Goal: Task Accomplishment & Management: Complete application form

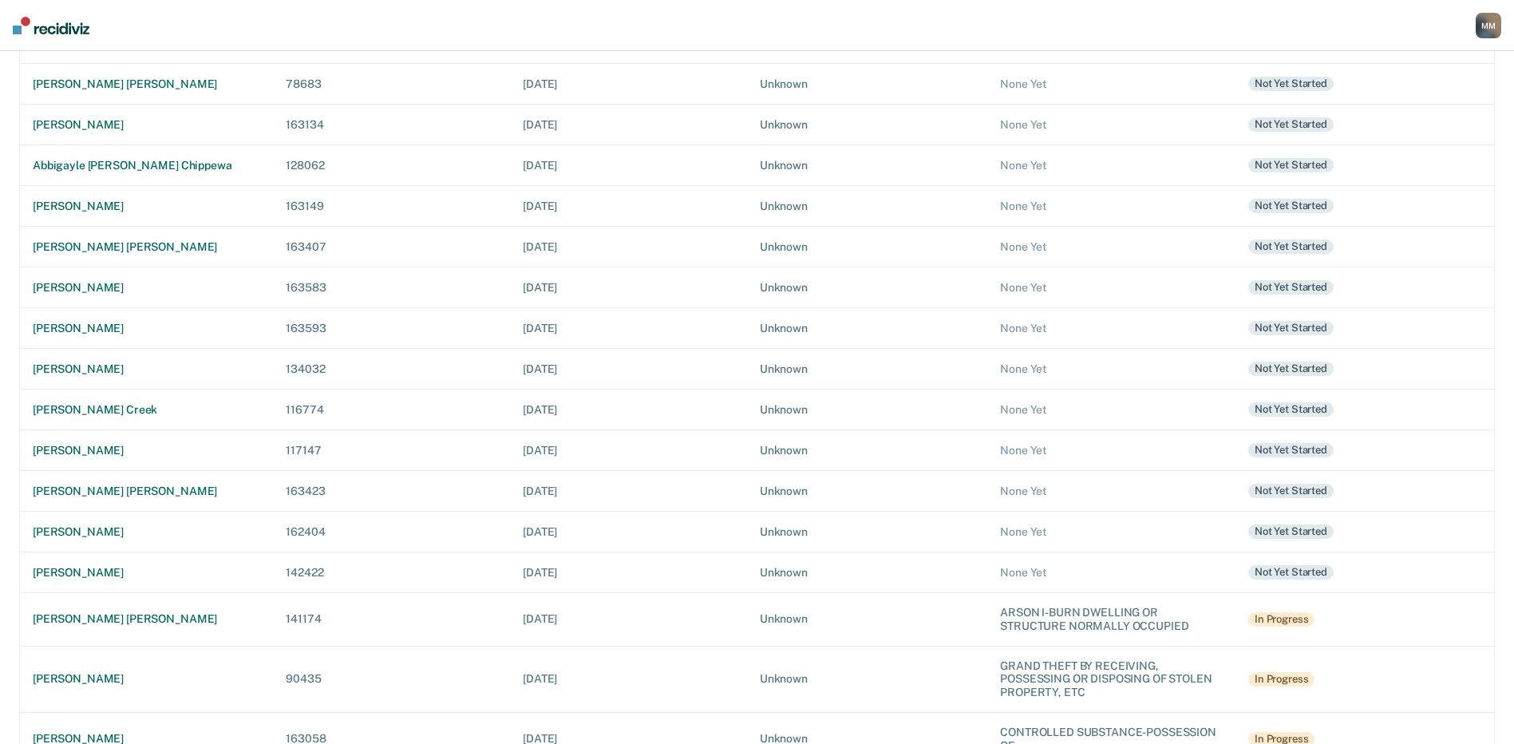
scroll to position [391, 0]
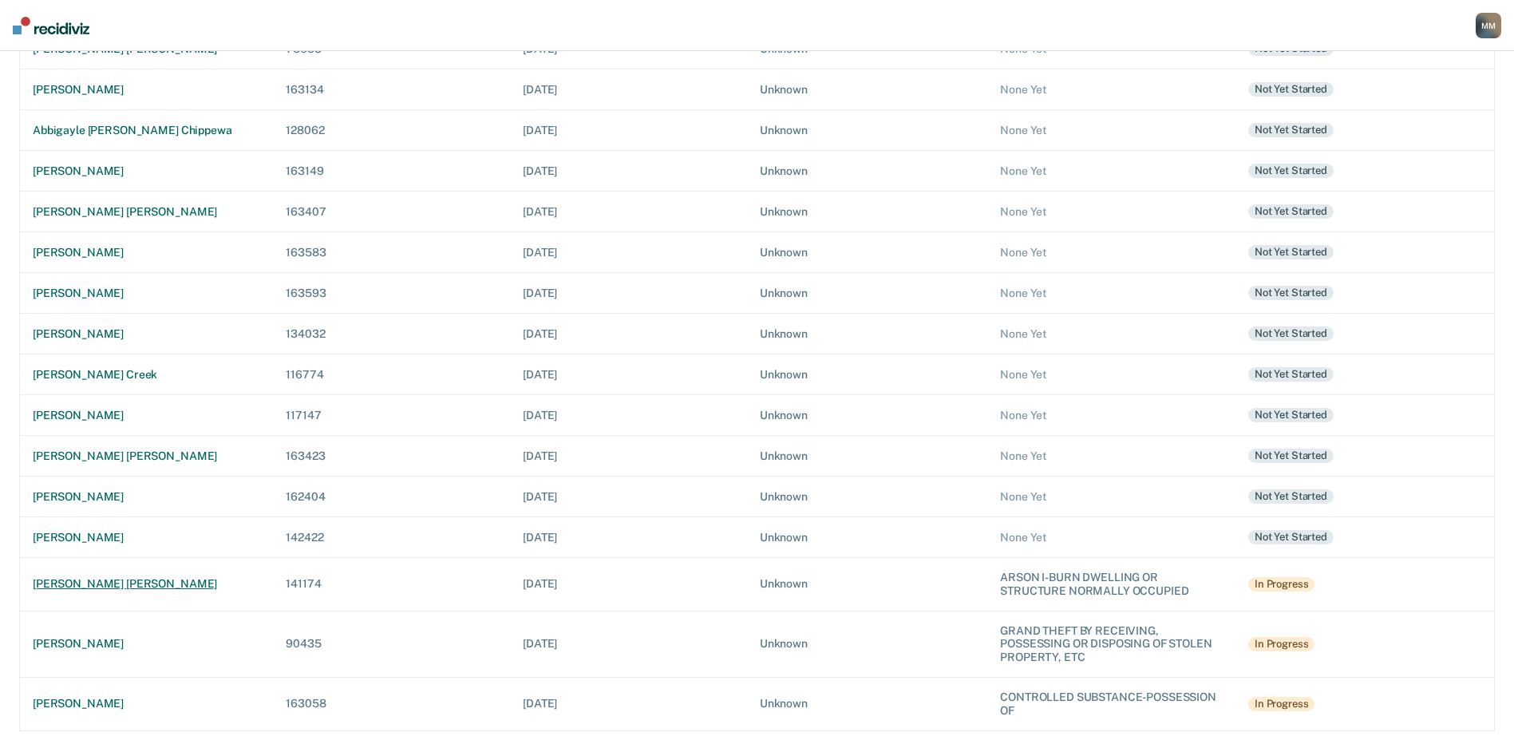
click at [119, 581] on div "[PERSON_NAME] [PERSON_NAME]" at bounding box center [146, 584] width 227 height 14
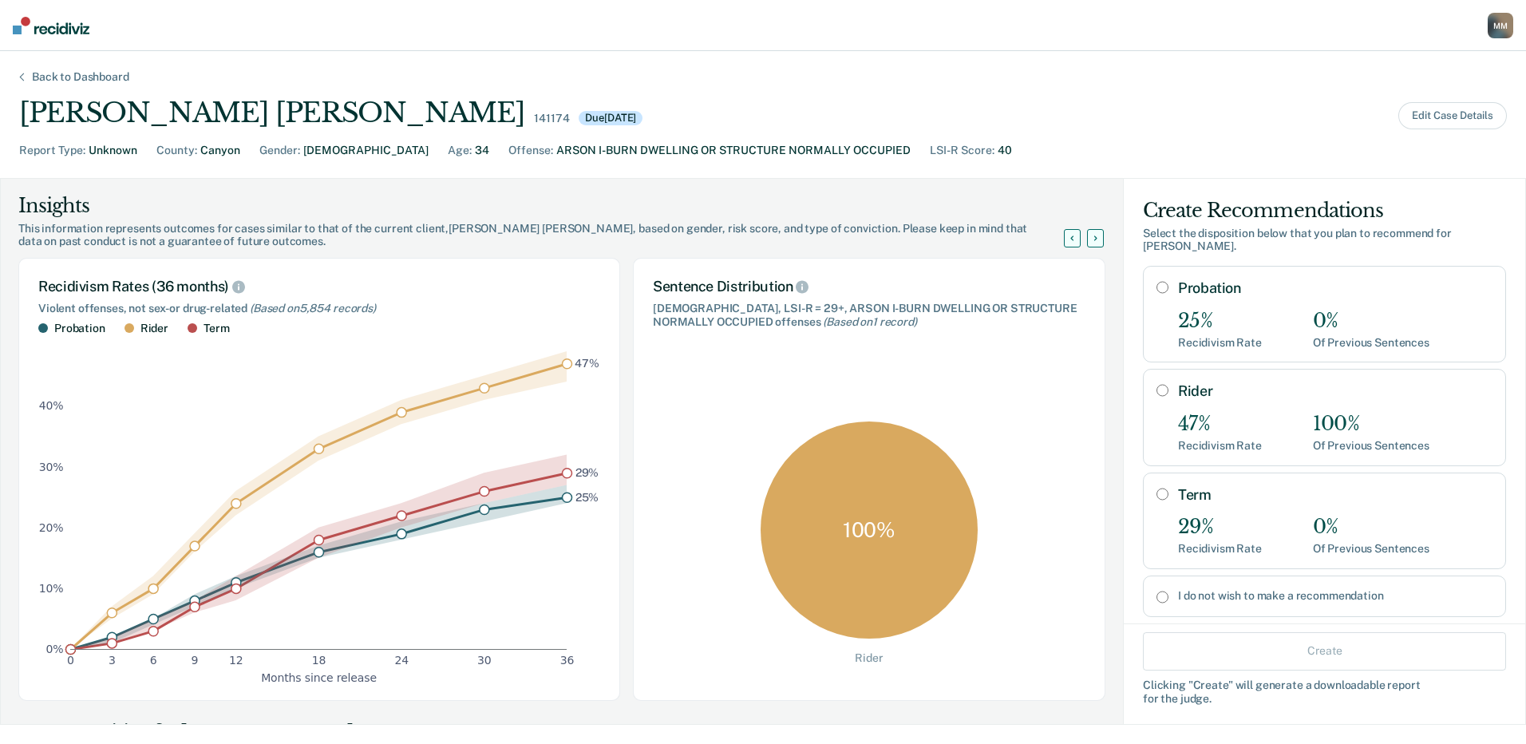
click at [1157, 488] on input "Term" at bounding box center [1163, 494] width 12 height 13
radio input "true"
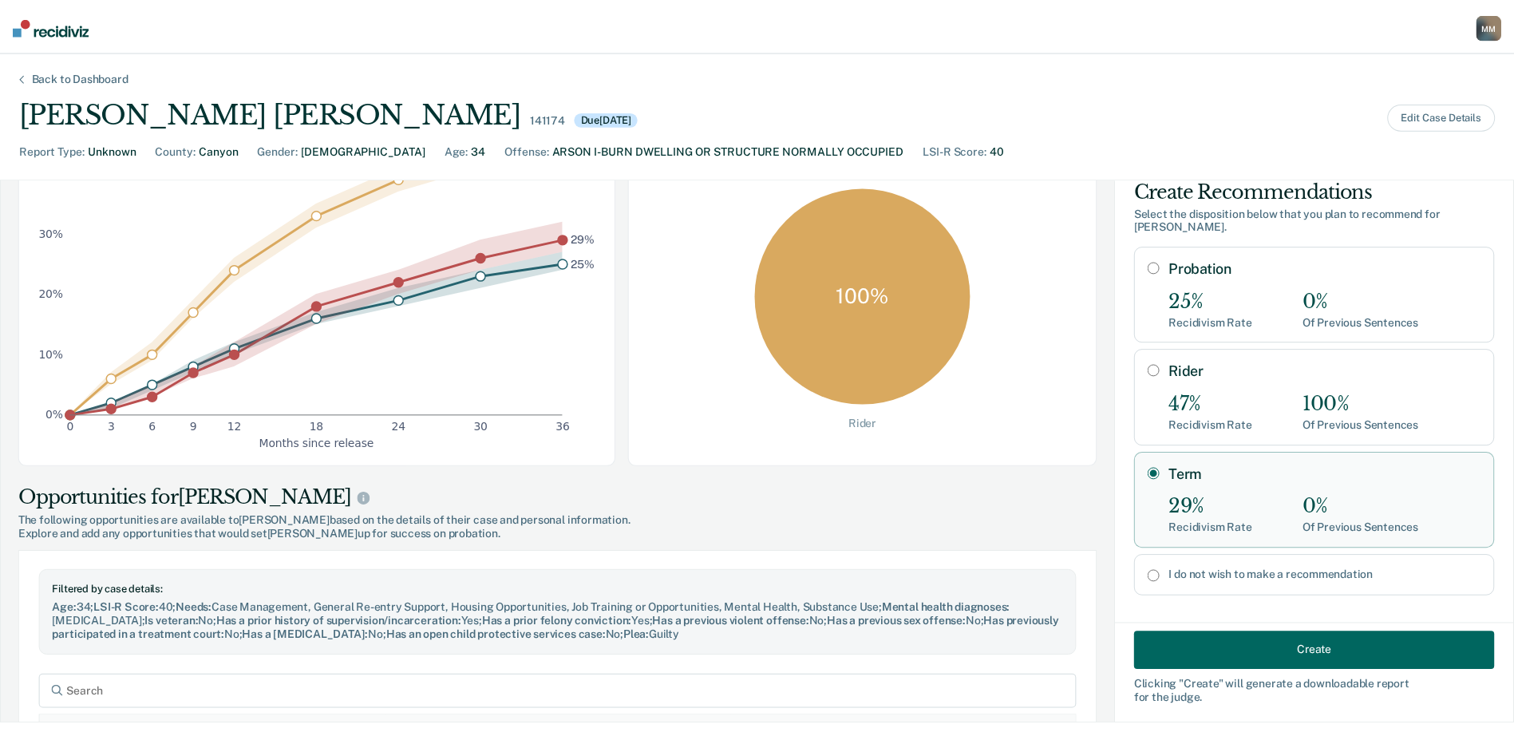
scroll to position [239, 0]
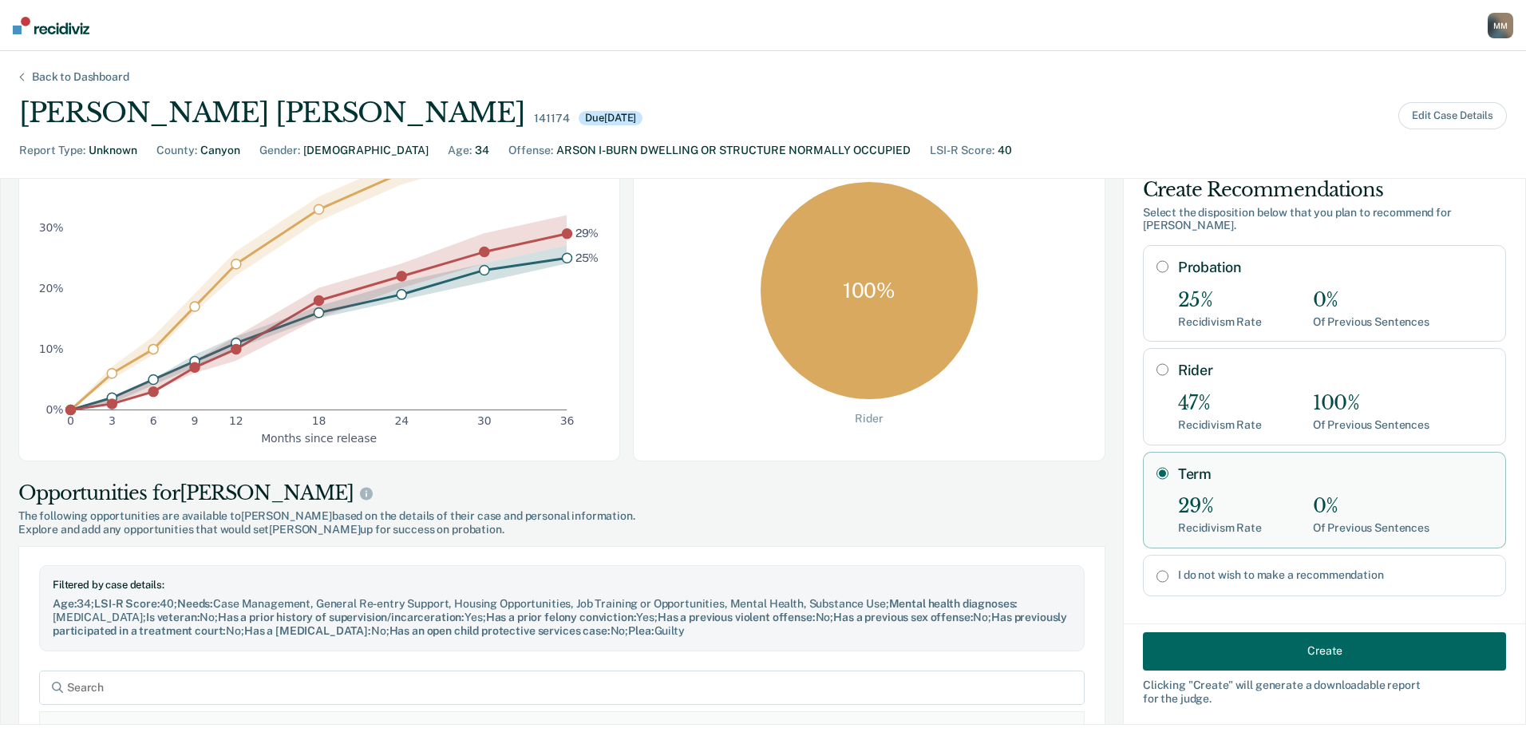
click at [1288, 650] on button "Create" at bounding box center [1324, 650] width 363 height 38
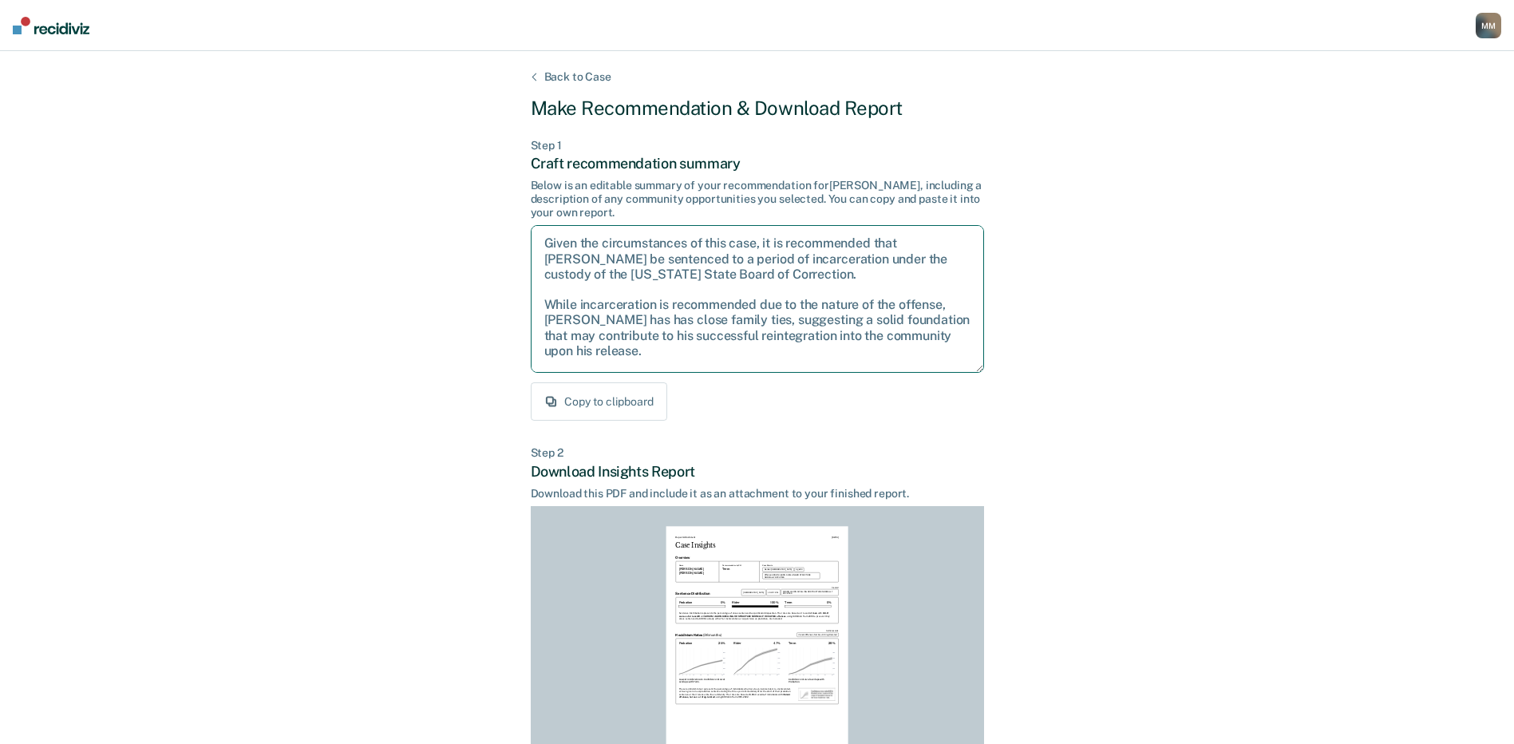
scroll to position [88, 0]
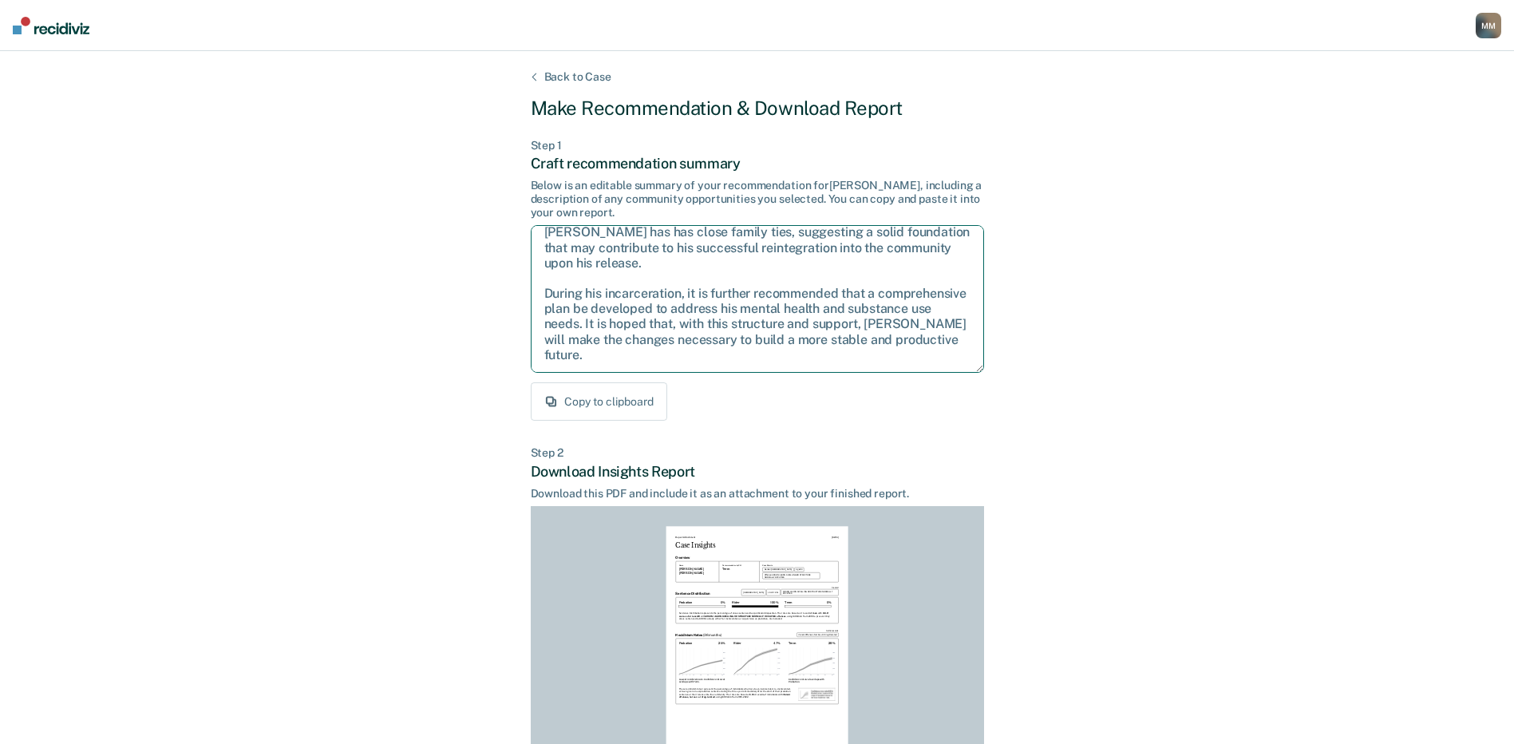
drag, startPoint x: 547, startPoint y: 301, endPoint x: 702, endPoint y: 366, distance: 168.1
click at [702, 366] on textarea "Given the circumstances of this case, it is recommended that Mr. Alfaro be sent…" at bounding box center [757, 299] width 453 height 148
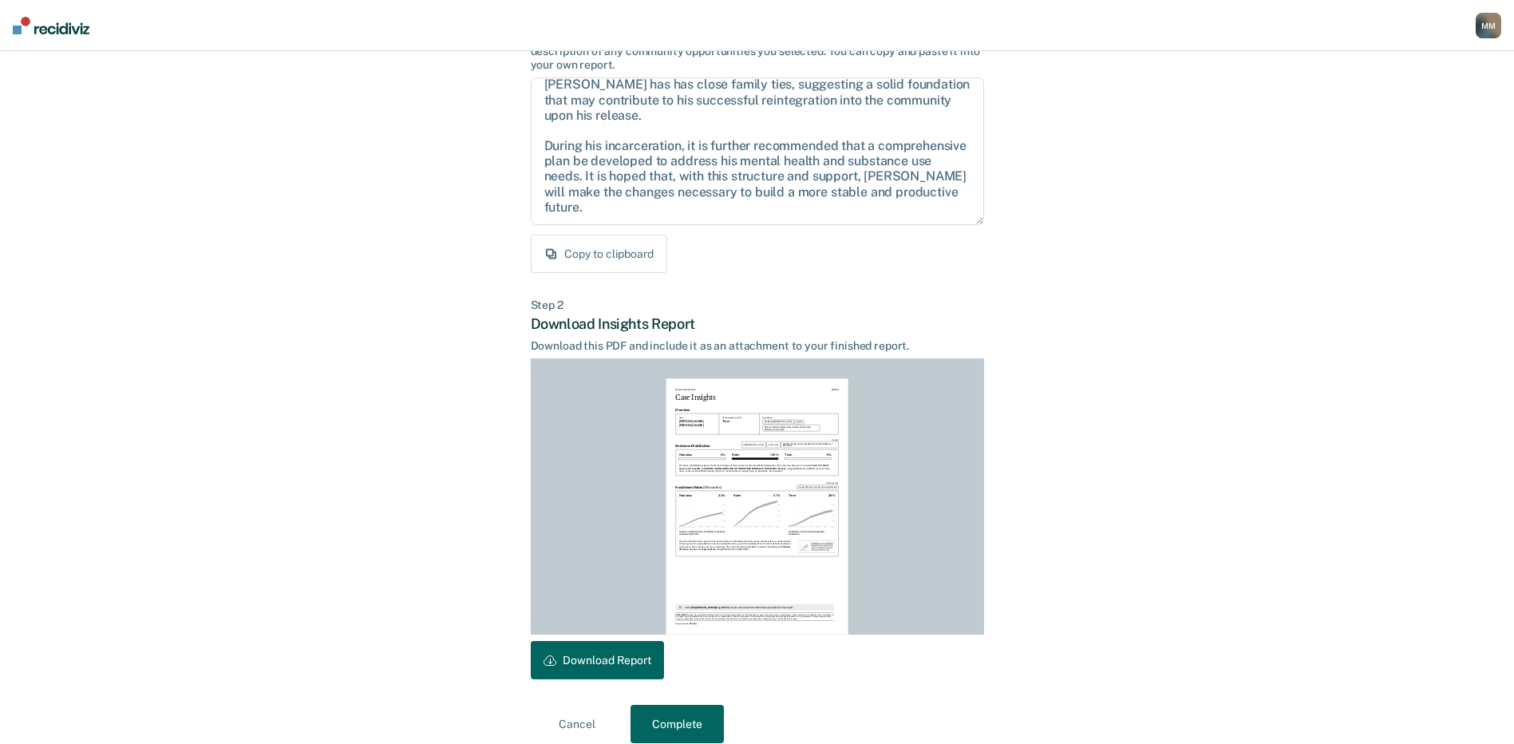
scroll to position [166, 0]
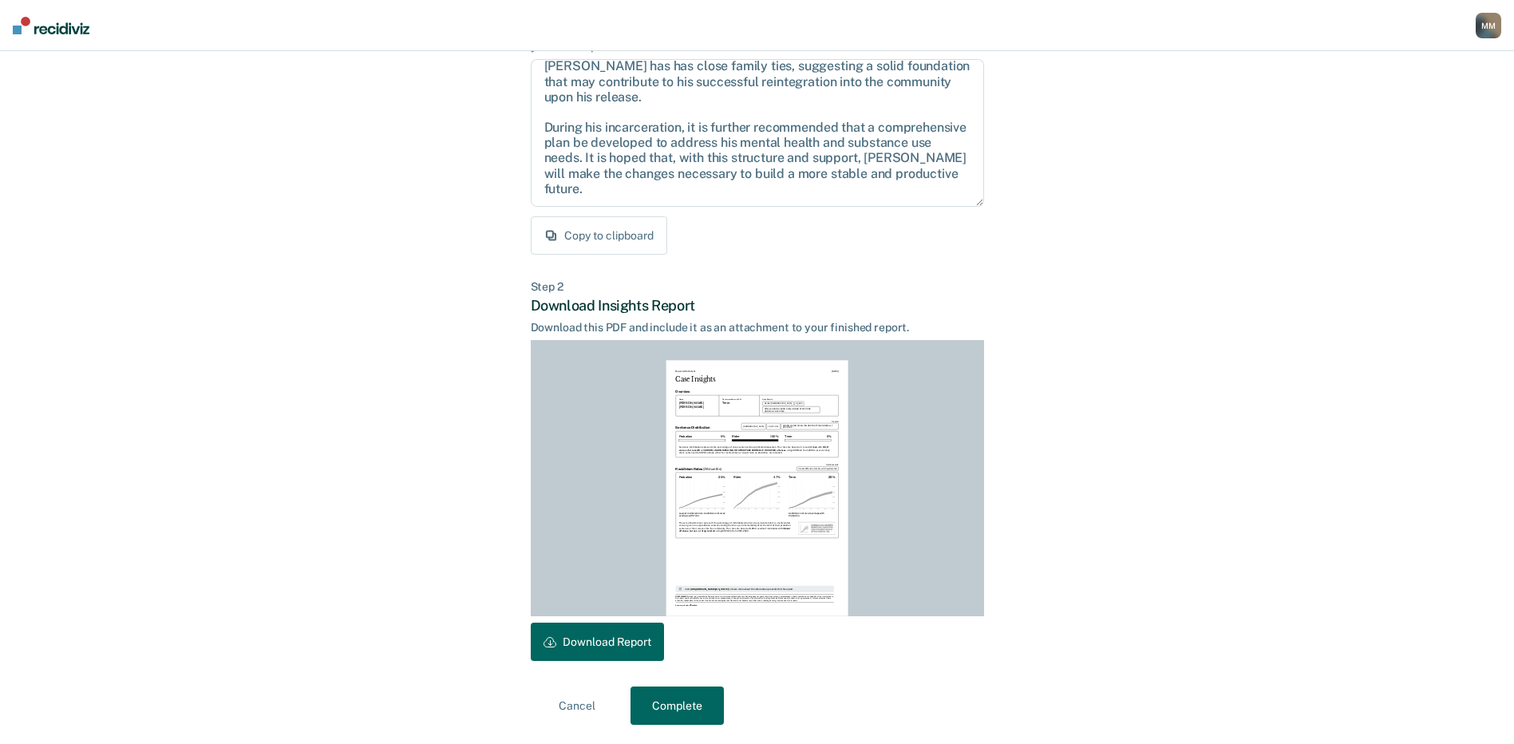
click at [696, 706] on button "Complete" at bounding box center [677, 705] width 93 height 38
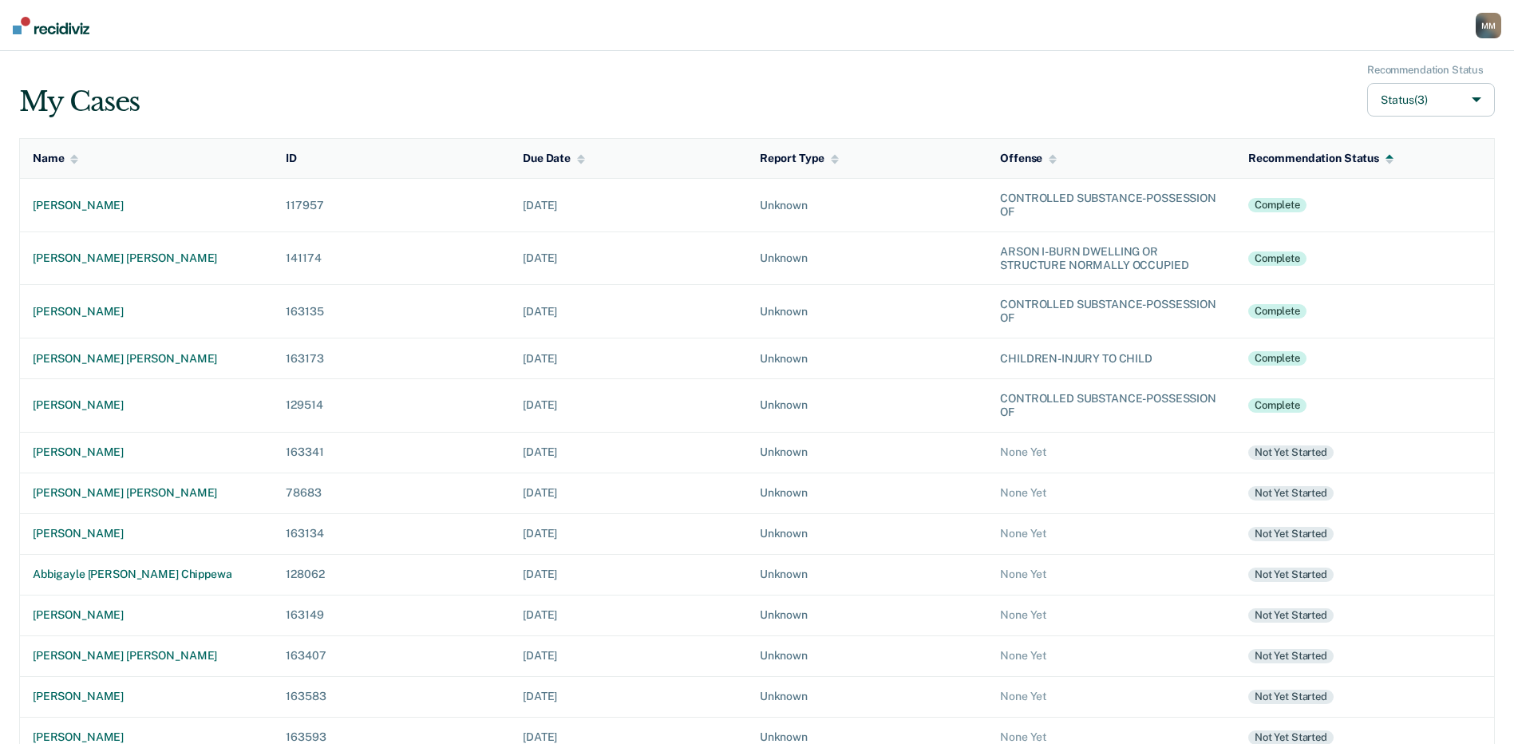
click at [524, 161] on div "Due Date" at bounding box center [554, 159] width 62 height 14
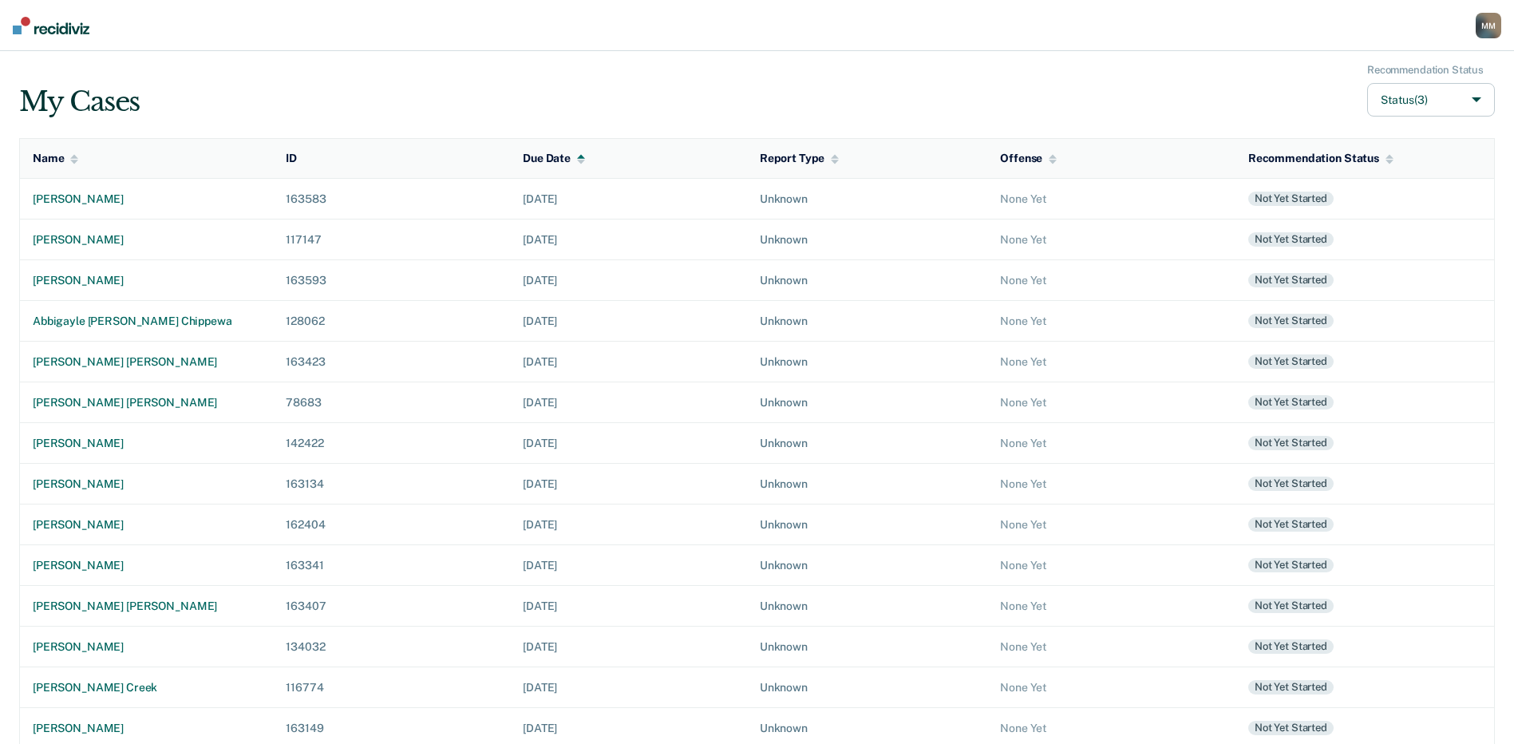
click at [577, 159] on icon at bounding box center [581, 159] width 8 height 10
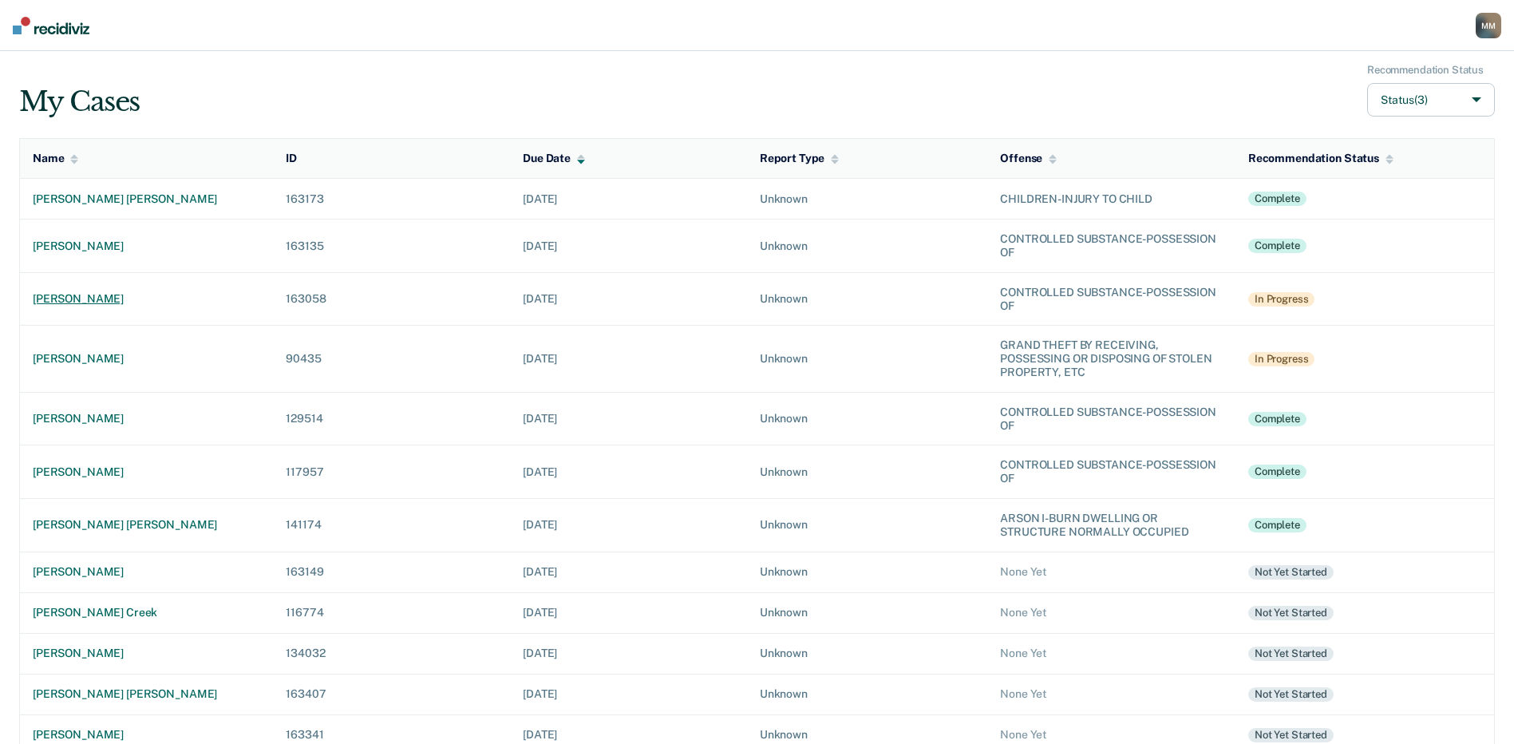
click at [128, 301] on div "[PERSON_NAME]" at bounding box center [146, 299] width 227 height 14
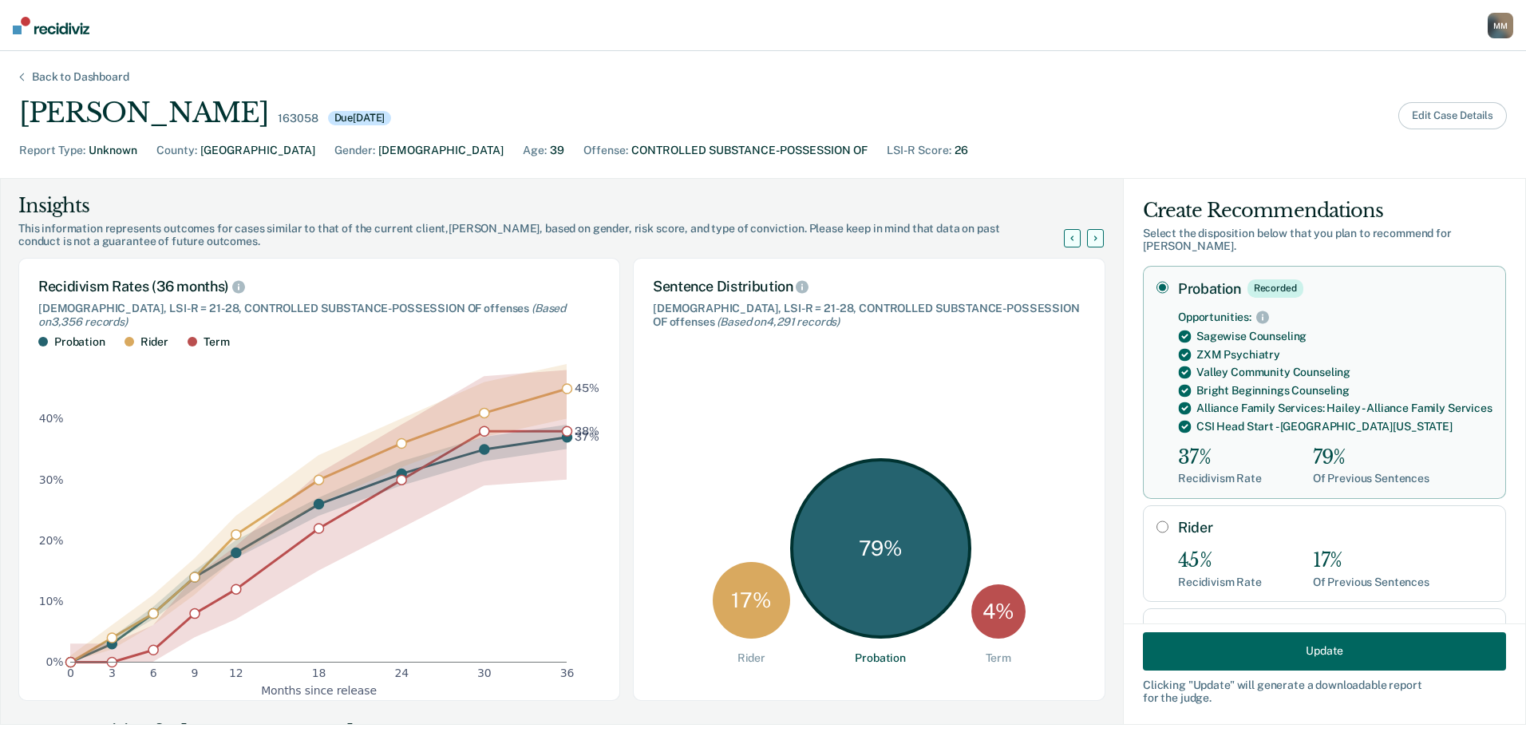
click at [1436, 122] on button "Edit Case Details" at bounding box center [1453, 115] width 109 height 27
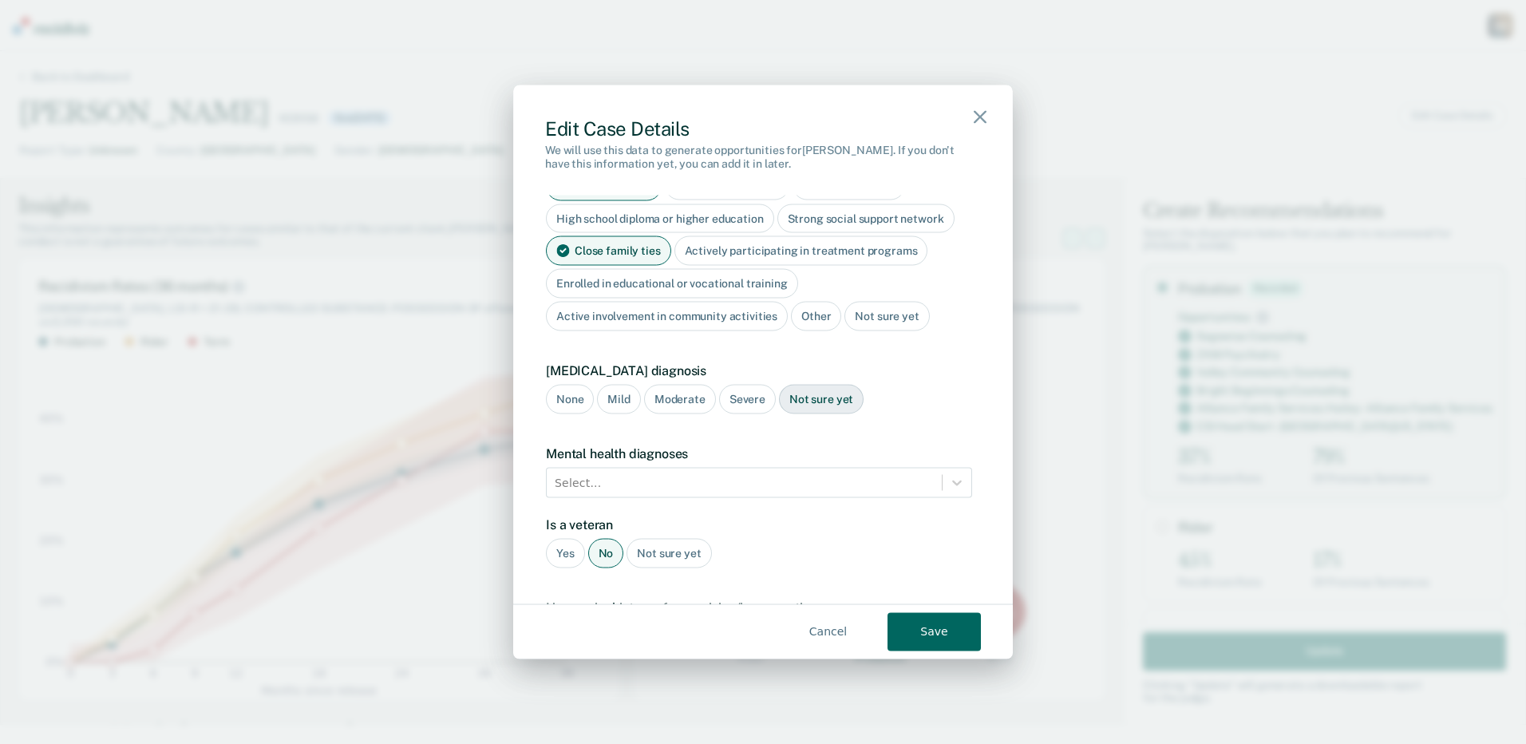
scroll to position [1038, 0]
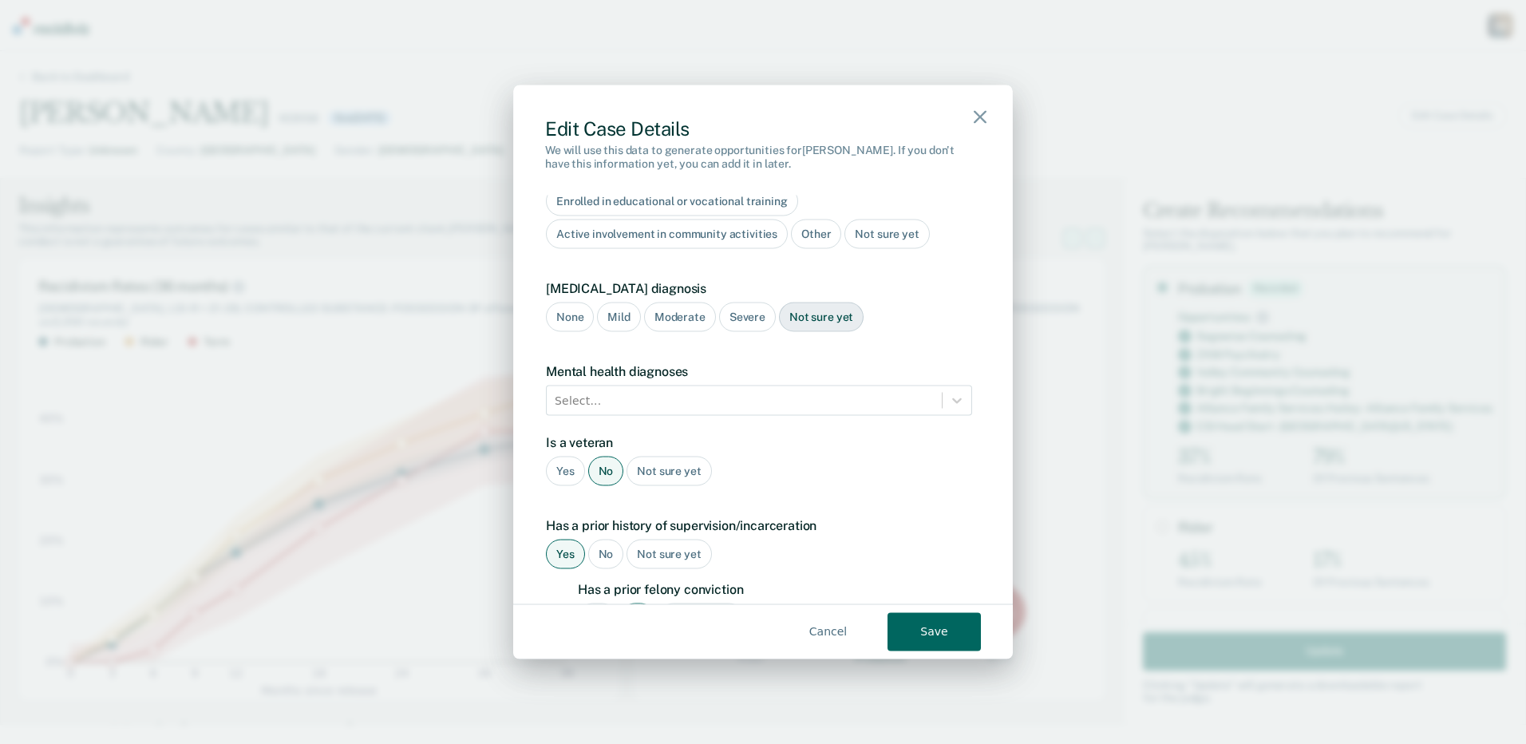
click at [681, 303] on div "Moderate" at bounding box center [680, 318] width 72 height 30
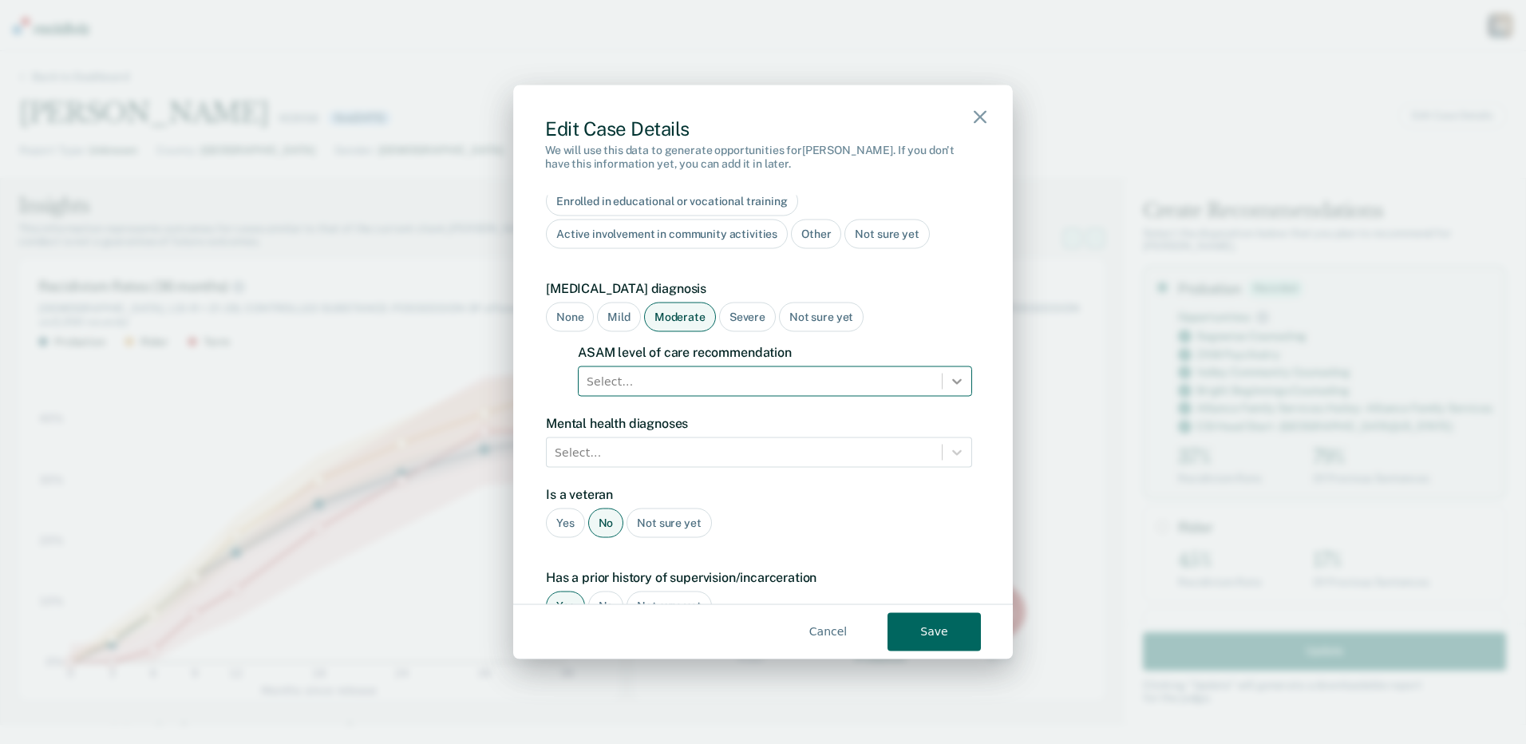
click at [949, 374] on icon at bounding box center [957, 382] width 16 height 16
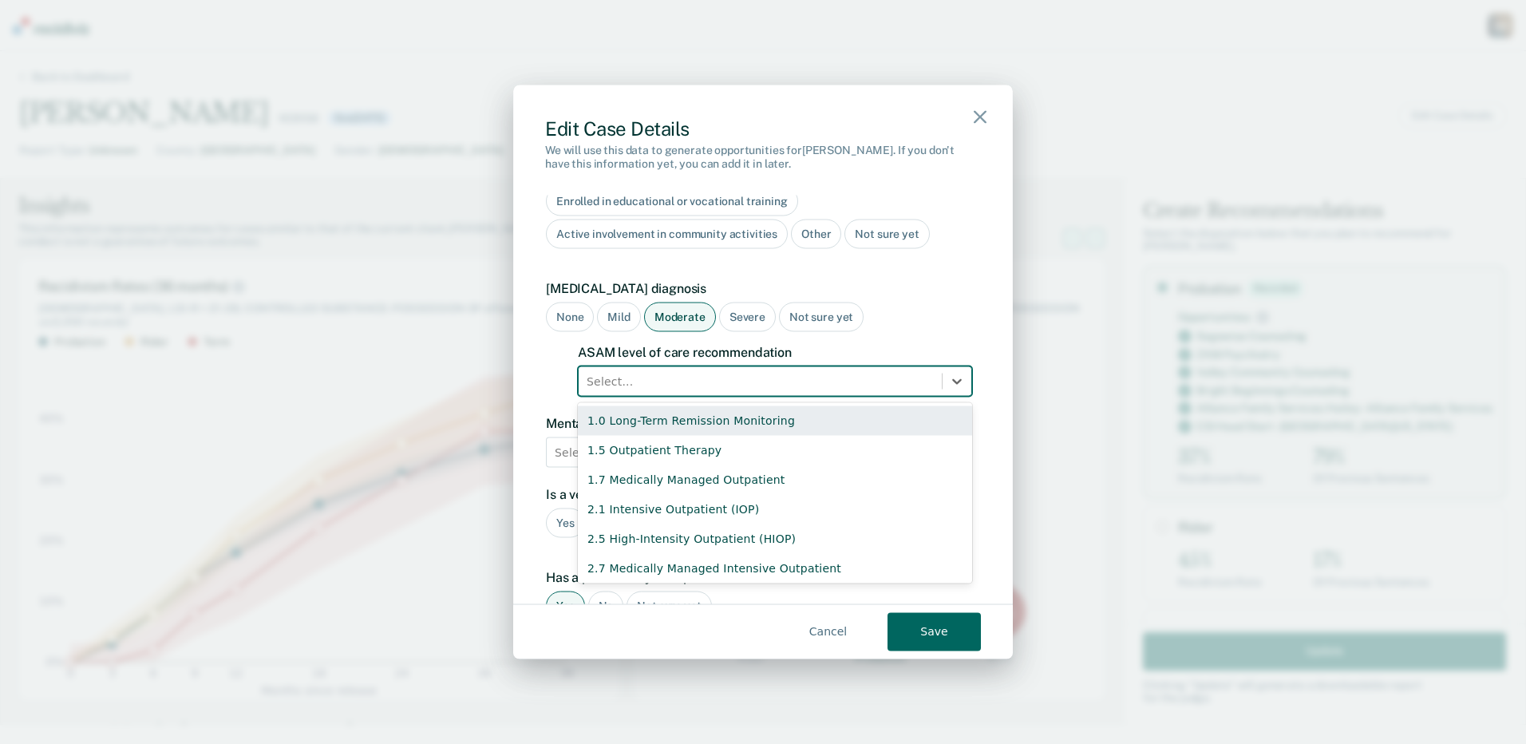
click at [942, 303] on div "None Mild Moderate Severe Not sure yet" at bounding box center [759, 318] width 426 height 30
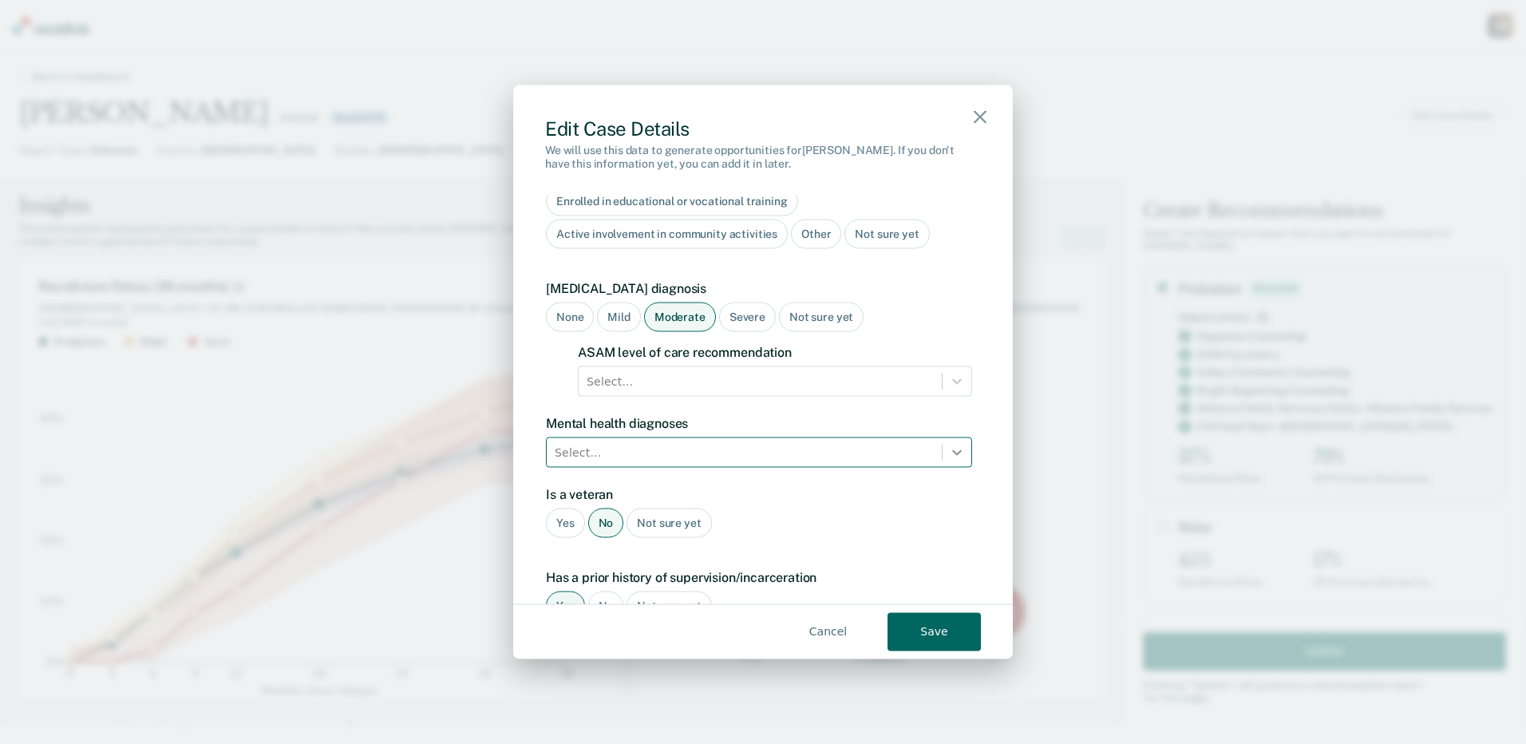
click at [952, 450] on icon at bounding box center [957, 453] width 10 height 6
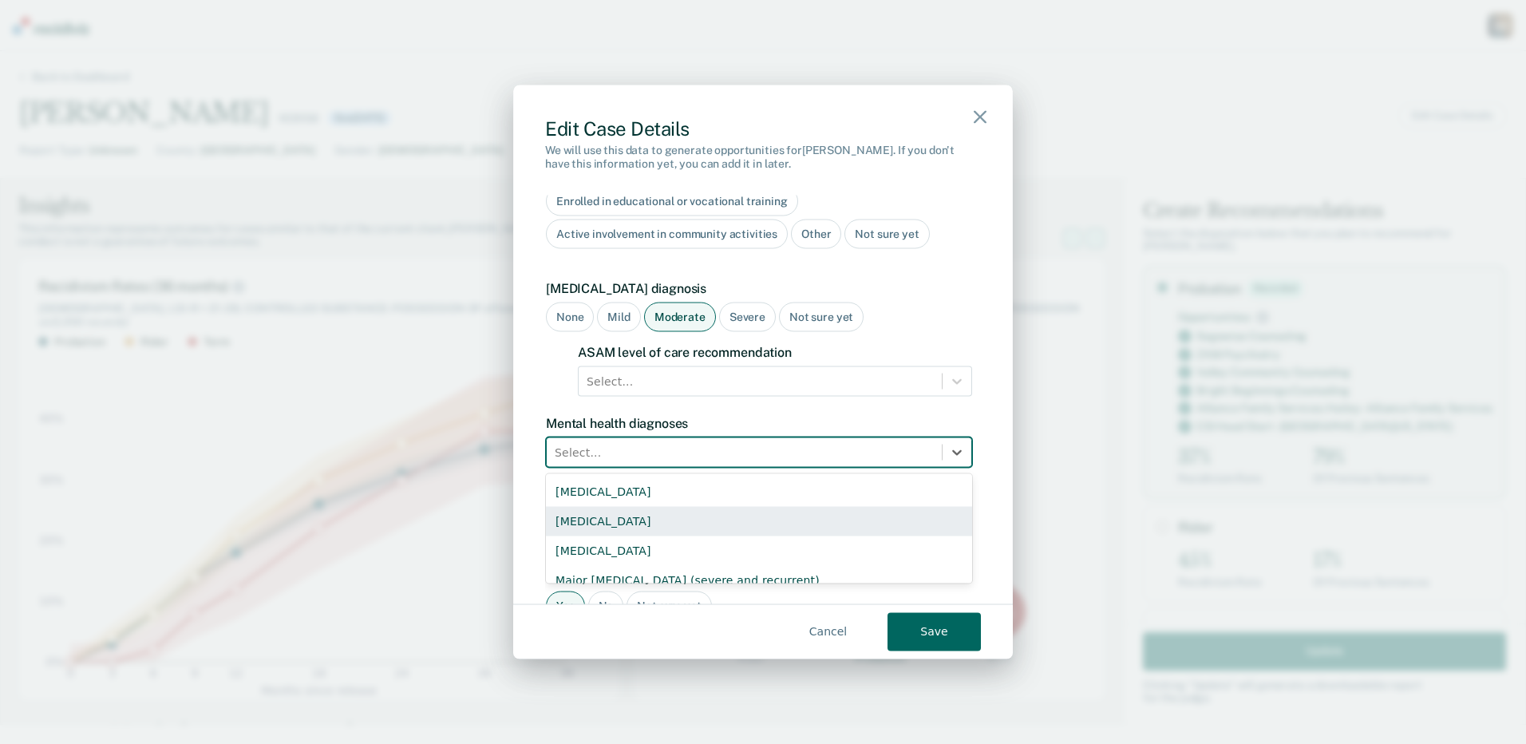
click at [724, 507] on div "Borderline Personality Disorder" at bounding box center [759, 522] width 426 height 30
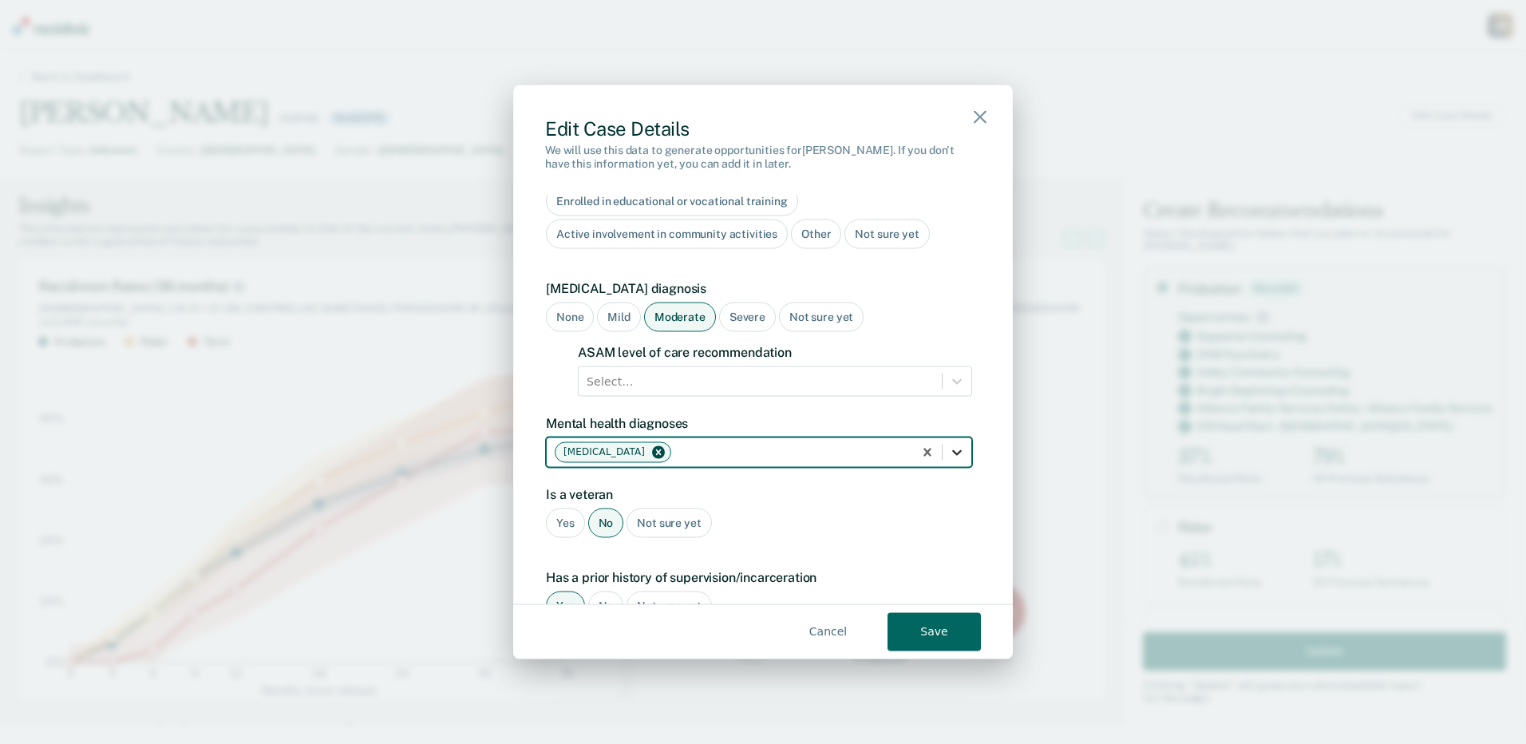
click at [949, 445] on icon at bounding box center [957, 453] width 16 height 16
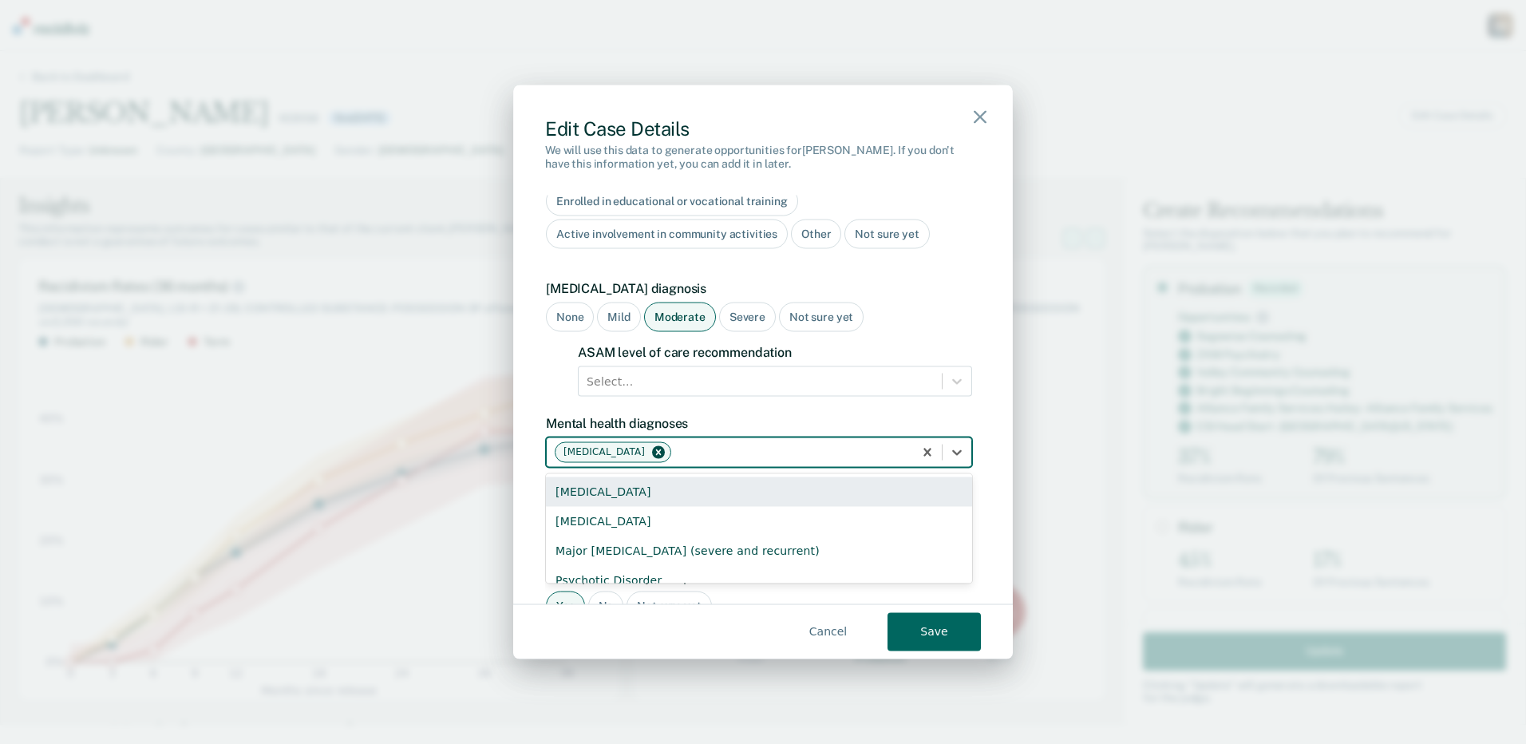
click at [622, 477] on div "Bipolar Disorder" at bounding box center [759, 492] width 426 height 30
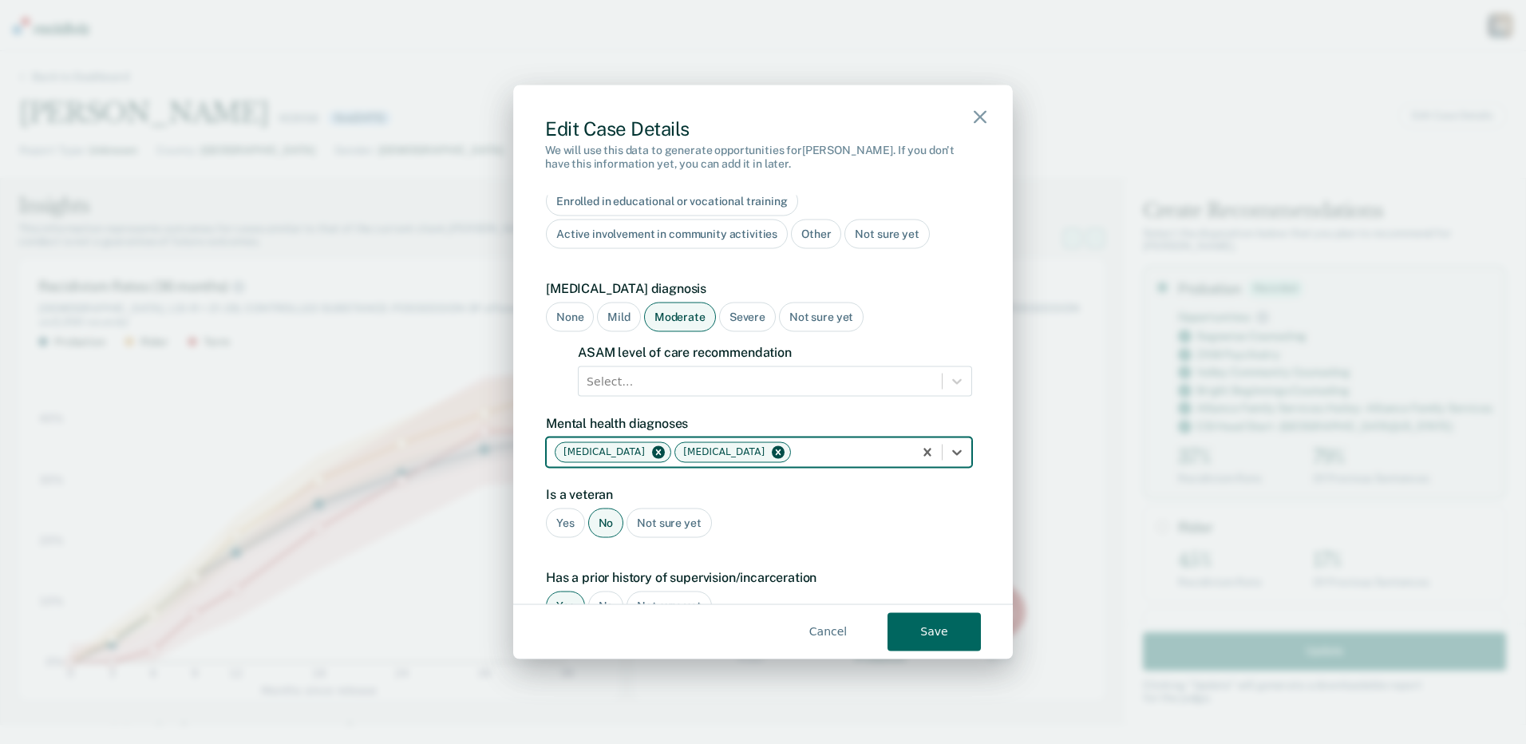
click at [664, 447] on icon "Remove Borderline Personality Disorder" at bounding box center [658, 452] width 11 height 11
click at [949, 445] on icon at bounding box center [957, 453] width 16 height 16
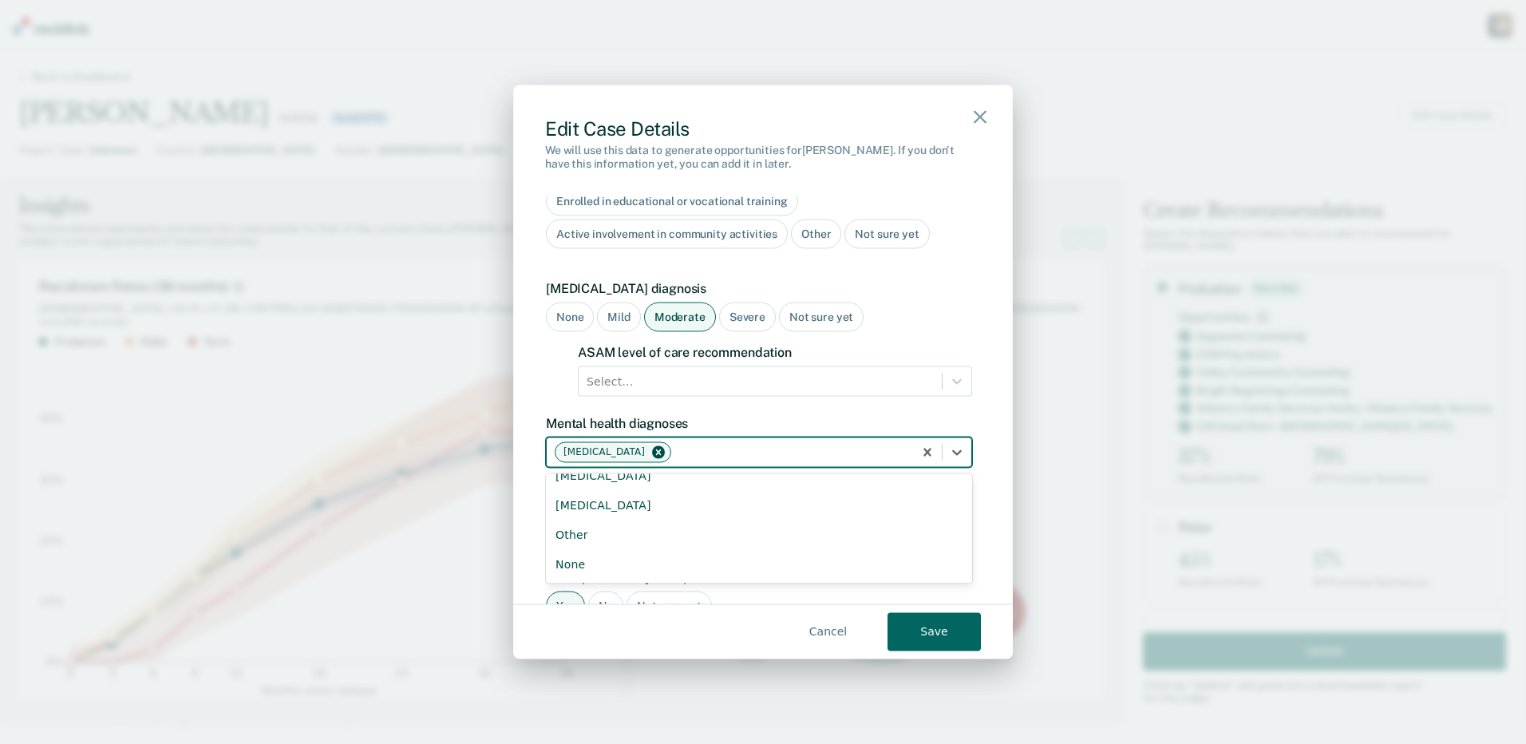
scroll to position [54, 0]
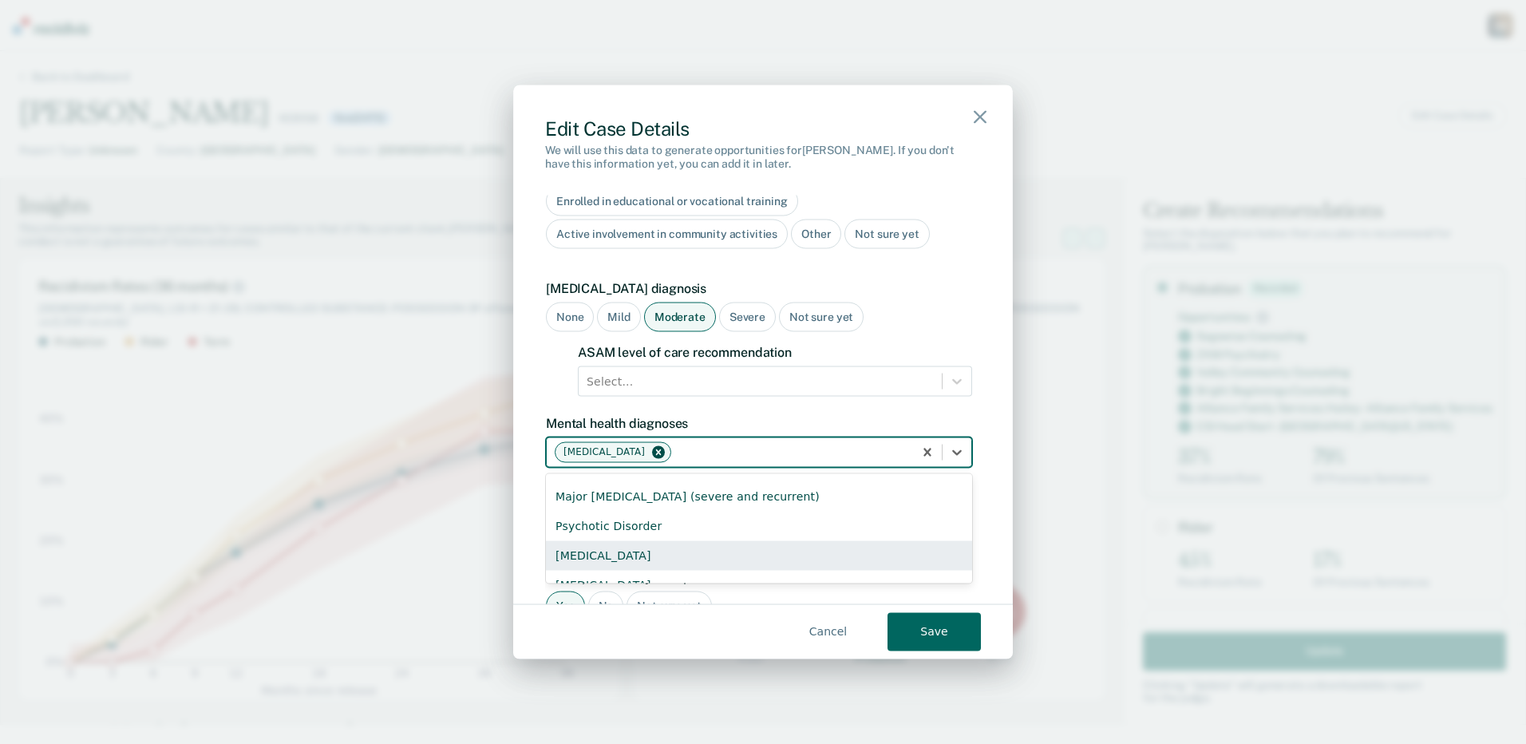
click at [575, 542] on div "Schizophrenia" at bounding box center [759, 556] width 426 height 30
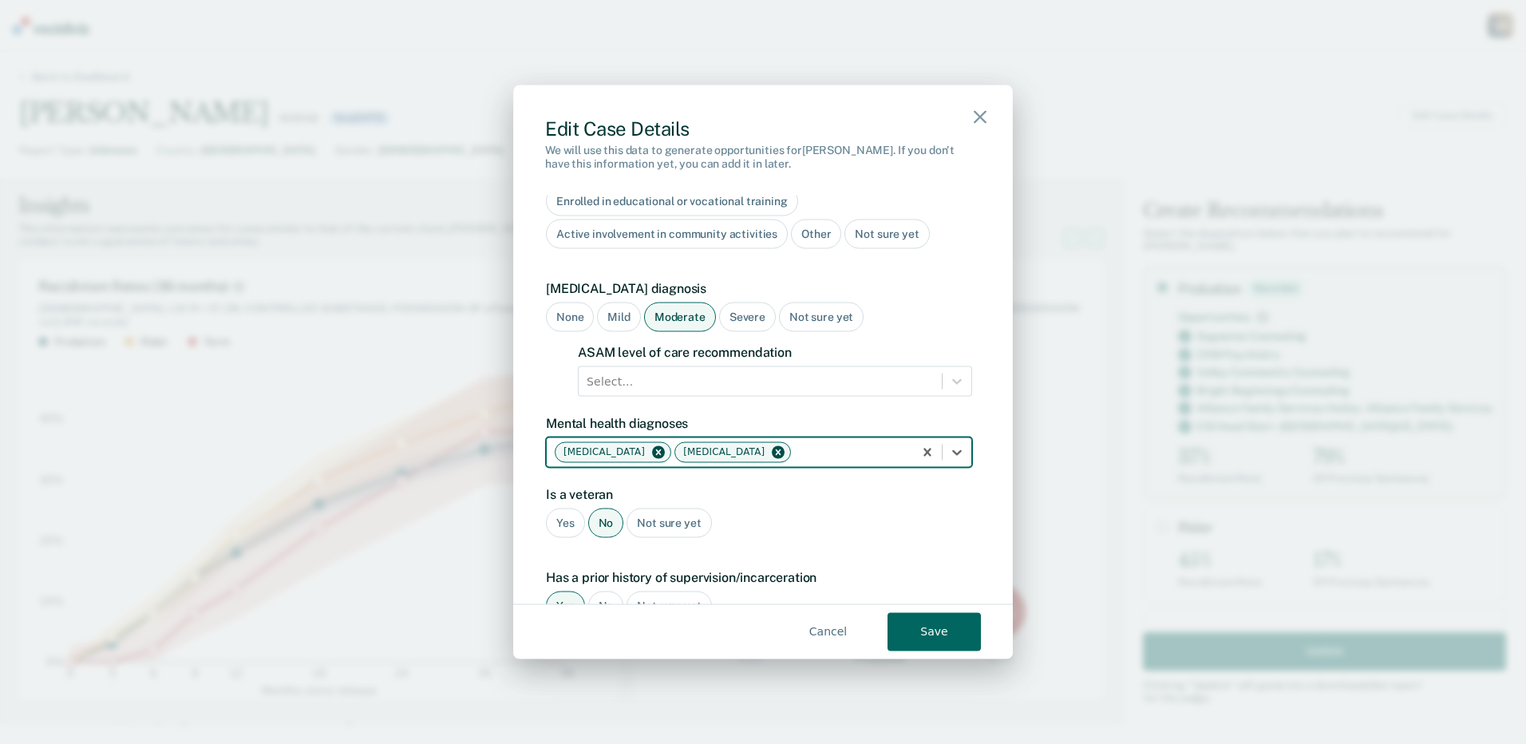
click at [763, 487] on div "Is a veteran Yes No Not sure yet" at bounding box center [759, 519] width 426 height 64
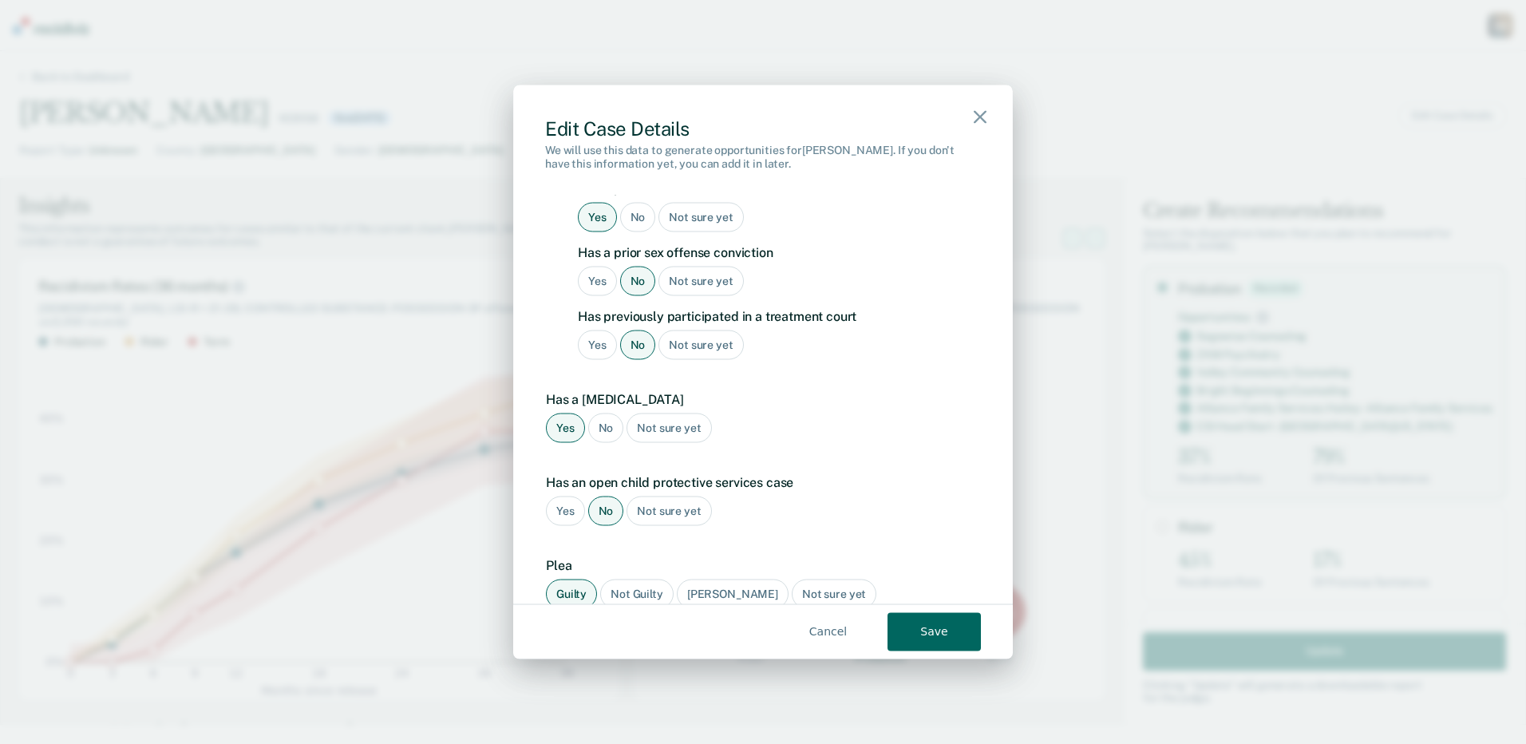
scroll to position [1575, 0]
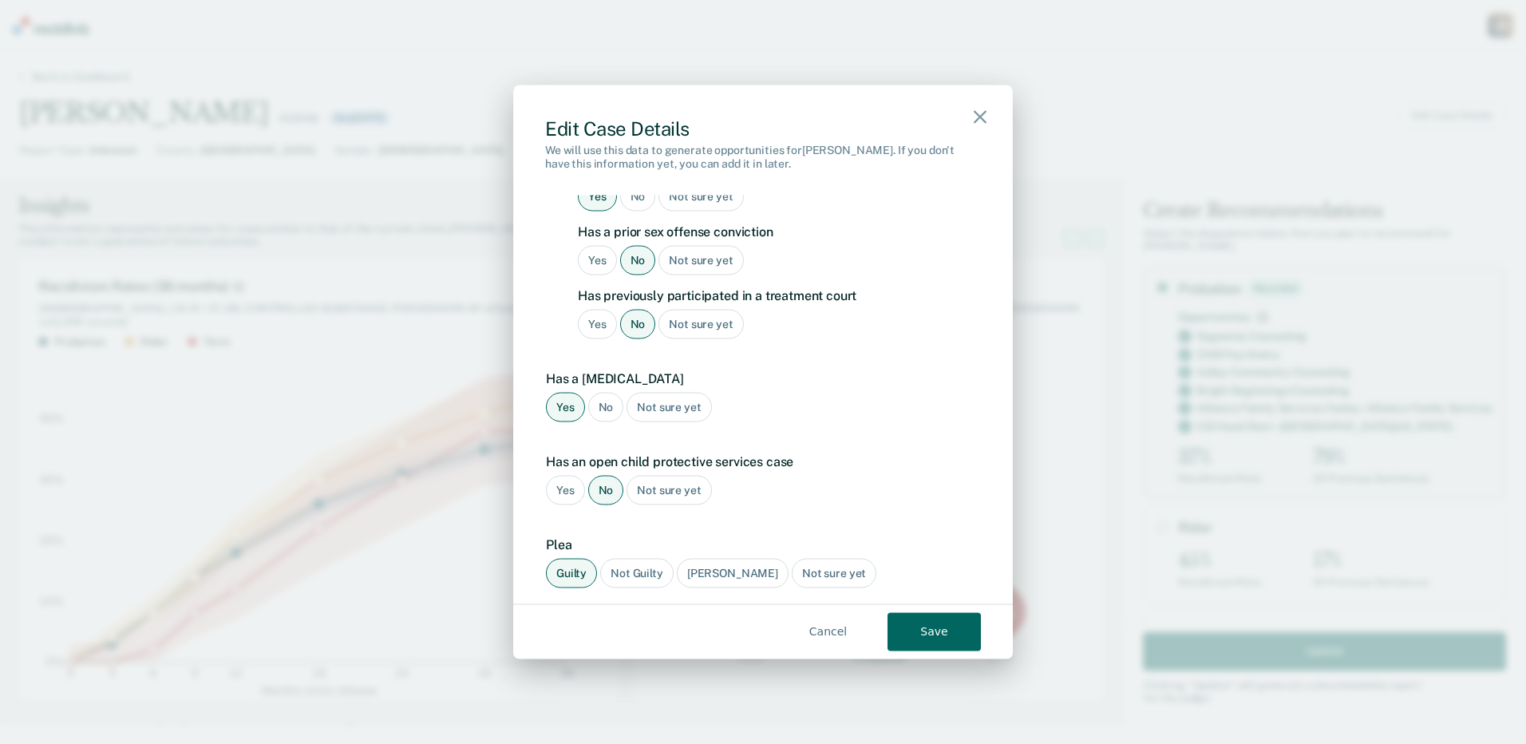
click at [936, 631] on button "Save" at bounding box center [934, 631] width 93 height 38
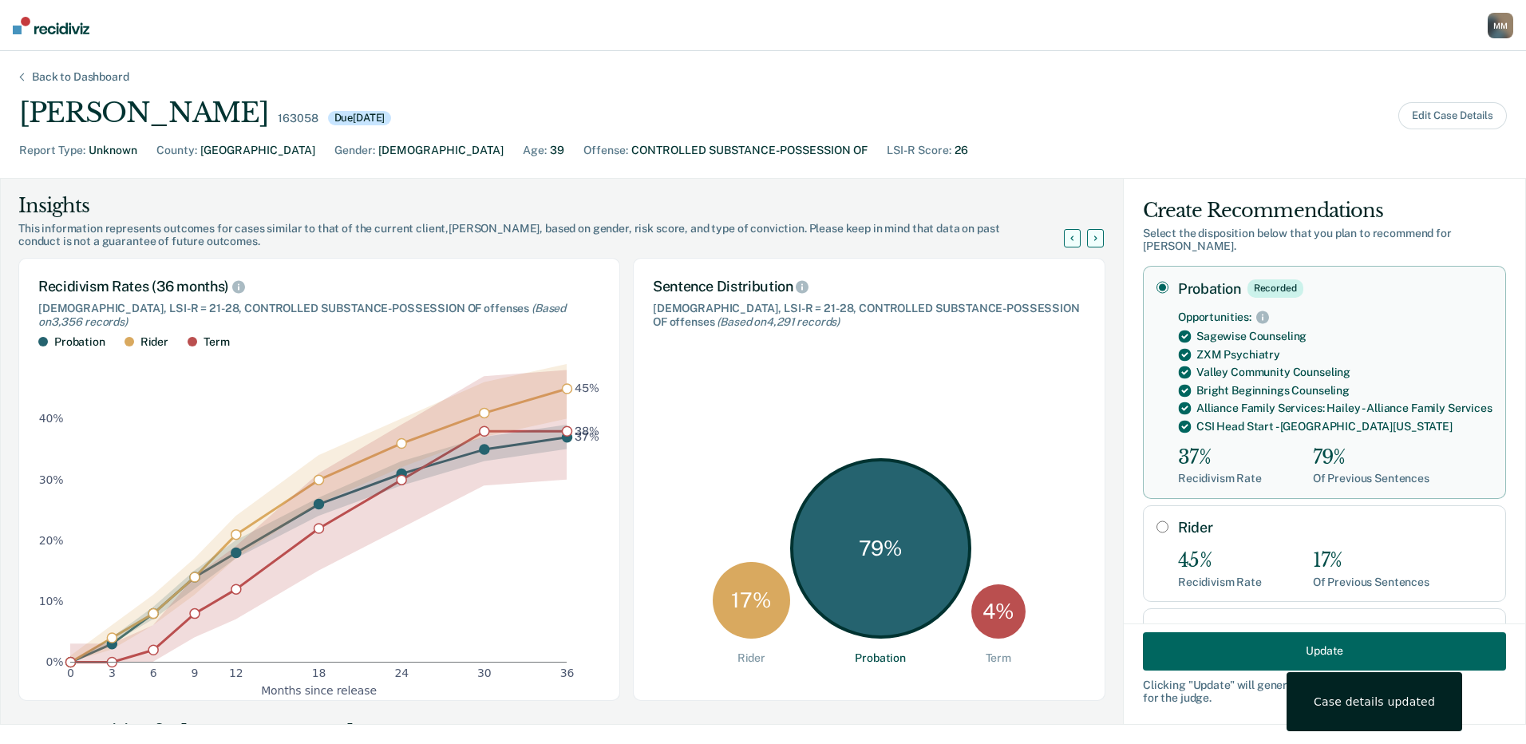
click at [996, 360] on div "Sentence Distribution Males, LSI-R = 21-28, CONTROLLED SUBSTANCE-POSSESSION OF …" at bounding box center [869, 479] width 473 height 443
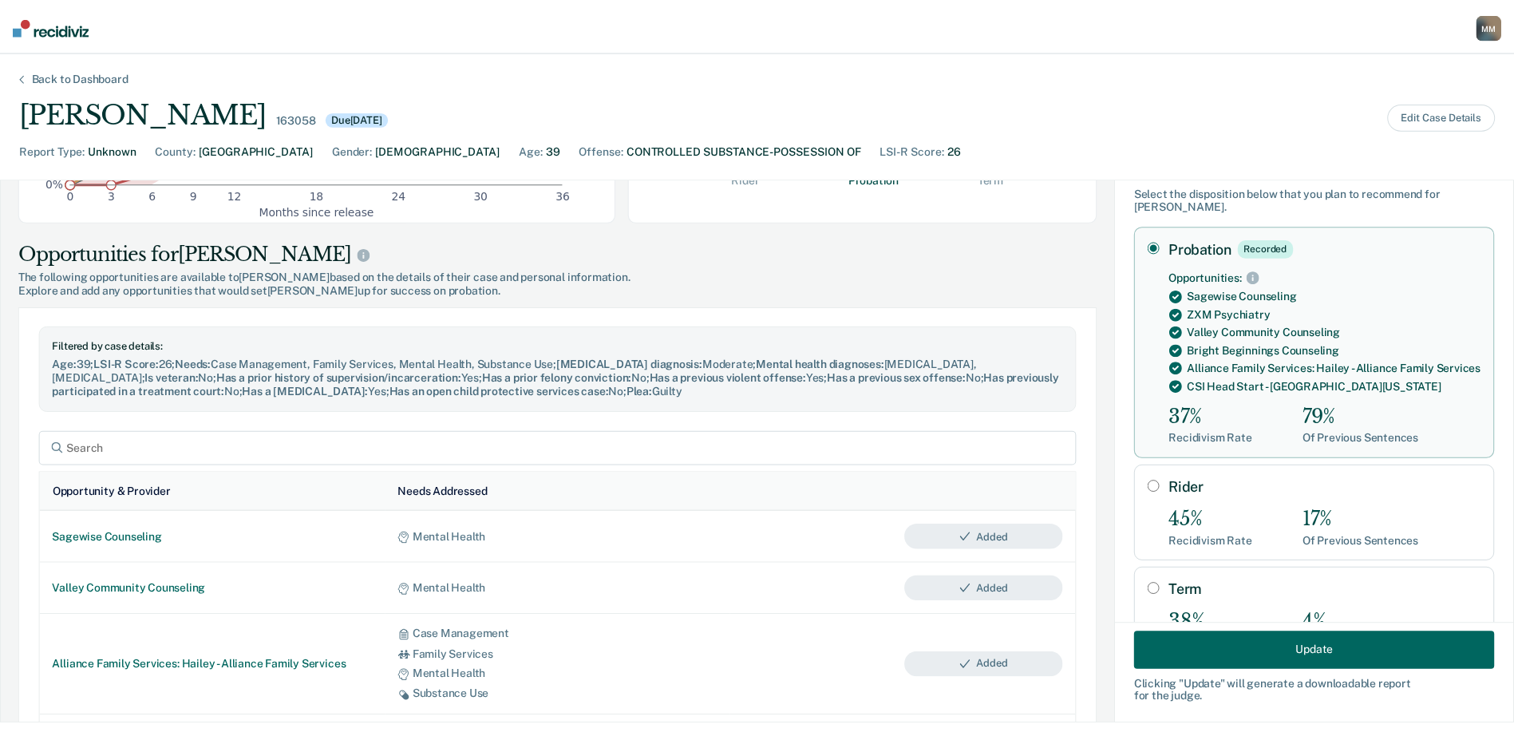
scroll to position [80, 0]
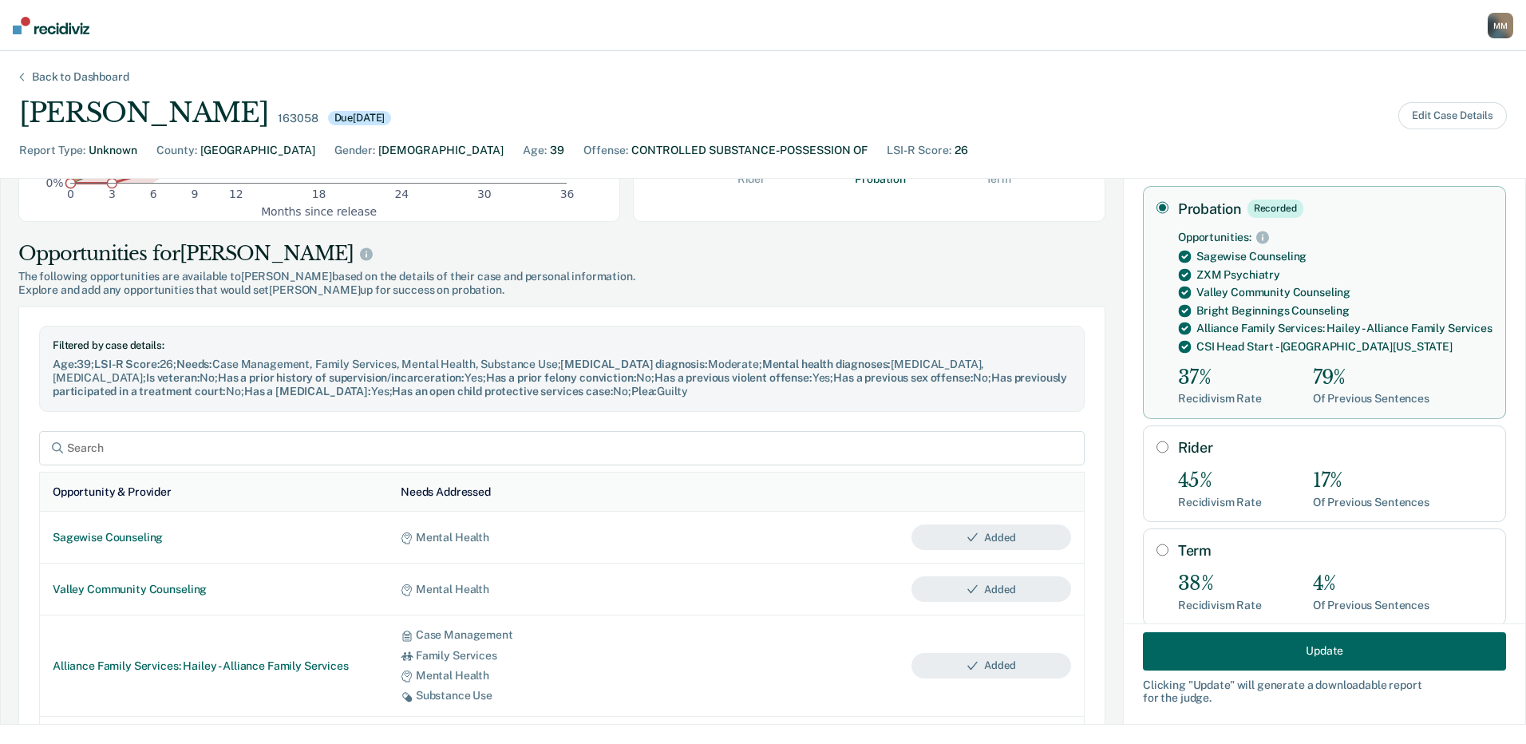
click at [1292, 651] on button "Update" at bounding box center [1324, 650] width 363 height 38
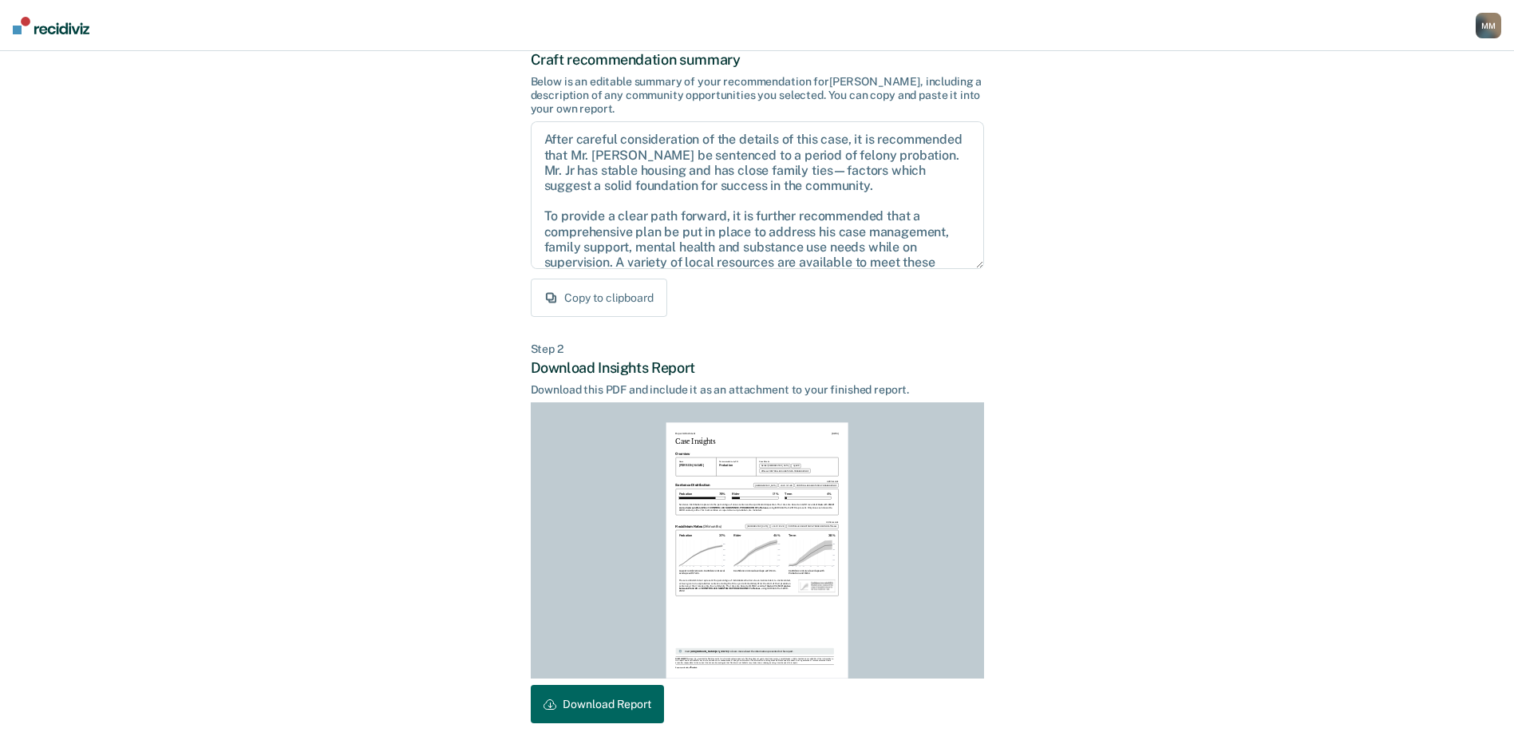
scroll to position [166, 0]
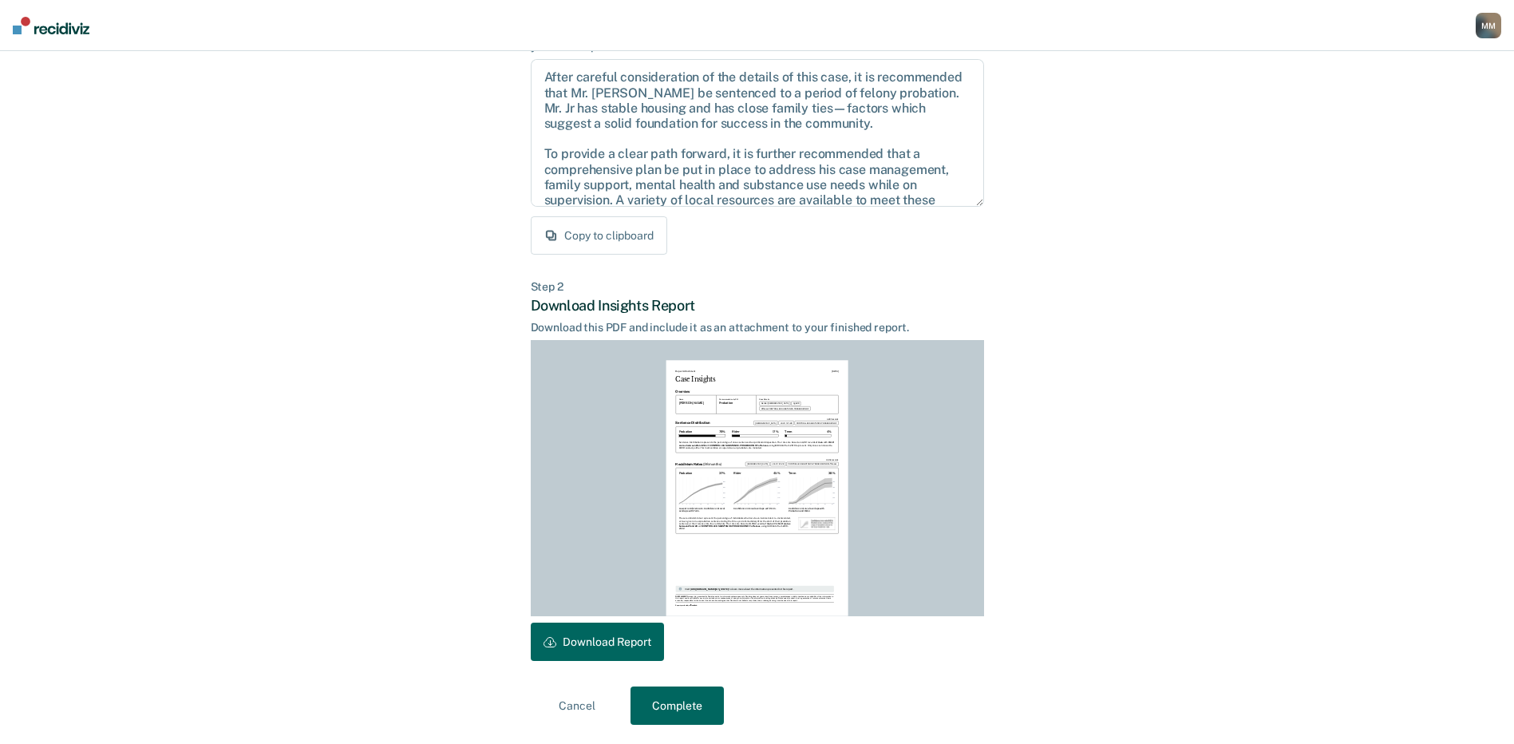
click at [635, 636] on button "Download Report" at bounding box center [597, 642] width 133 height 38
click at [615, 639] on button "Download Report" at bounding box center [597, 642] width 133 height 38
click at [615, 639] on button "Downloaded" at bounding box center [584, 642] width 107 height 38
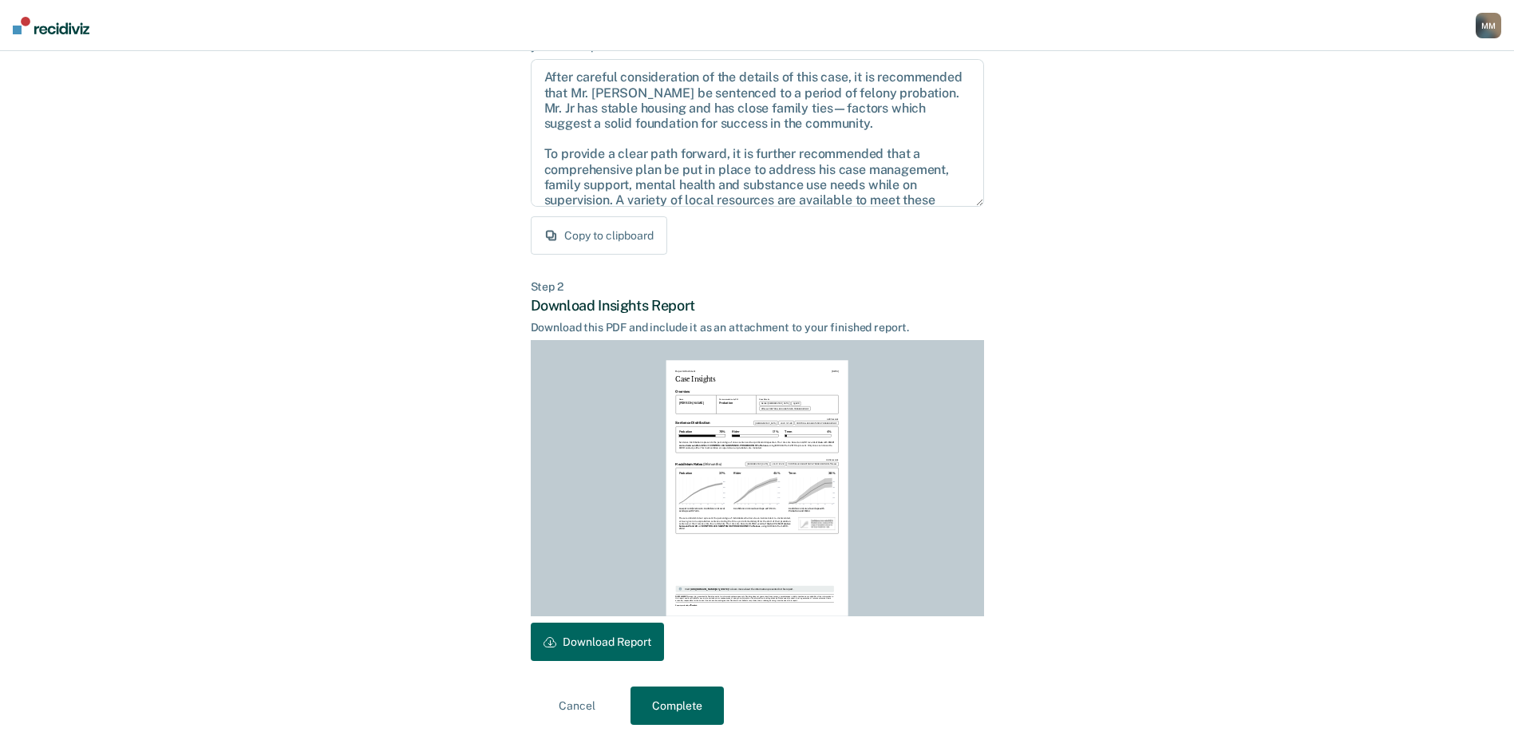
drag, startPoint x: 618, startPoint y: 644, endPoint x: 612, endPoint y: 638, distance: 8.5
click at [618, 644] on button "Download Report" at bounding box center [597, 642] width 133 height 38
click at [612, 638] on button "Download Report" at bounding box center [597, 642] width 133 height 38
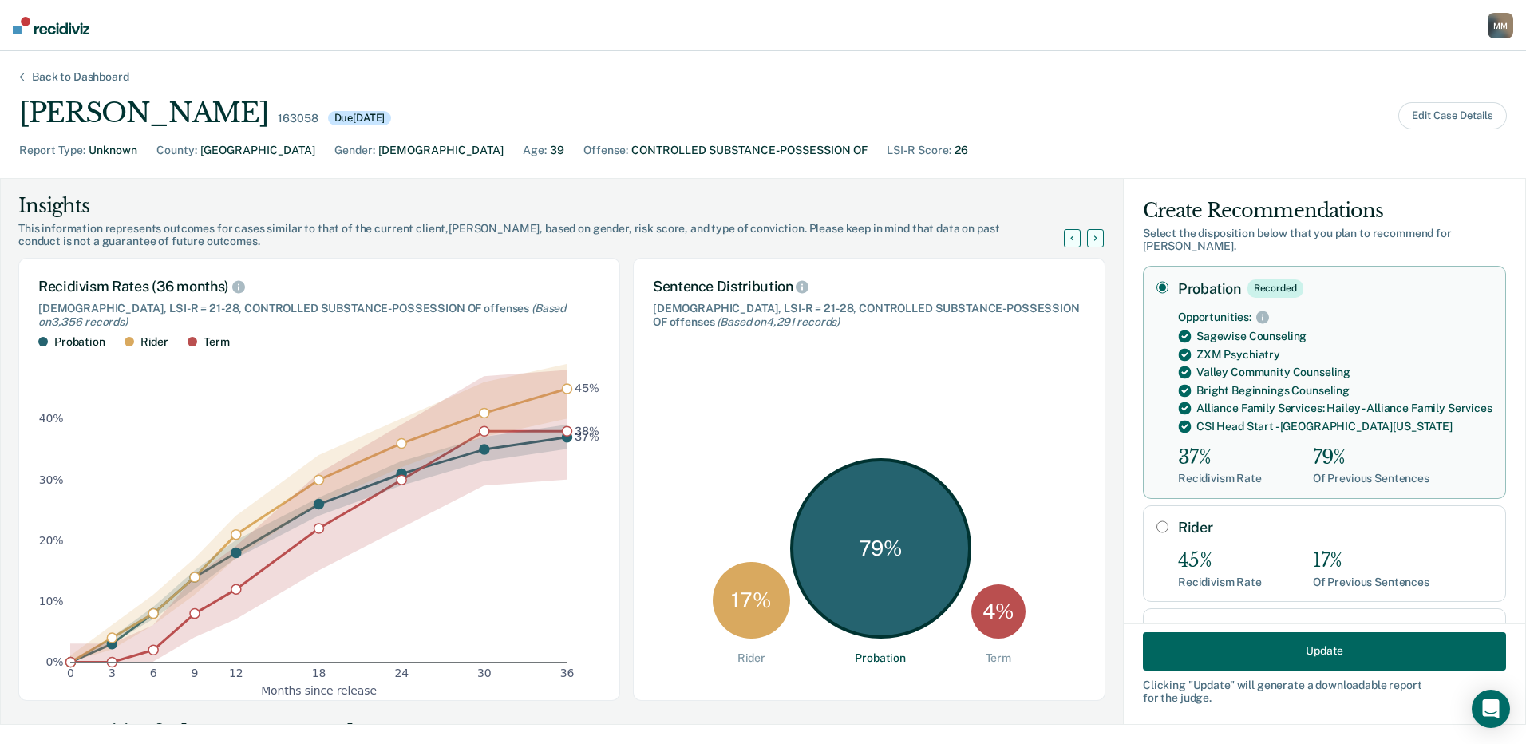
click at [1316, 652] on button "Update" at bounding box center [1324, 650] width 363 height 38
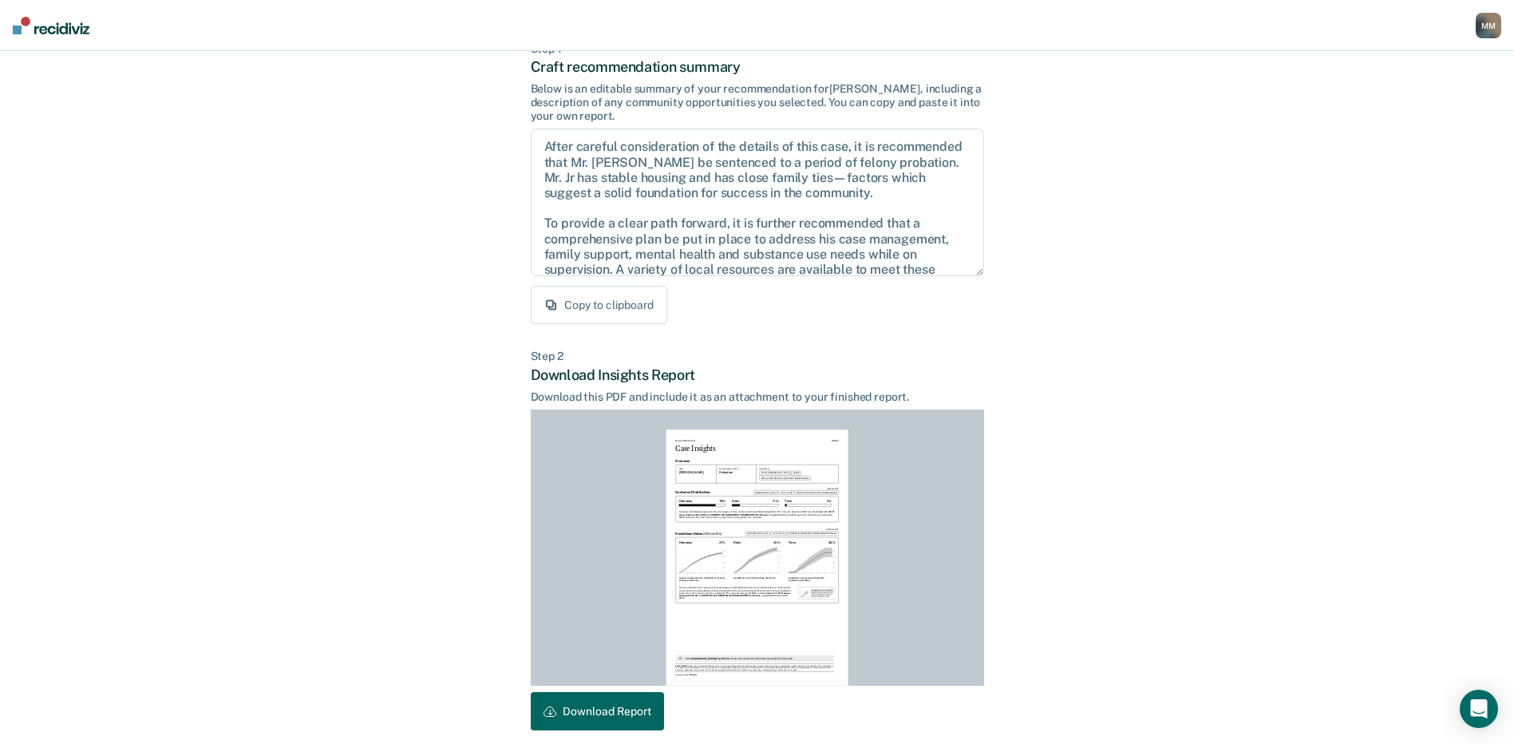
scroll to position [160, 0]
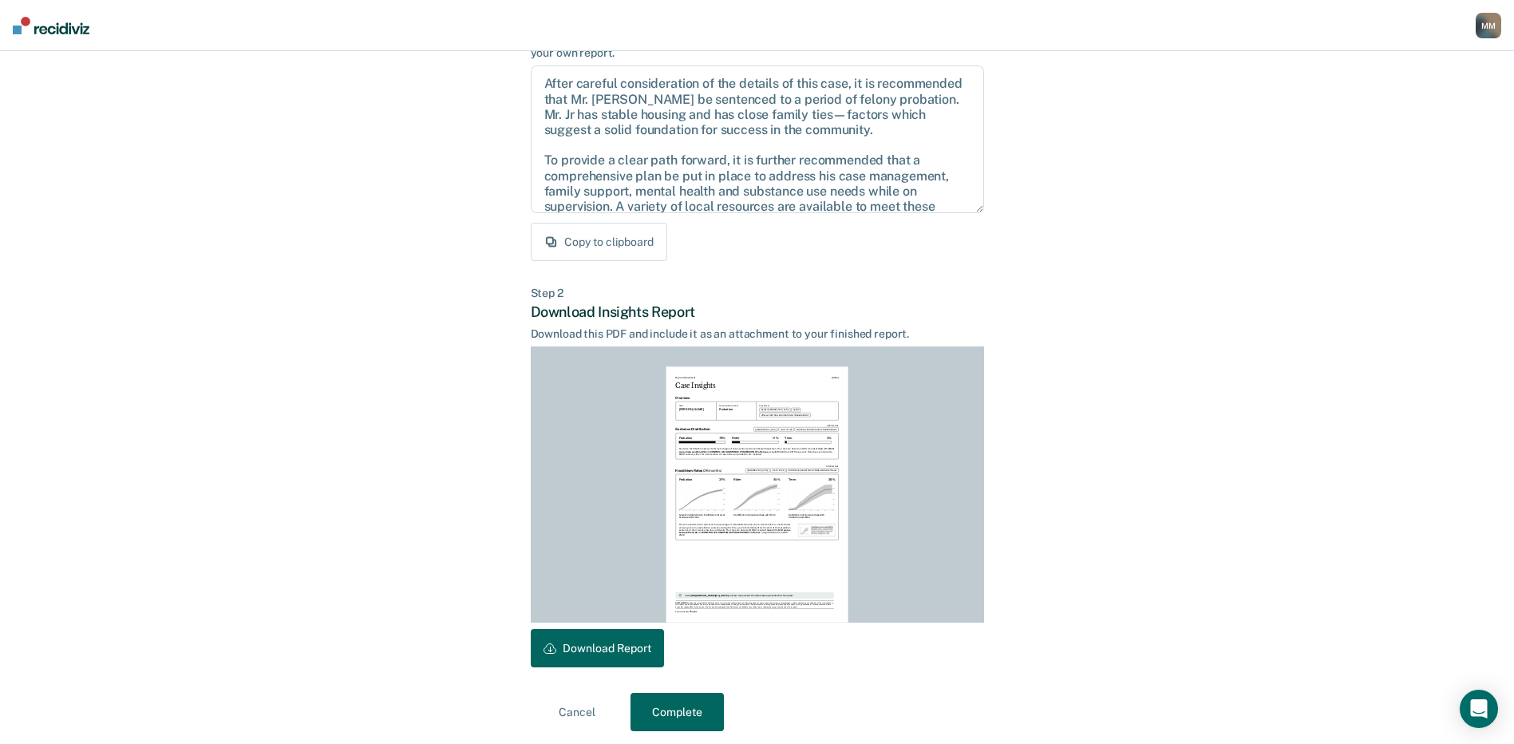
click at [619, 650] on button "Download Report" at bounding box center [597, 648] width 133 height 38
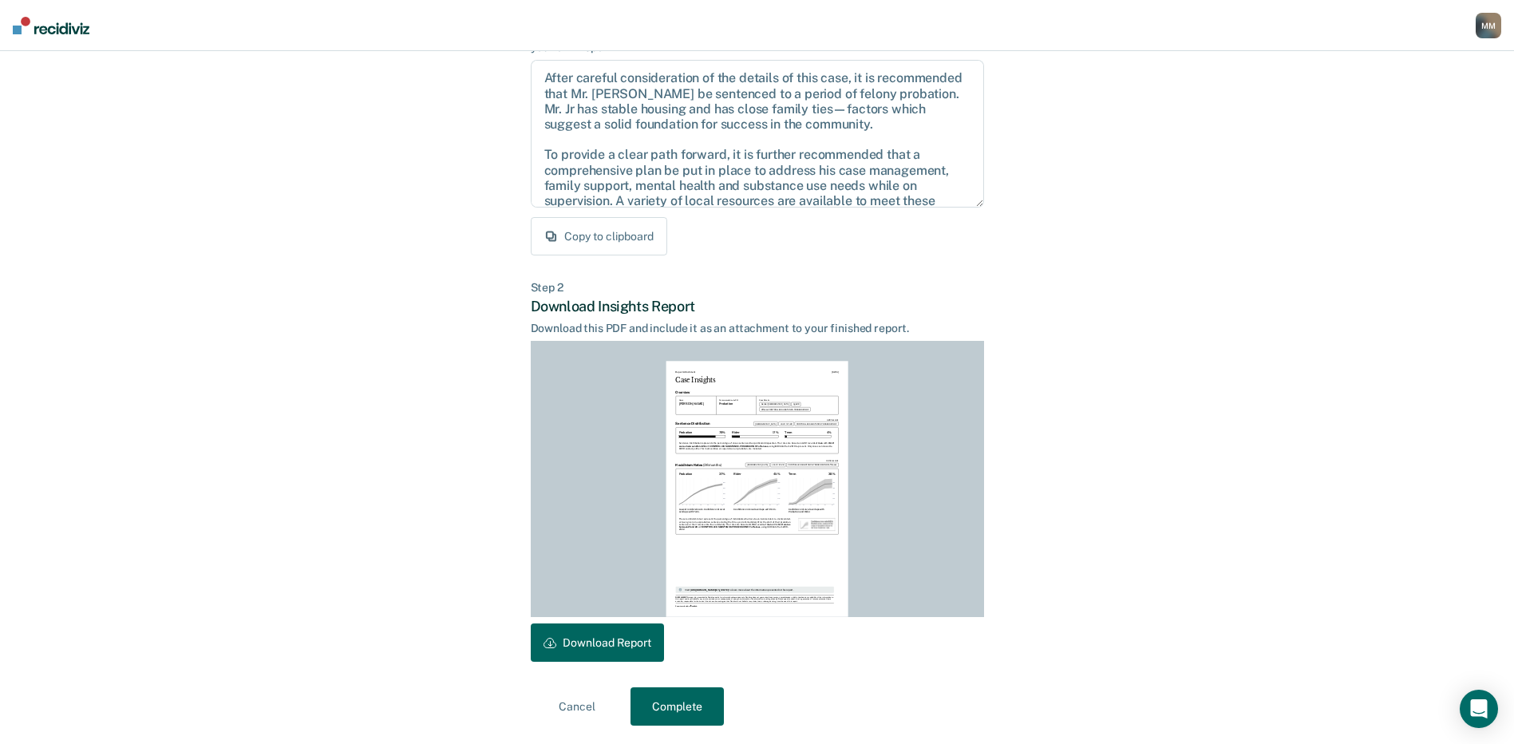
scroll to position [166, 0]
click at [599, 639] on button "Download Report" at bounding box center [597, 642] width 133 height 38
click at [592, 639] on button "Download Report" at bounding box center [597, 642] width 133 height 38
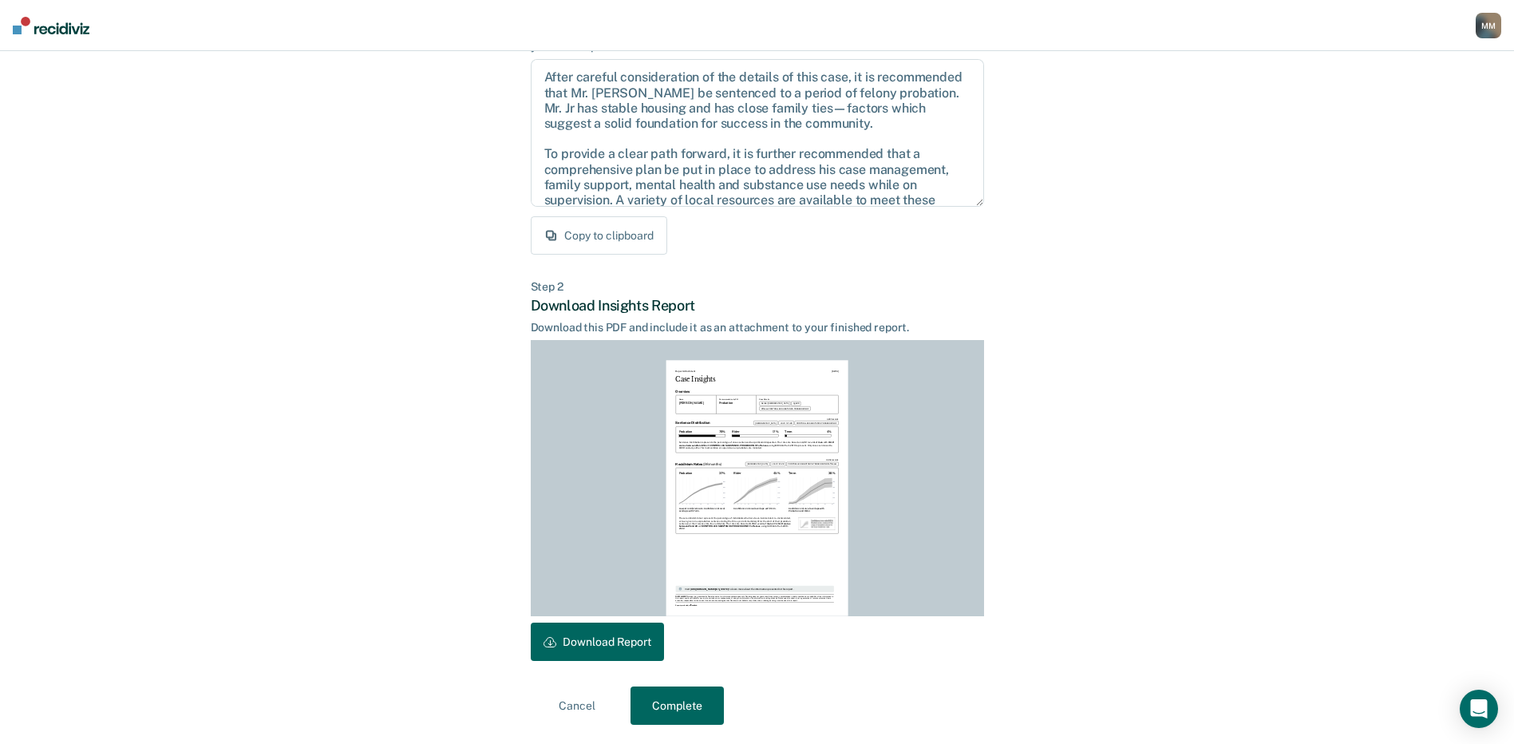
click at [1379, 247] on div "Back to Case Make Recommendation & Download Report Step 1 Craft recommendation …" at bounding box center [757, 314] width 1514 height 859
click at [670, 707] on button "Complete" at bounding box center [677, 705] width 93 height 38
click at [675, 706] on button "Complete" at bounding box center [677, 705] width 93 height 38
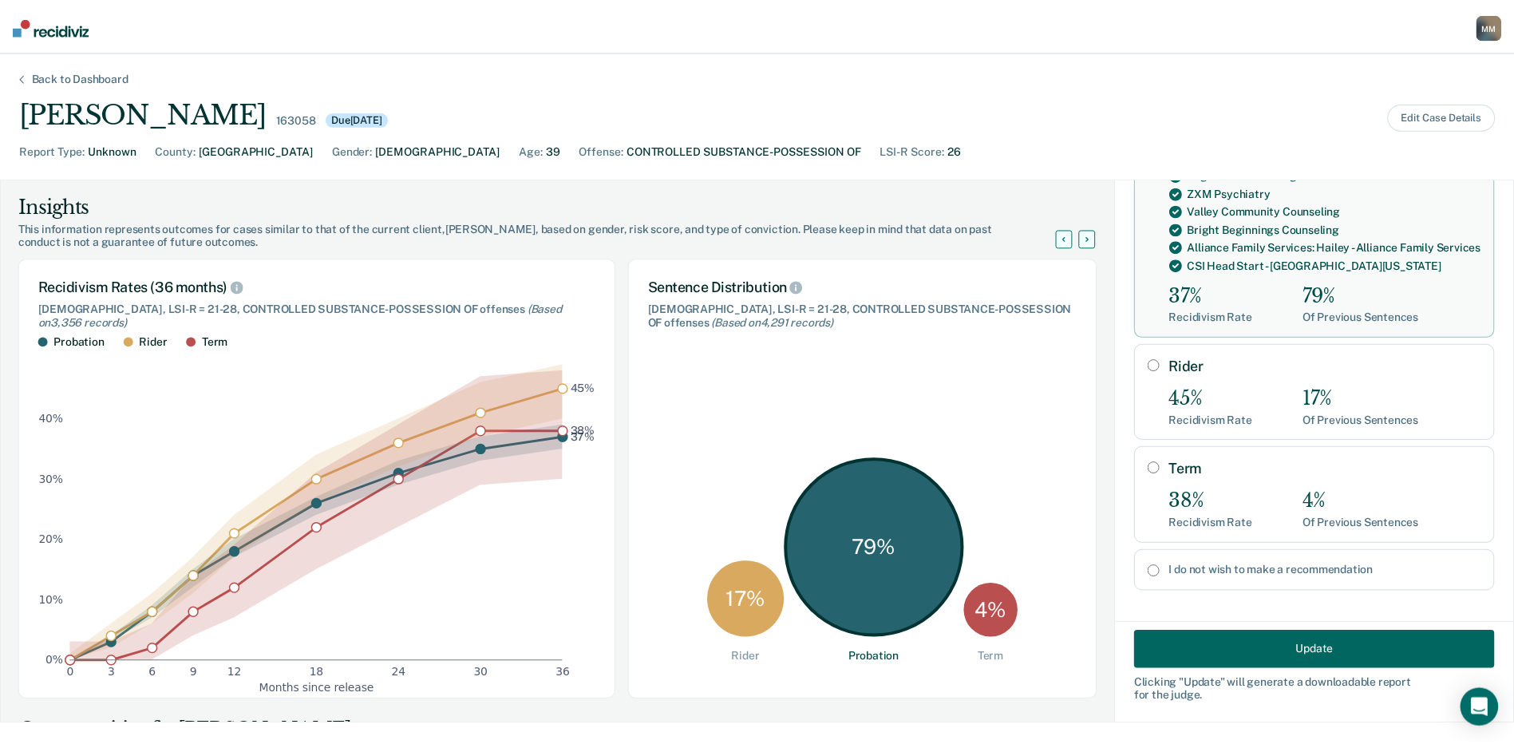
scroll to position [170, 0]
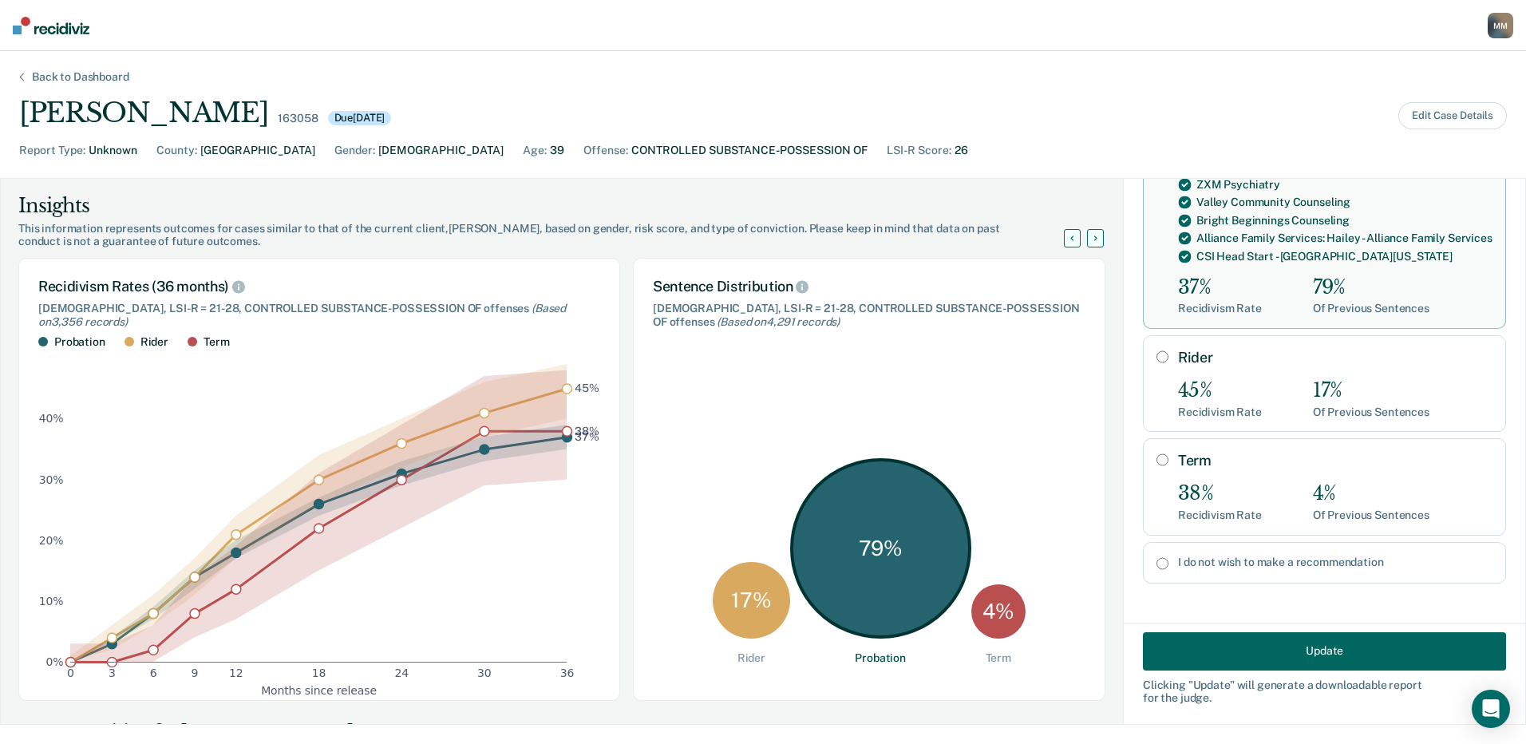
click at [1312, 656] on button "Update" at bounding box center [1324, 650] width 363 height 38
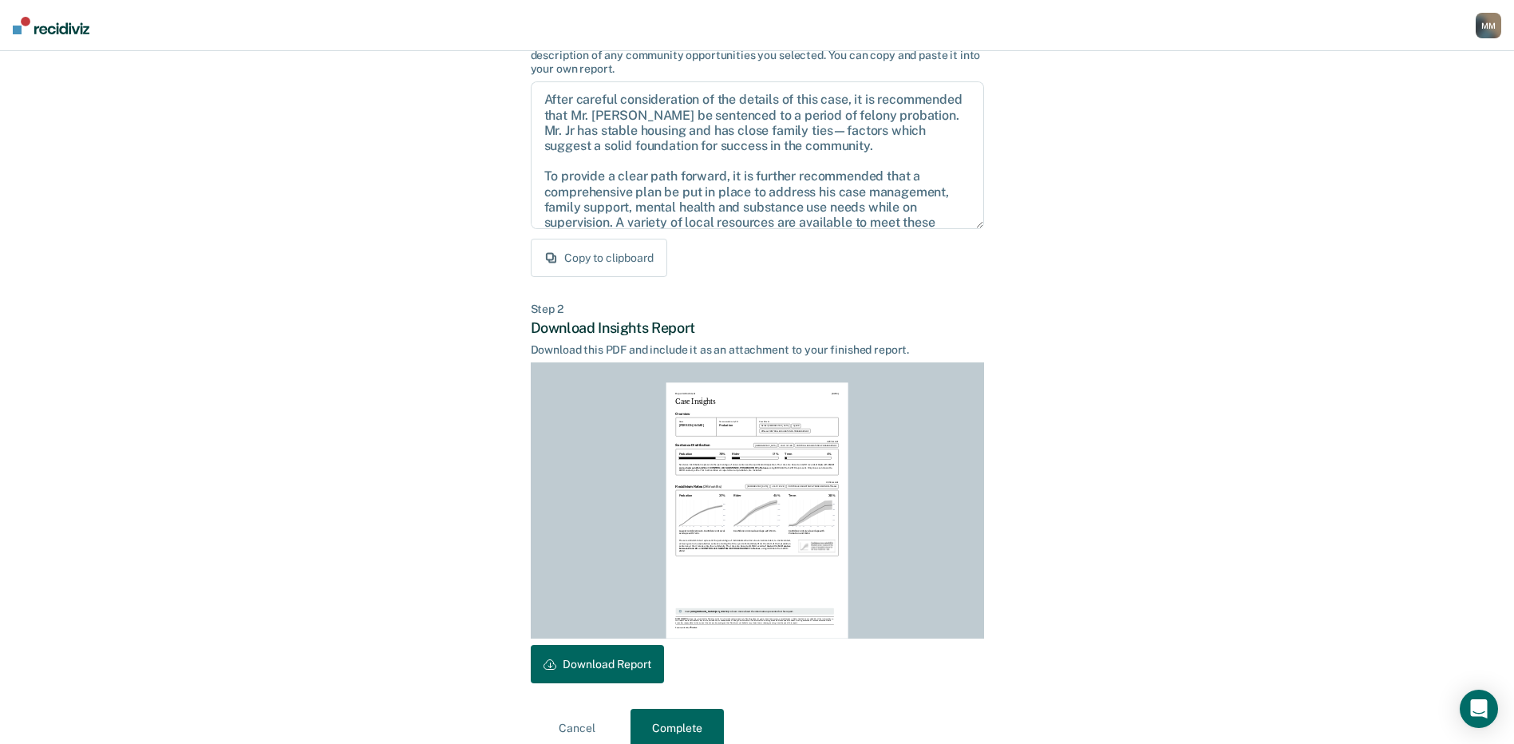
scroll to position [166, 0]
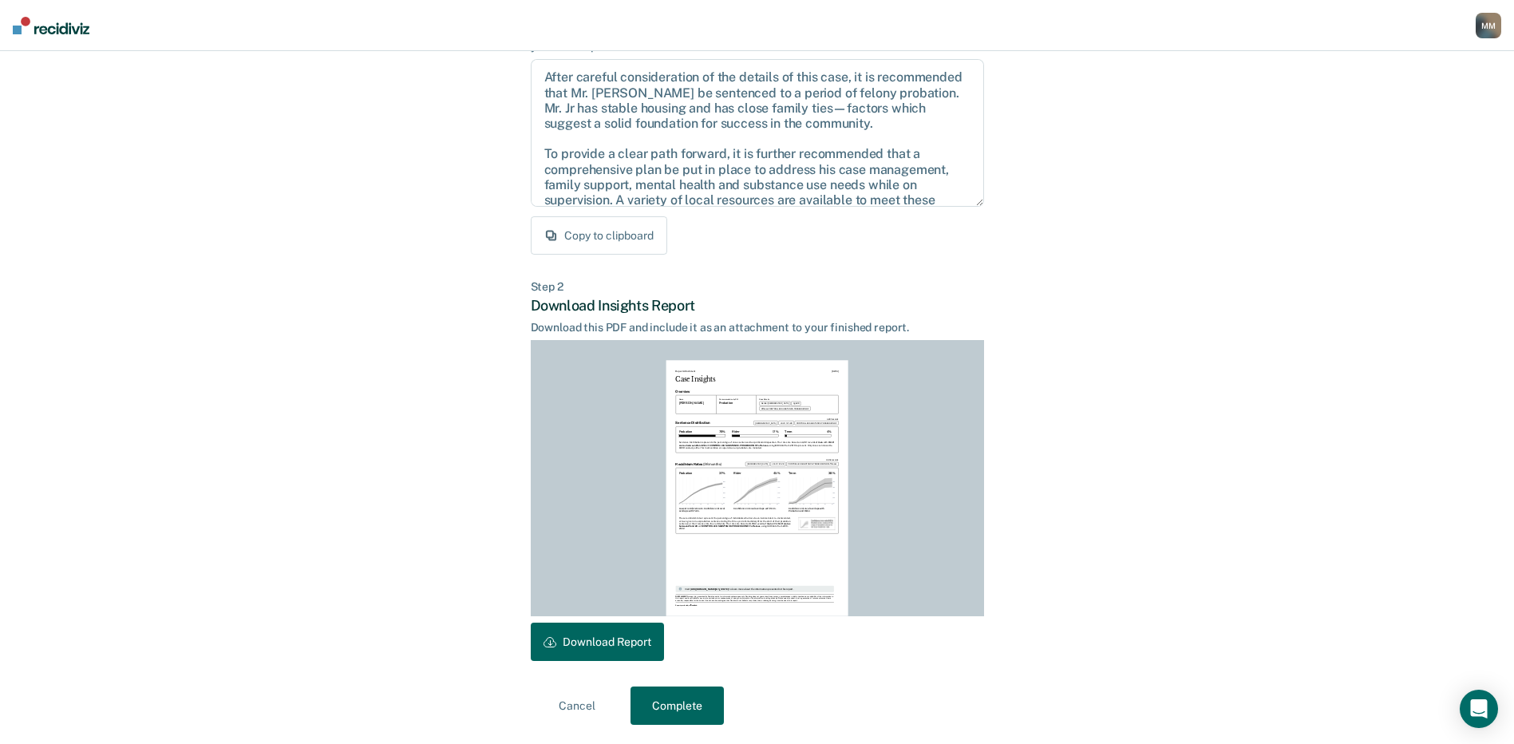
click at [688, 706] on button "Complete" at bounding box center [677, 705] width 93 height 38
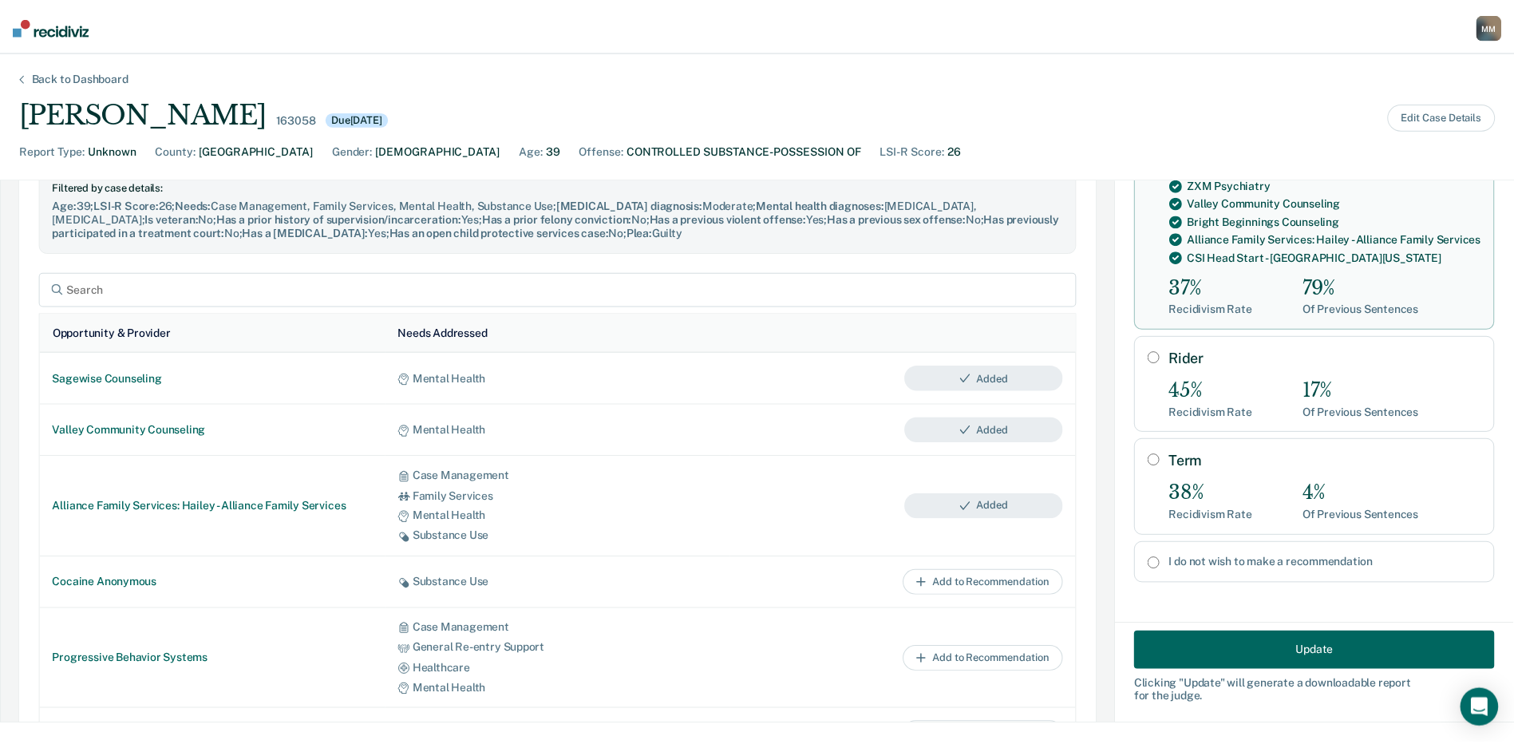
scroll to position [787, 0]
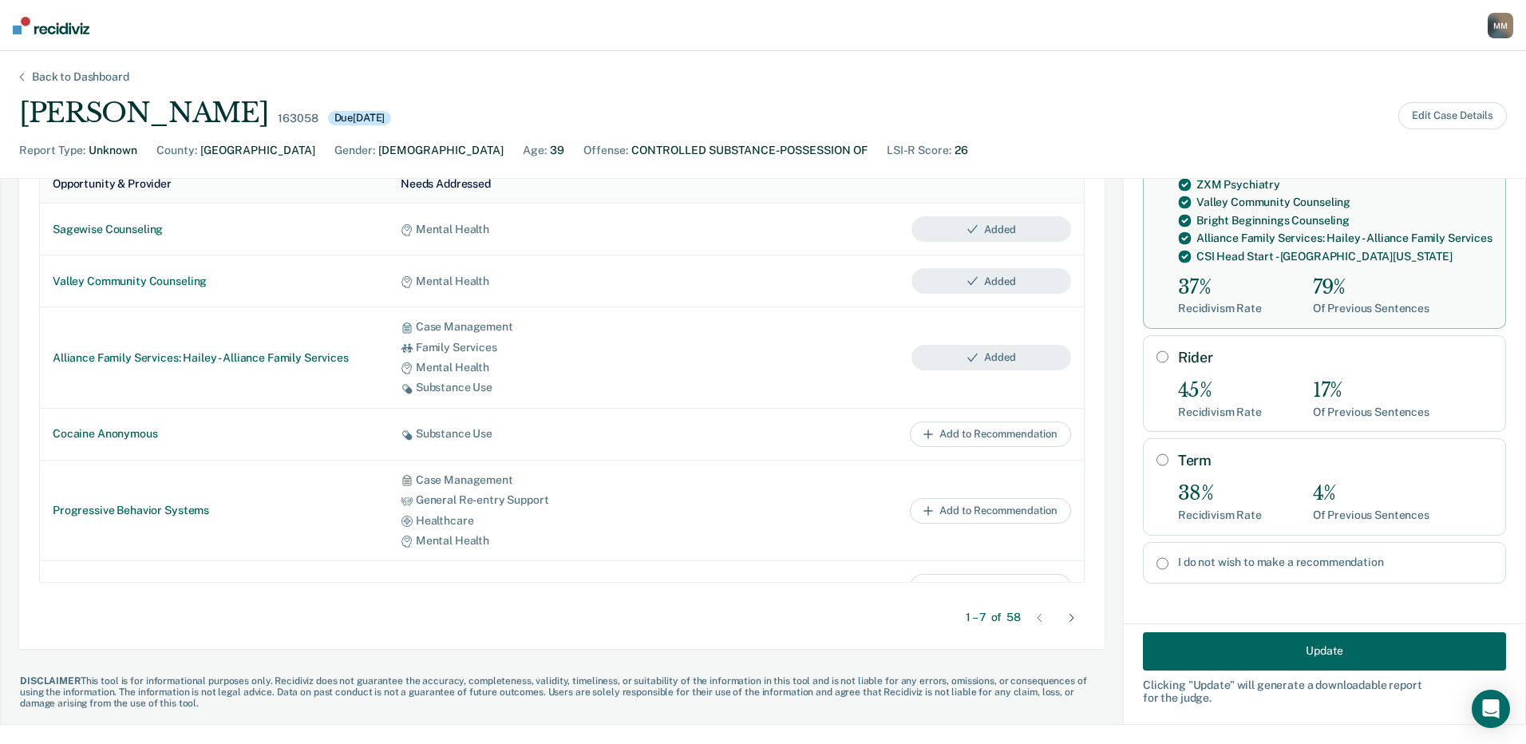
click at [1267, 648] on button "Update" at bounding box center [1324, 650] width 363 height 38
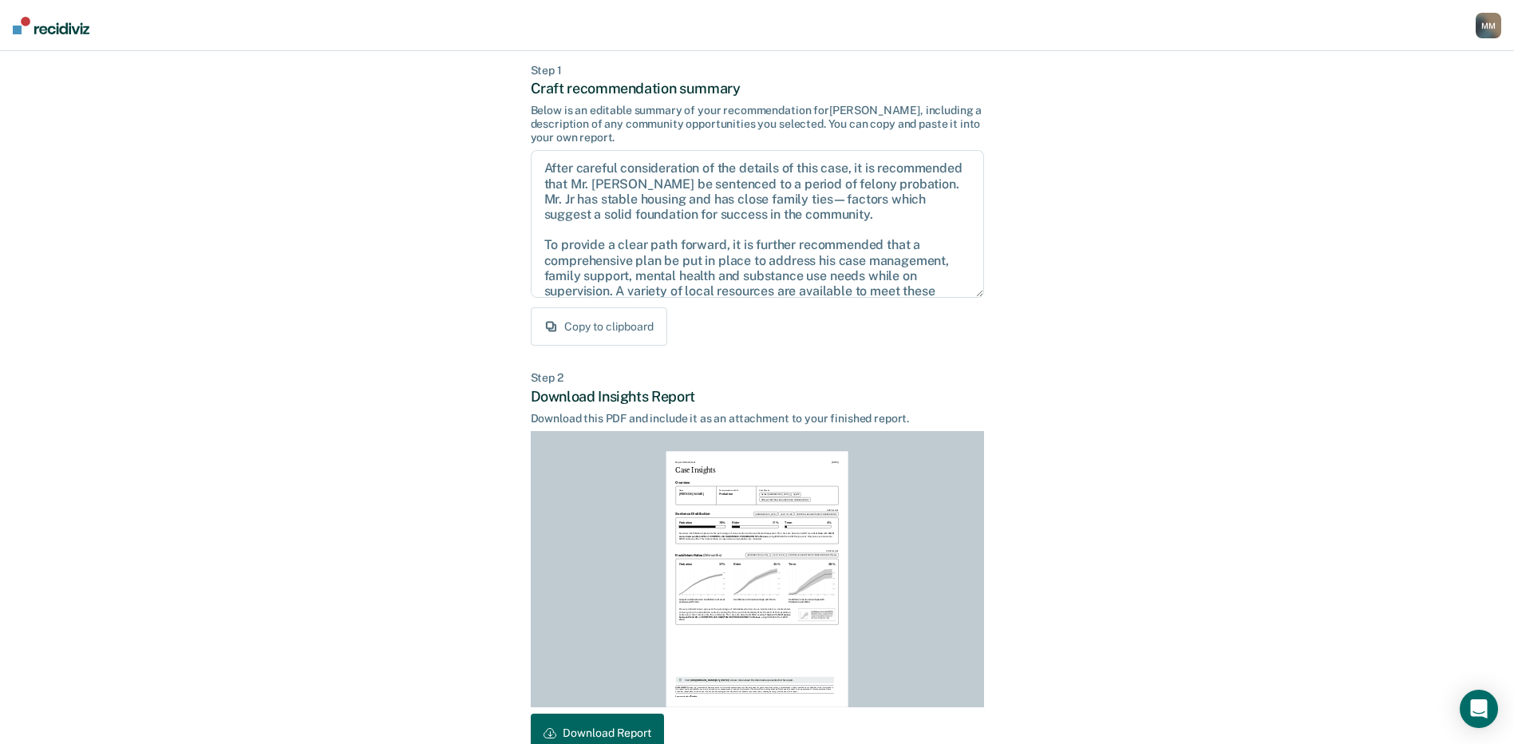
scroll to position [166, 0]
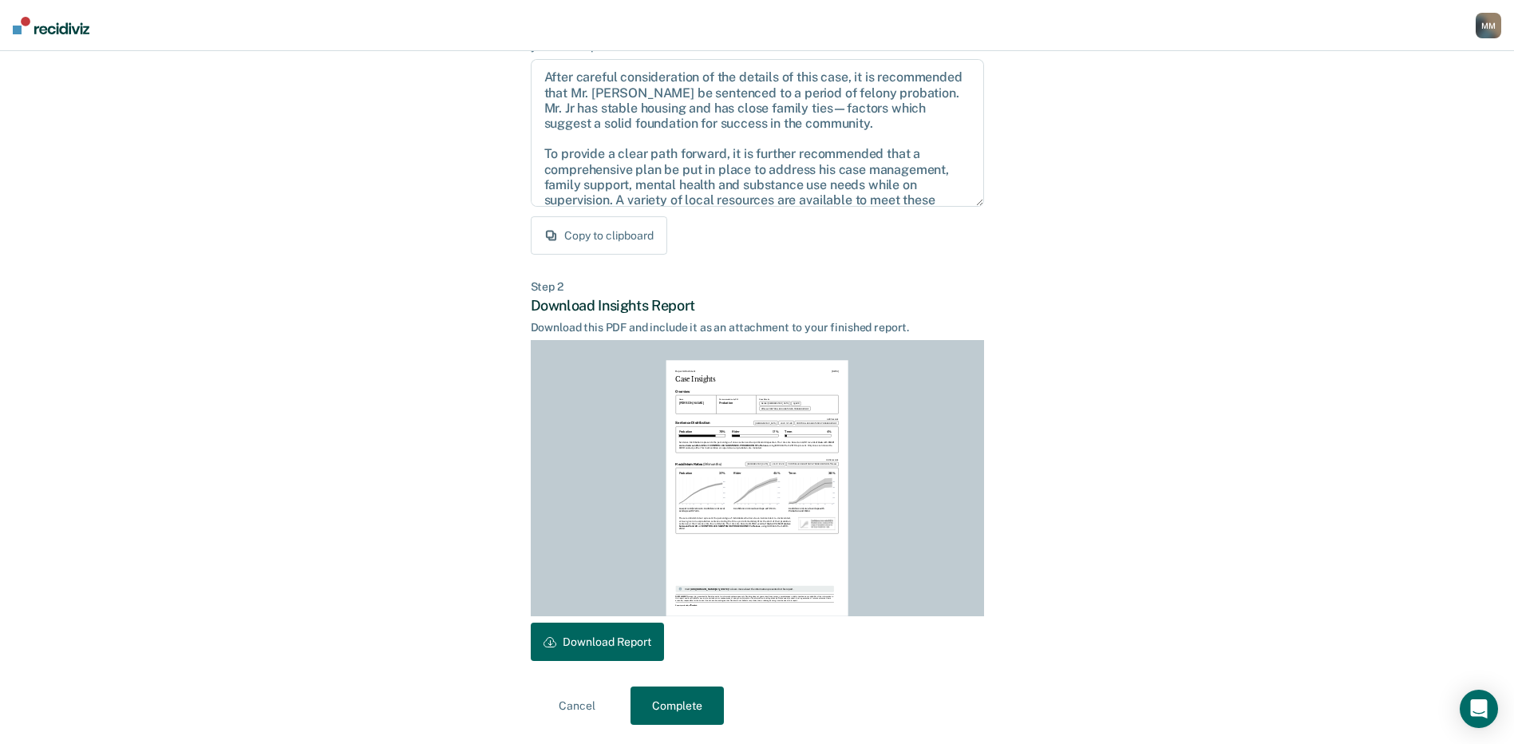
click at [684, 706] on button "Complete" at bounding box center [677, 705] width 93 height 38
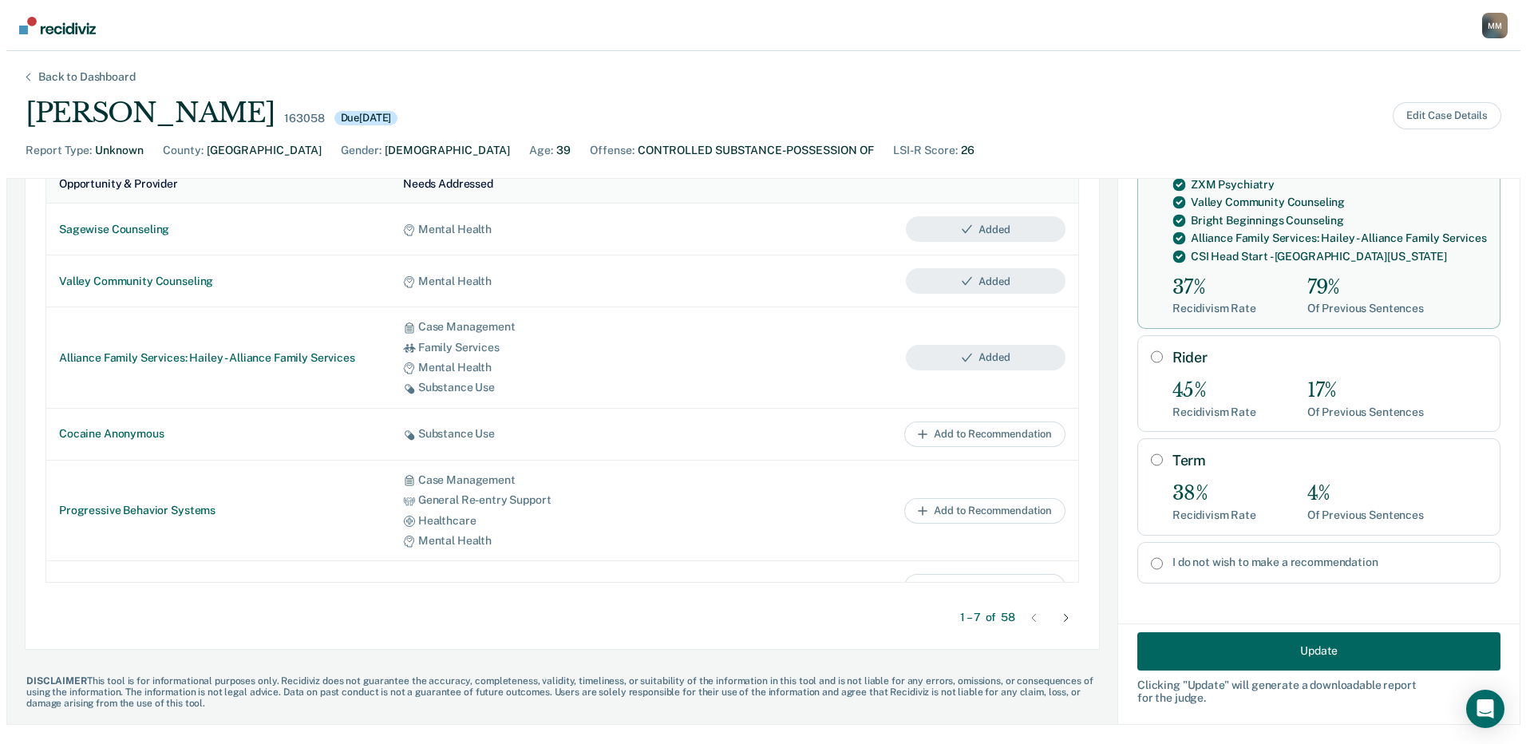
scroll to position [0, 0]
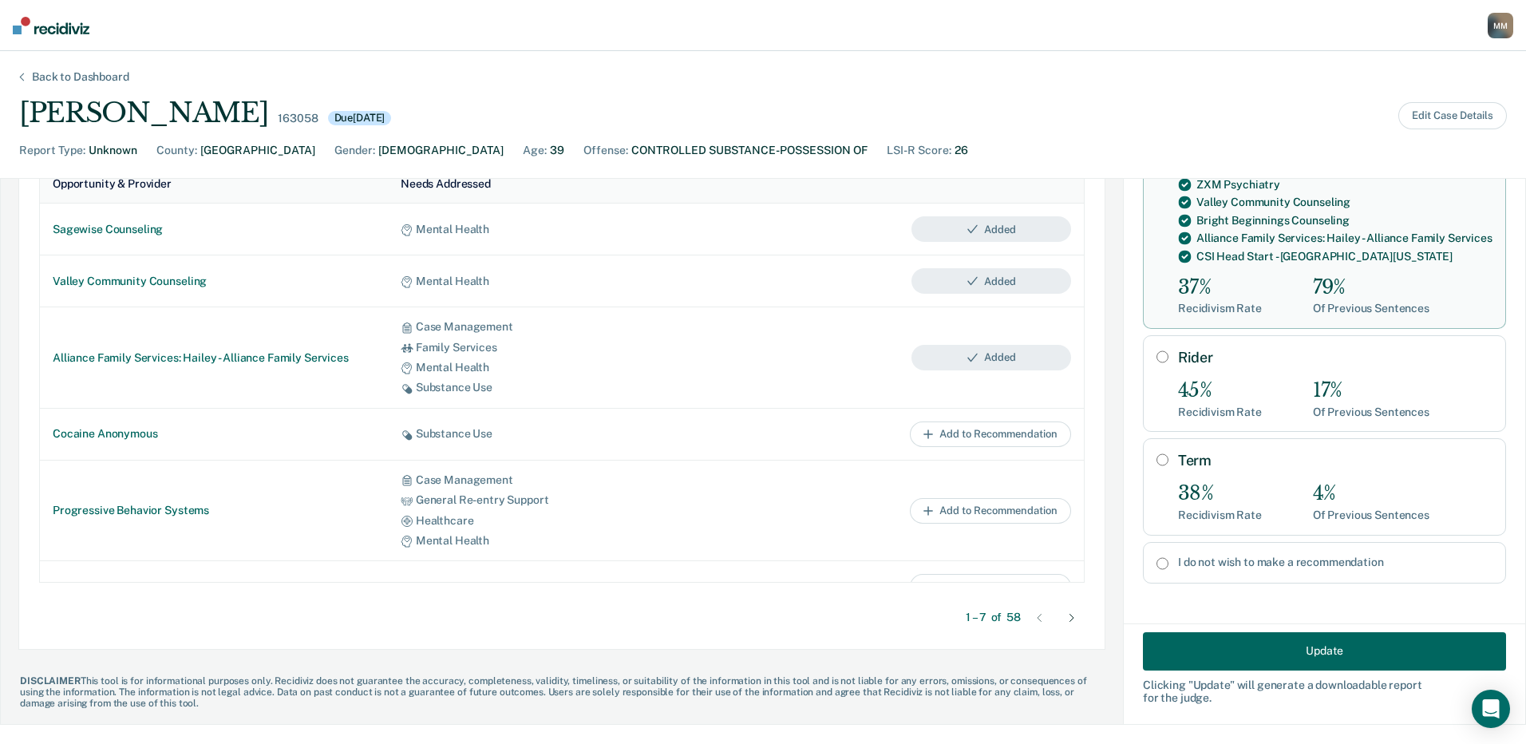
click at [63, 77] on div "Back to Dashboard" at bounding box center [81, 77] width 136 height 14
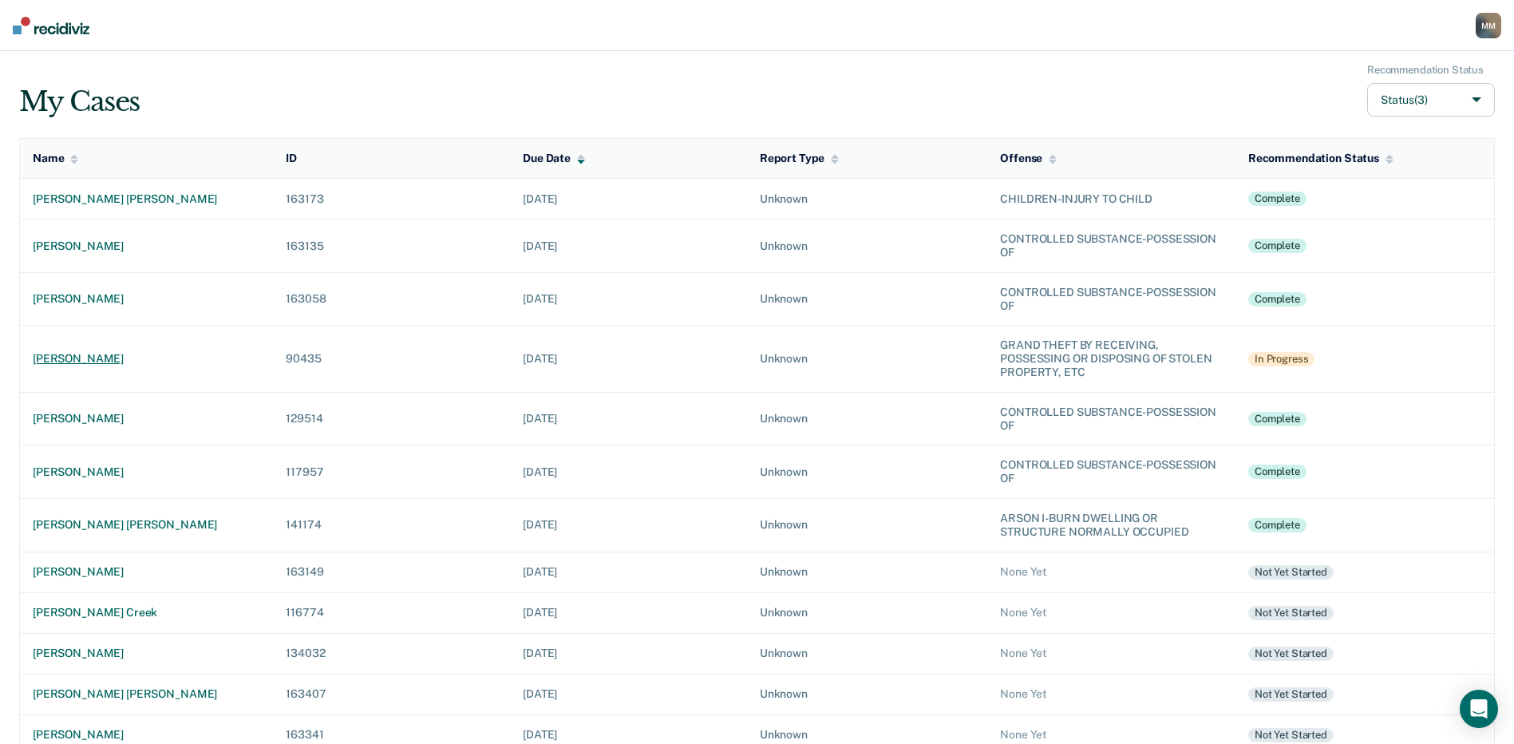
click at [131, 358] on div "[PERSON_NAME]" at bounding box center [146, 359] width 227 height 14
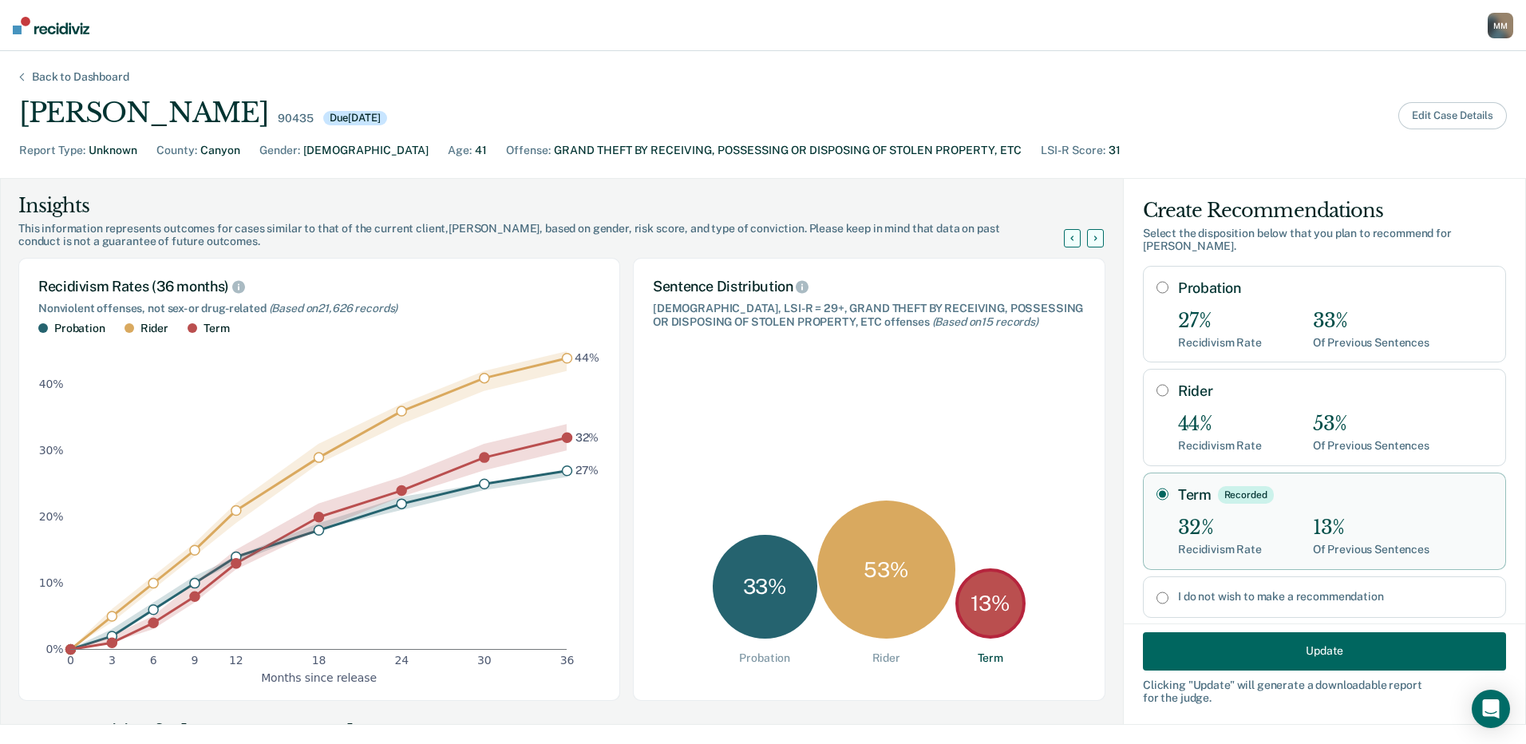
click at [1432, 118] on button "Edit Case Details" at bounding box center [1453, 115] width 109 height 27
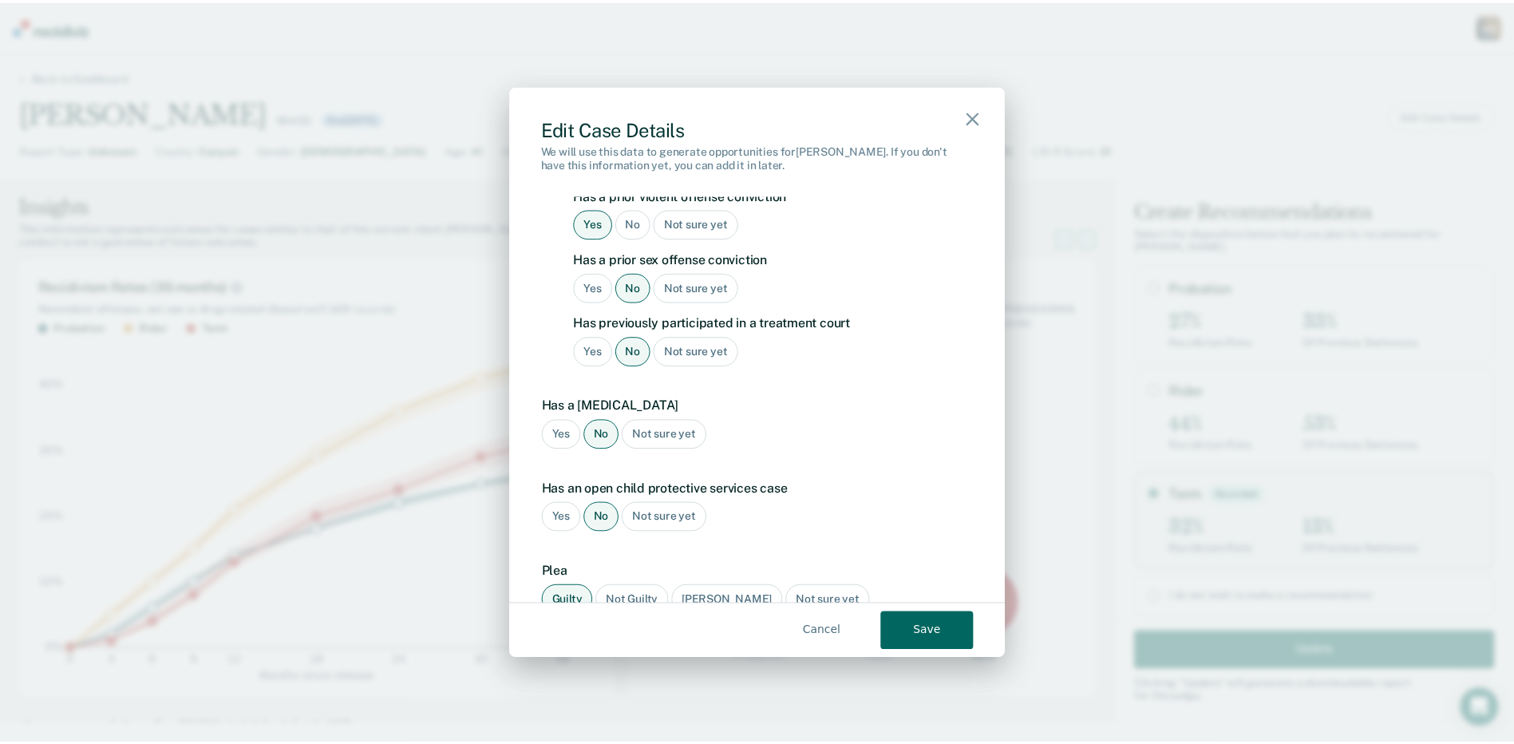
scroll to position [1811, 0]
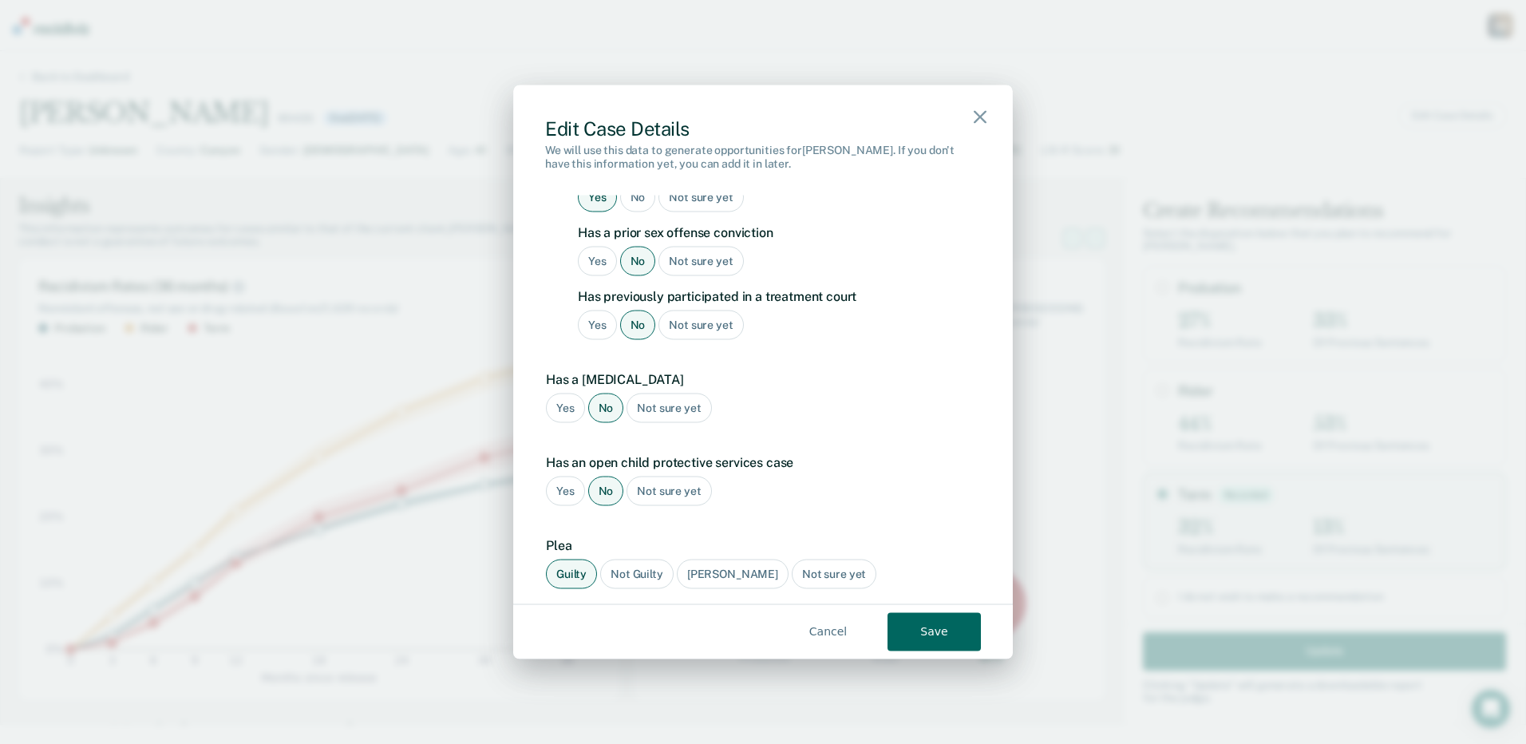
click at [925, 632] on button "Save" at bounding box center [934, 631] width 93 height 38
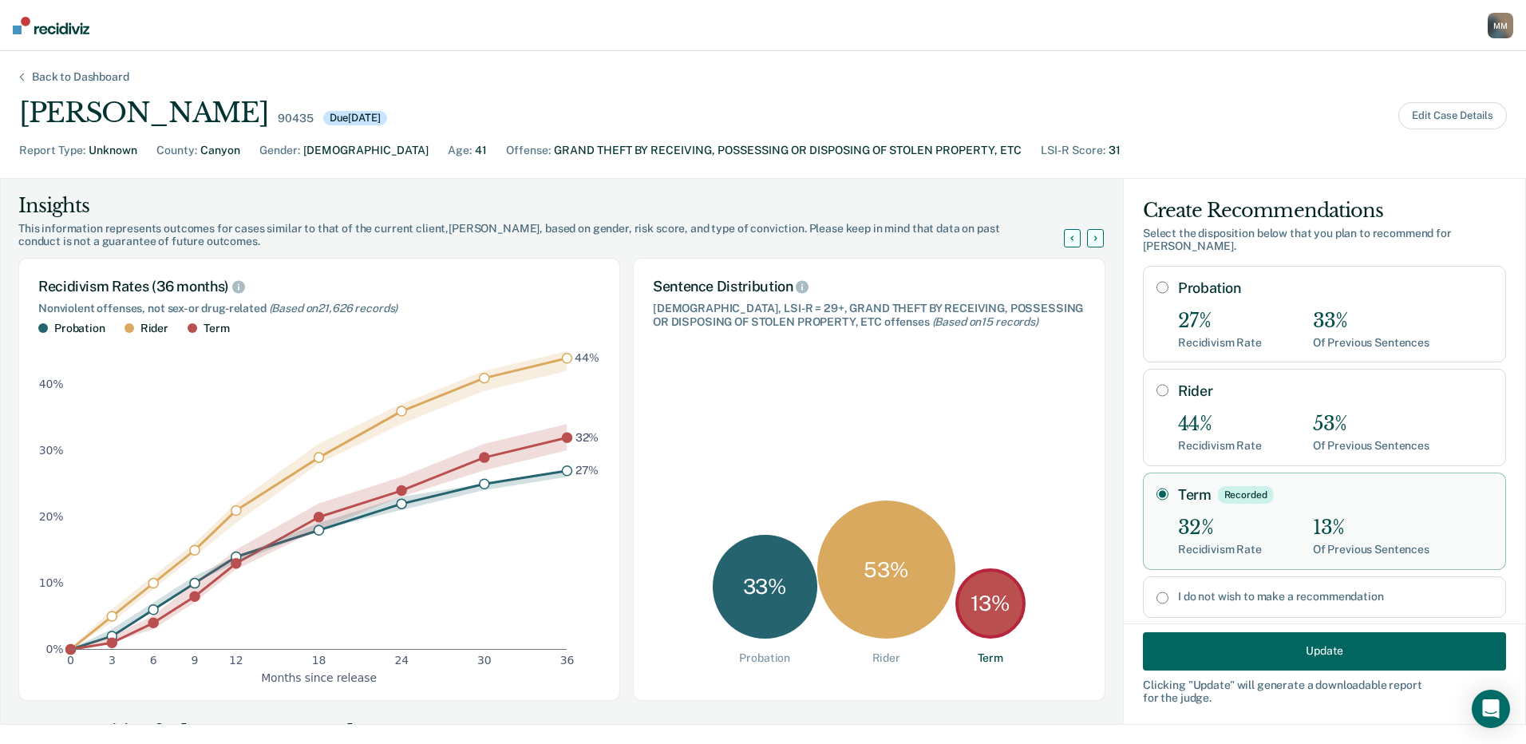
click at [1327, 651] on button "Update" at bounding box center [1324, 650] width 363 height 38
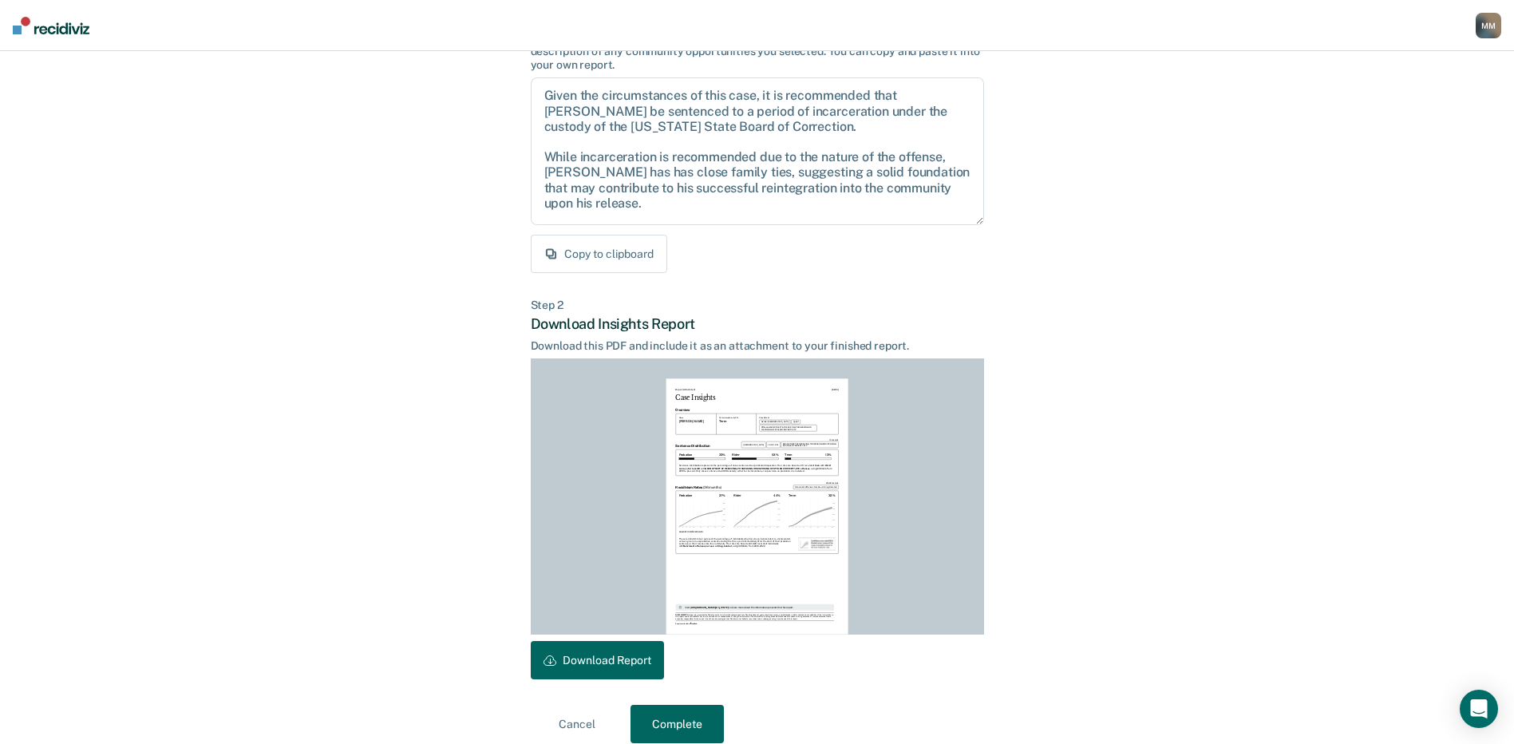
scroll to position [166, 0]
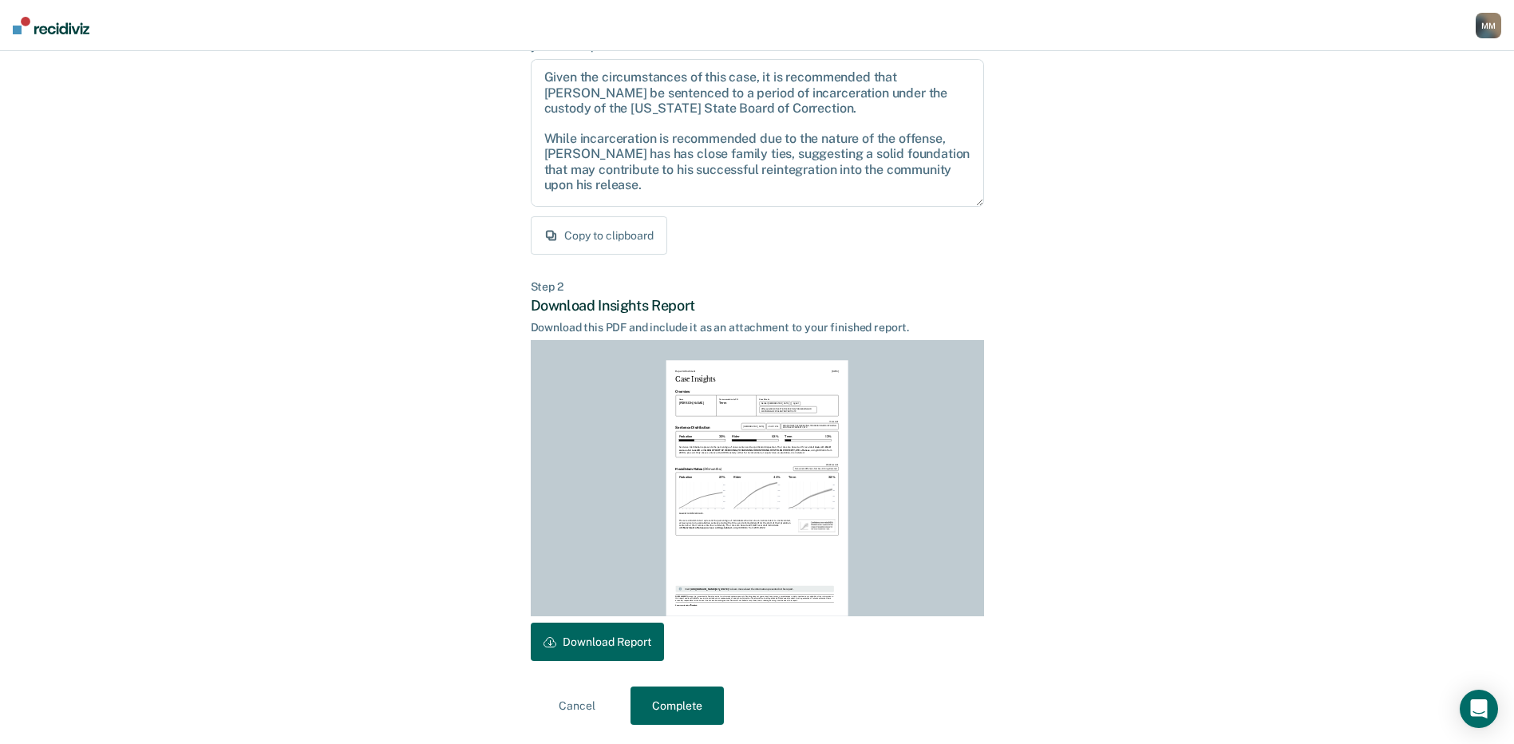
click at [615, 640] on button "Download Report" at bounding box center [597, 642] width 133 height 38
click at [603, 643] on button "Download Report" at bounding box center [597, 642] width 133 height 38
click at [601, 642] on button "Downloaded" at bounding box center [584, 642] width 107 height 38
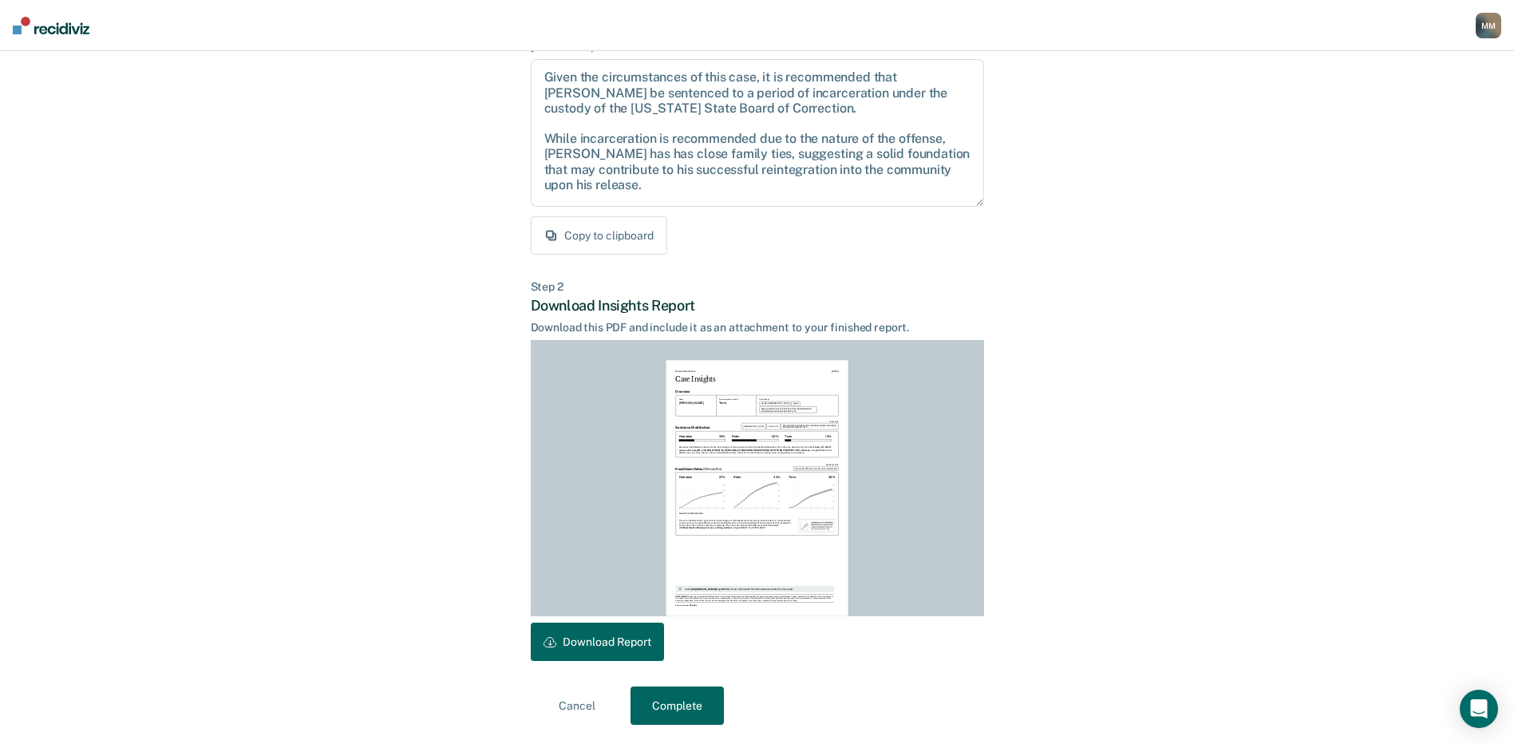
click at [632, 645] on button "Download Report" at bounding box center [597, 642] width 133 height 38
click at [631, 644] on button "Downloaded" at bounding box center [584, 642] width 107 height 38
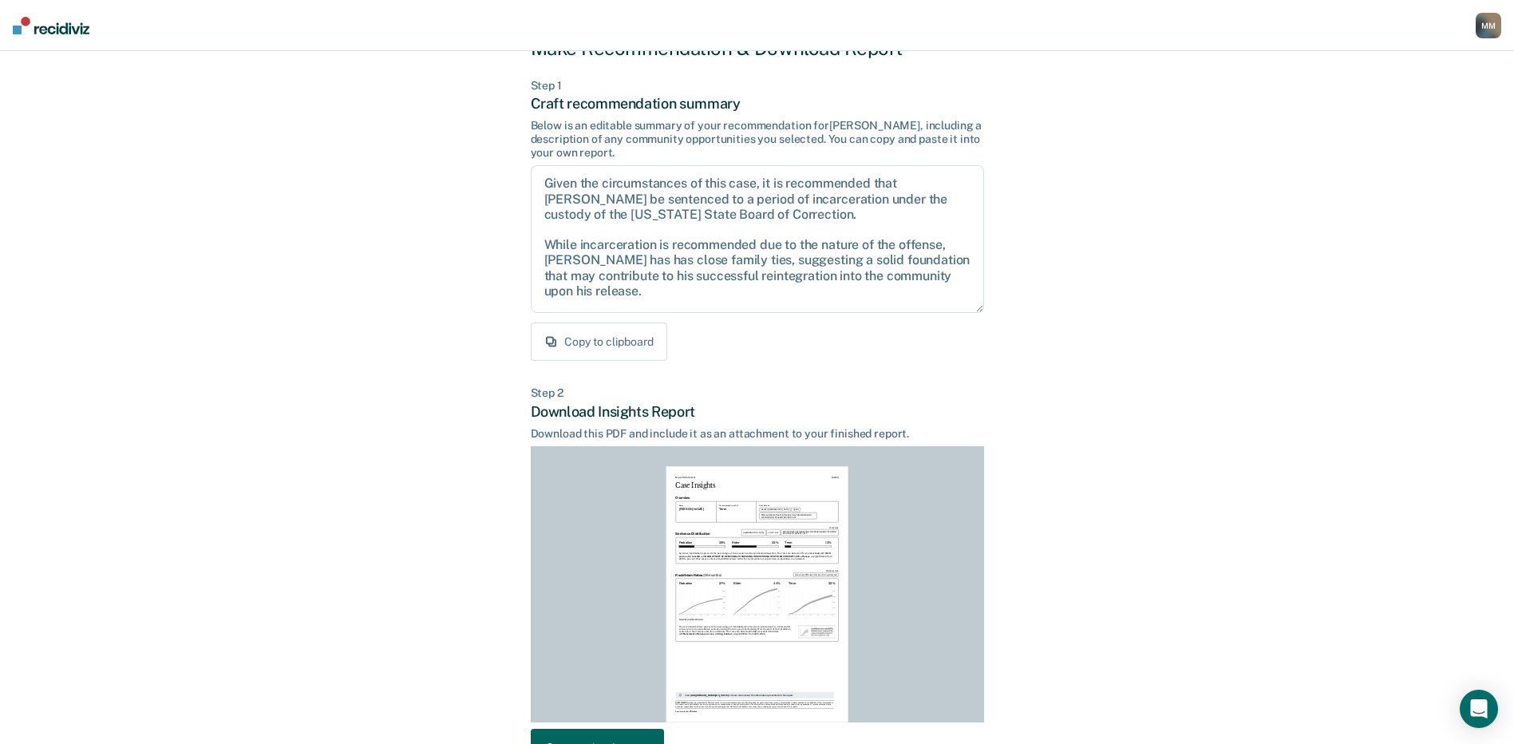
scroll to position [166, 0]
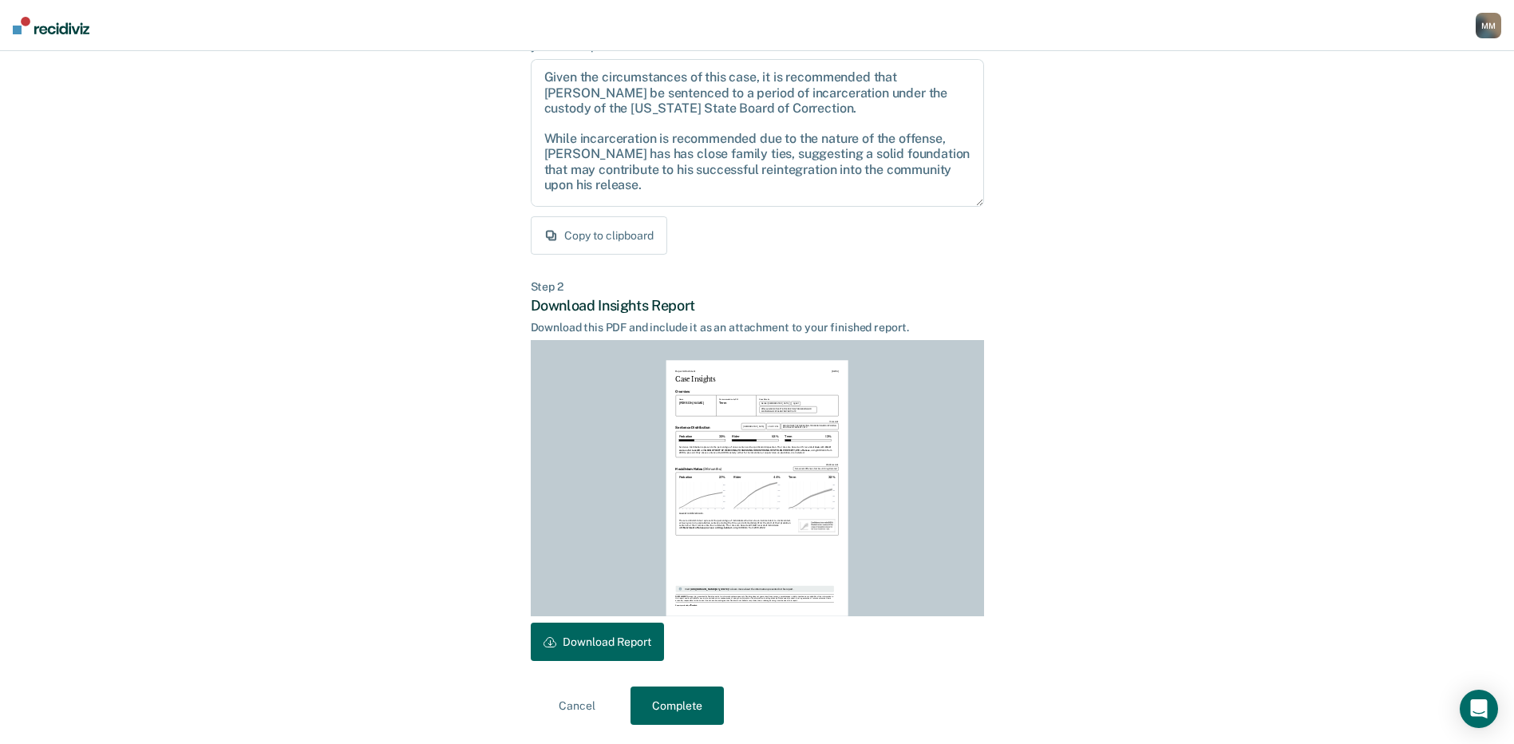
click at [615, 642] on button "Download Report" at bounding box center [597, 642] width 133 height 38
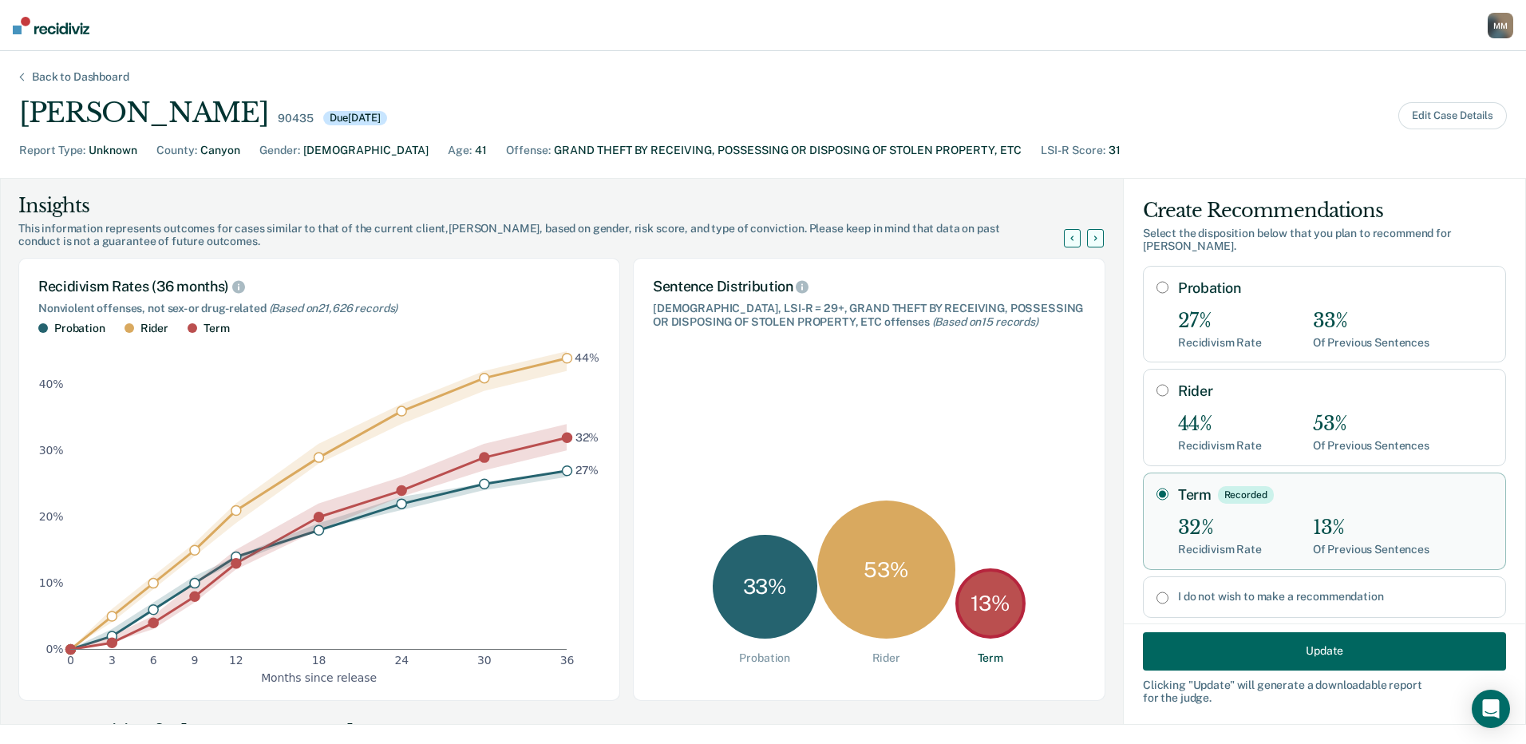
click at [1313, 653] on button "Update" at bounding box center [1324, 650] width 363 height 38
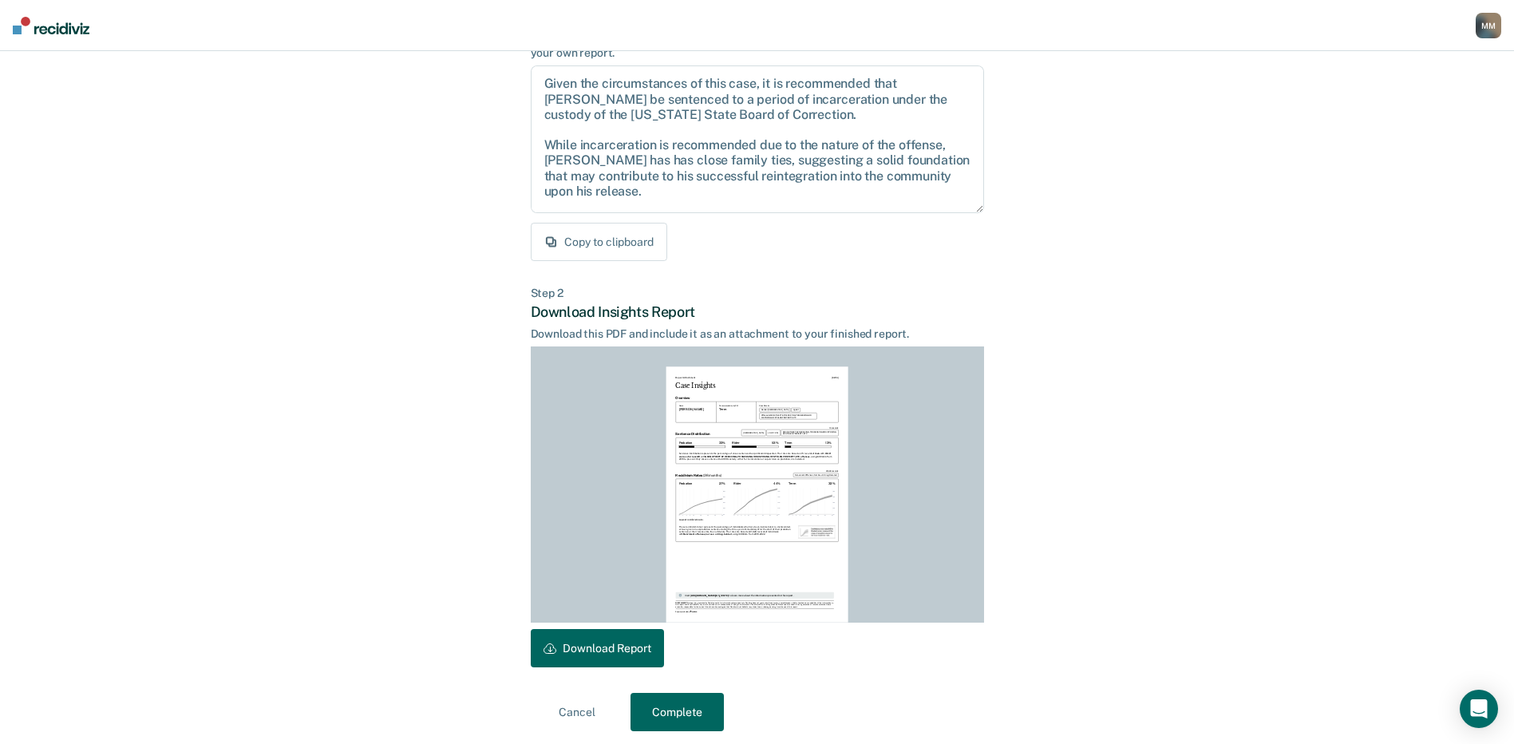
scroll to position [166, 0]
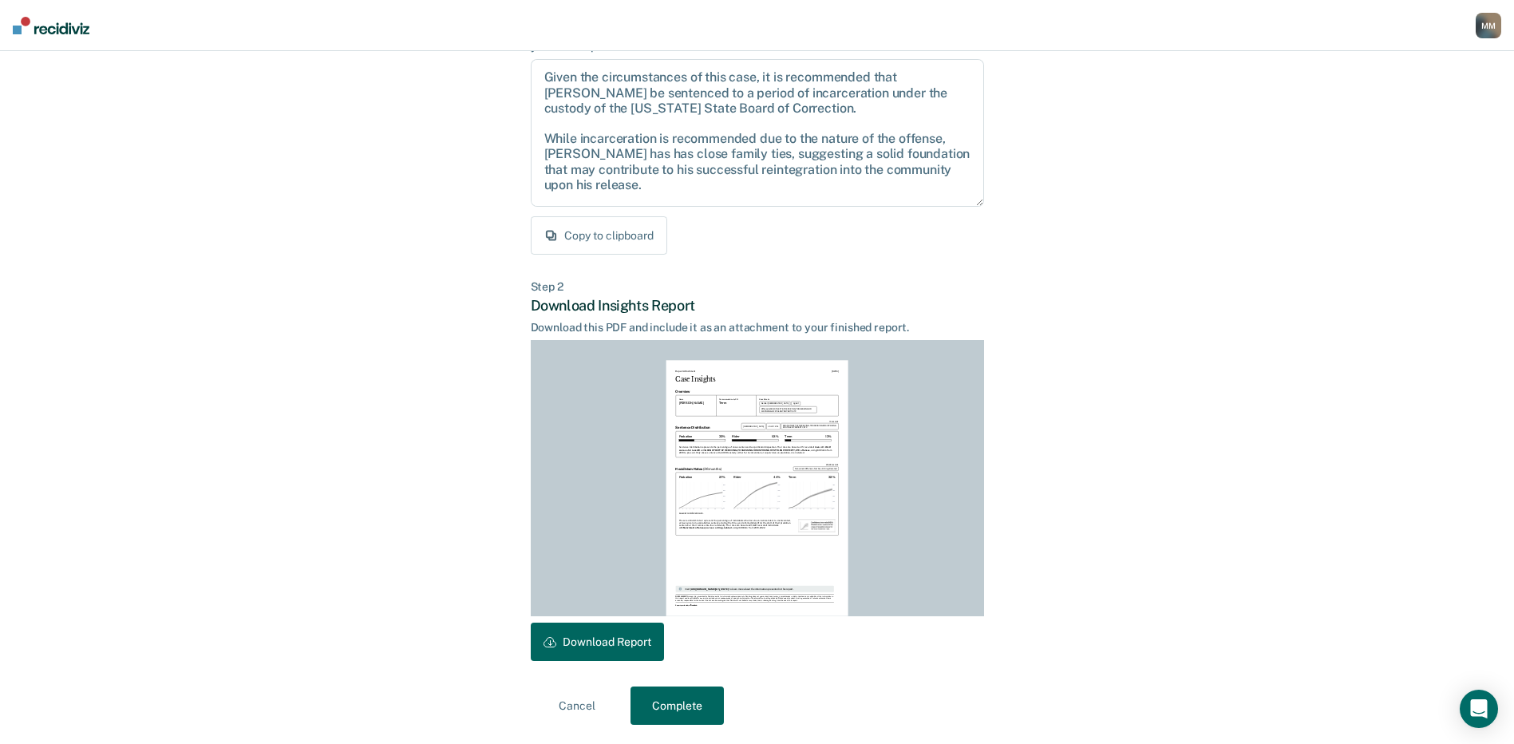
drag, startPoint x: 564, startPoint y: 643, endPoint x: 579, endPoint y: 643, distance: 14.4
click at [565, 643] on button "Download Report" at bounding box center [597, 642] width 133 height 38
click at [579, 643] on button "Downloaded" at bounding box center [584, 642] width 107 height 38
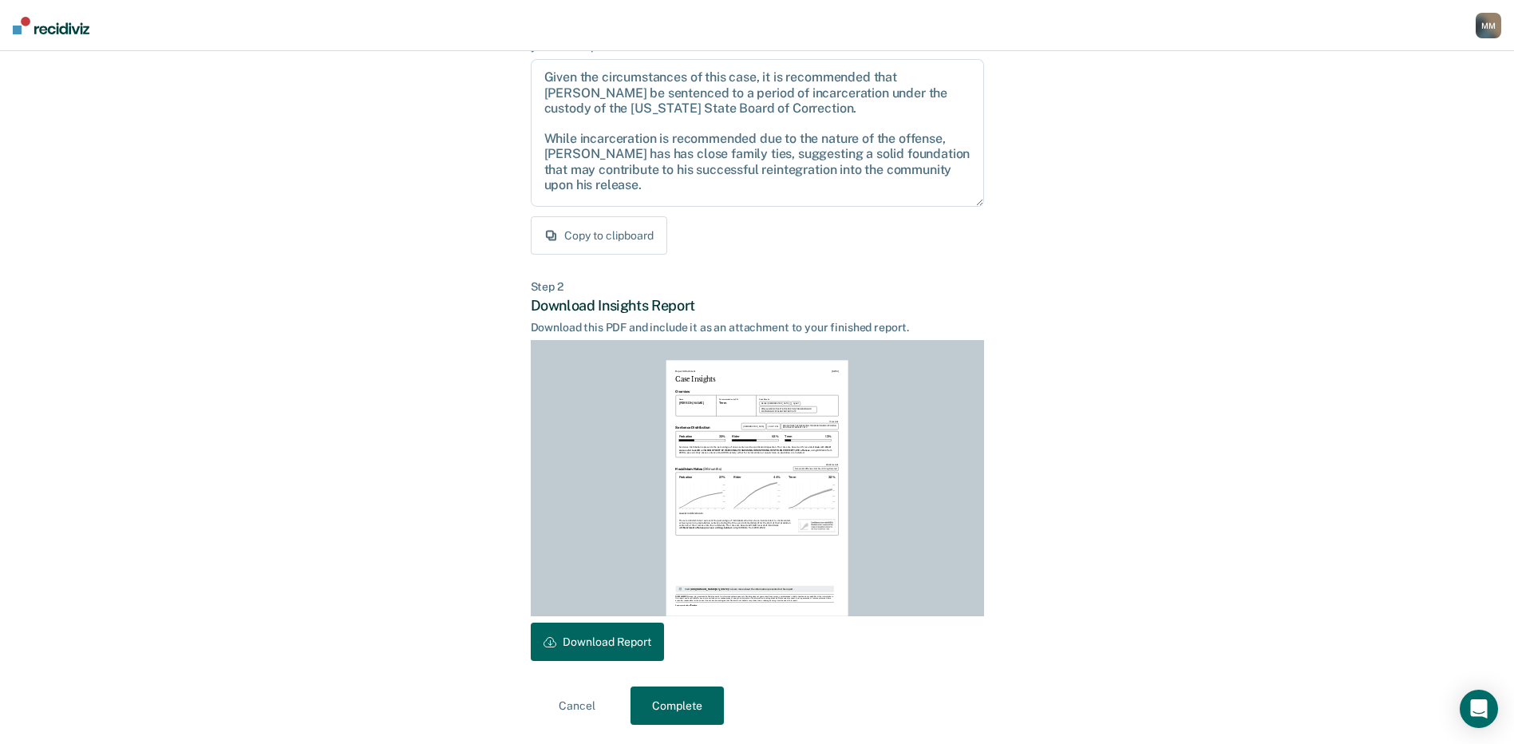
click at [589, 643] on button "Download Report" at bounding box center [597, 642] width 133 height 38
drag, startPoint x: 603, startPoint y: 627, endPoint x: 598, endPoint y: 647, distance: 20.7
click at [604, 627] on button "Download Report" at bounding box center [597, 642] width 133 height 38
click at [598, 647] on button "Download Report" at bounding box center [597, 642] width 133 height 38
click at [591, 641] on button "Download Report" at bounding box center [597, 642] width 133 height 38
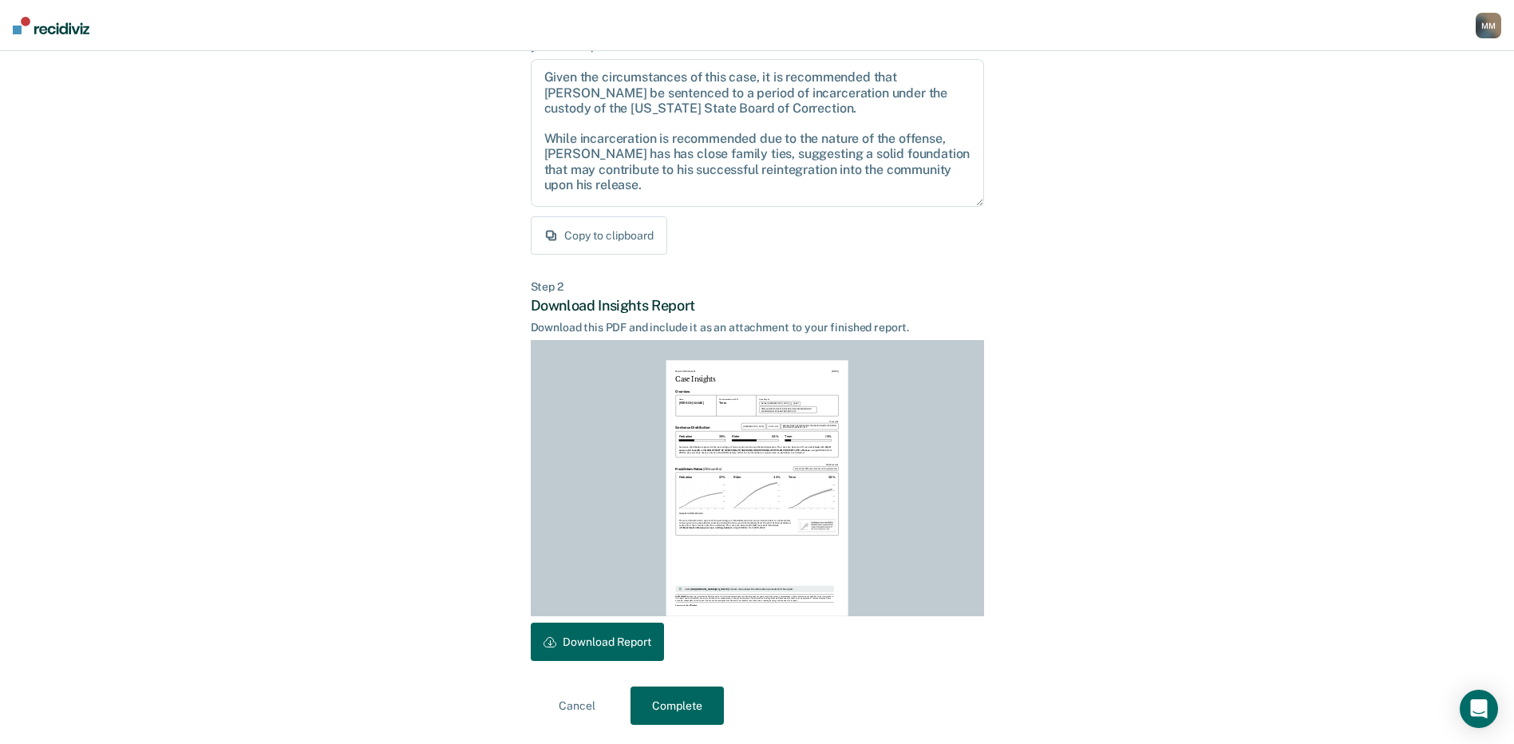
scroll to position [166, 0]
click at [694, 707] on button "Complete" at bounding box center [677, 705] width 93 height 38
click at [662, 708] on button "Complete" at bounding box center [677, 705] width 93 height 38
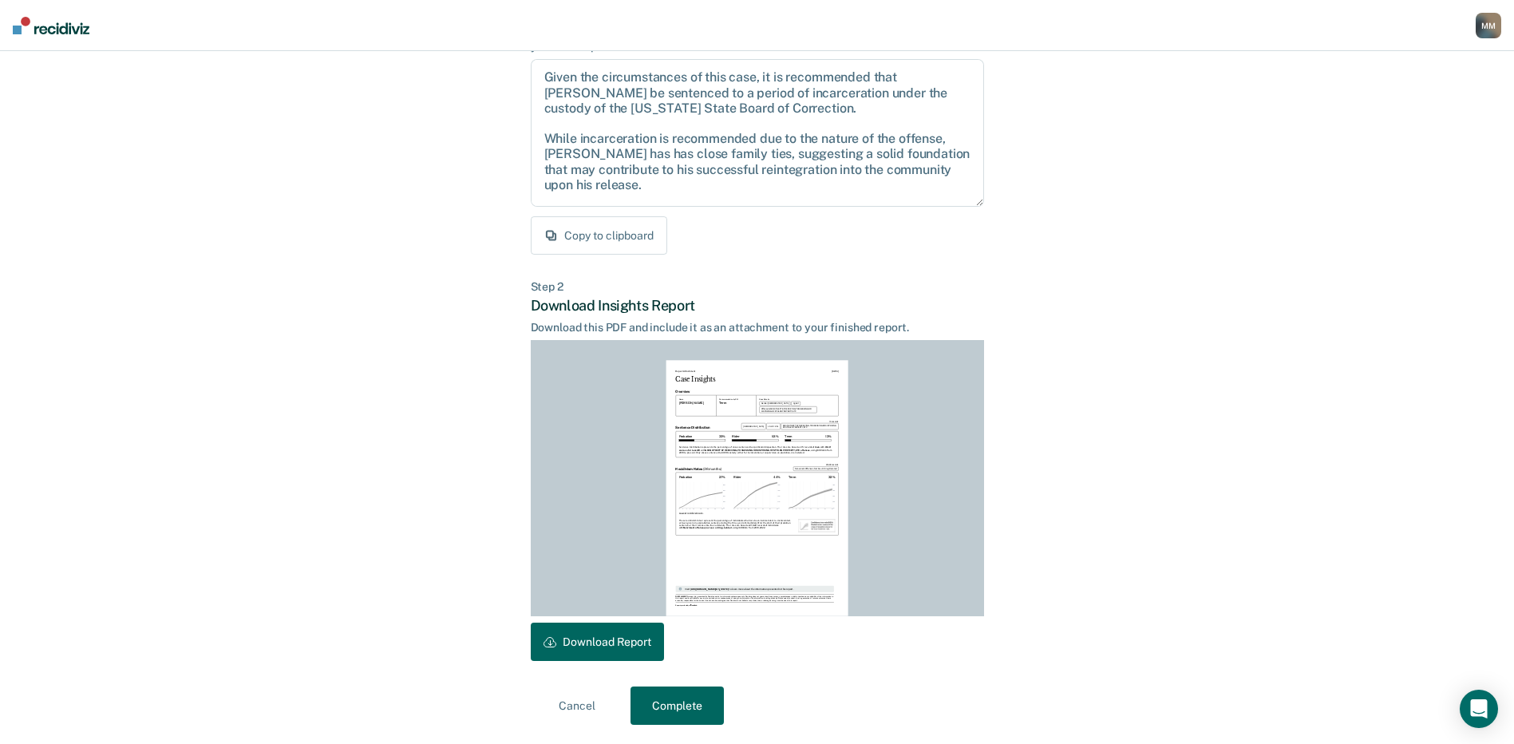
scroll to position [0, 0]
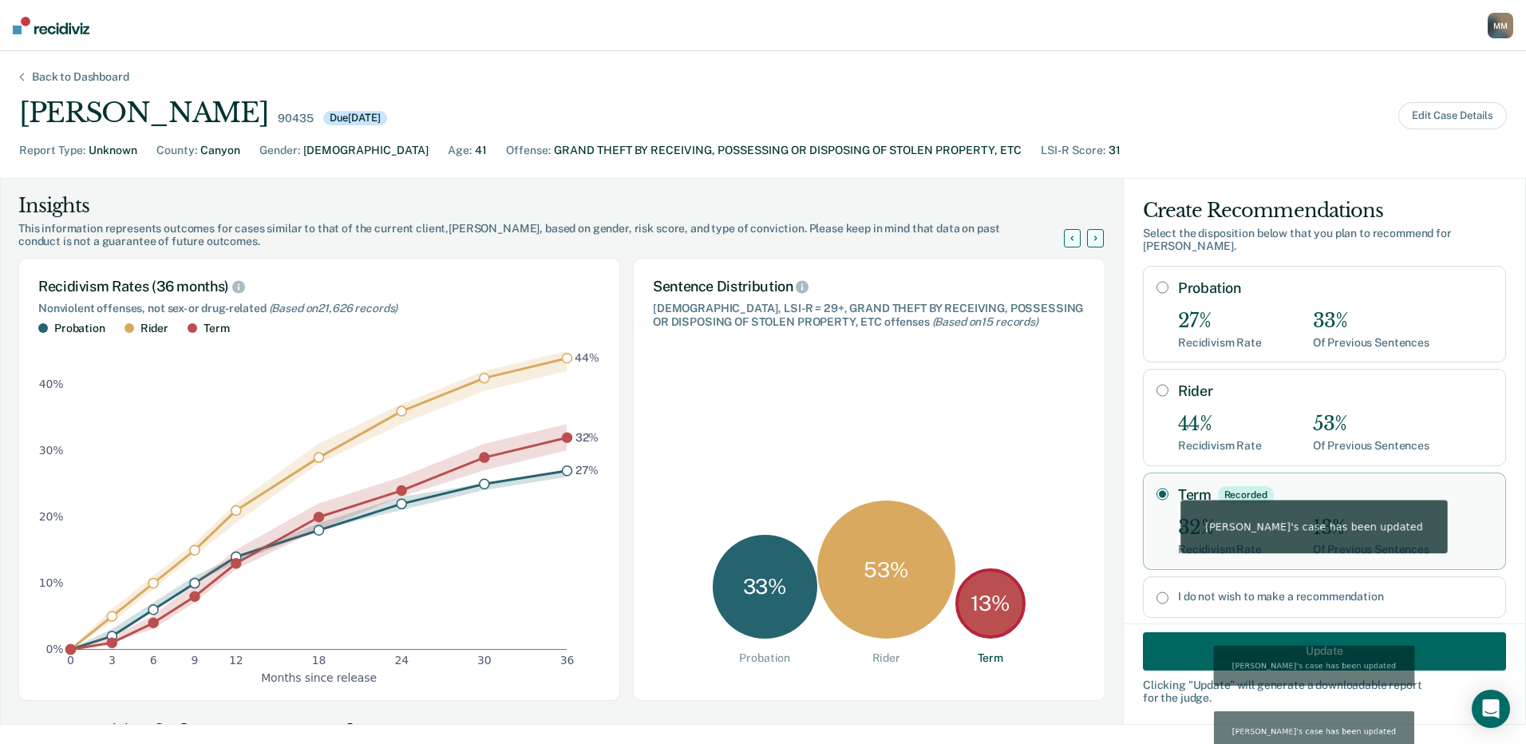
click at [43, 77] on div "Back to Dashboard" at bounding box center [81, 77] width 136 height 14
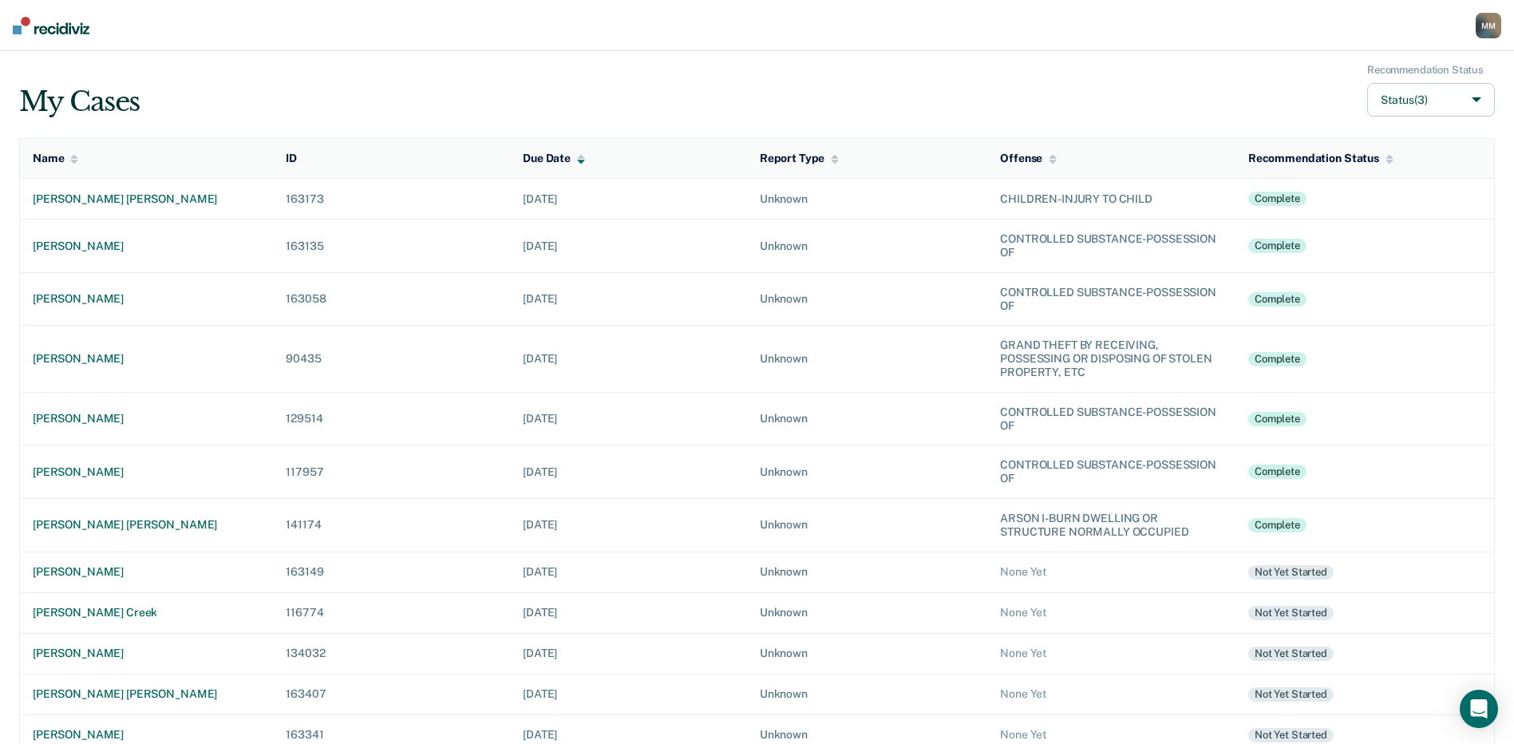
scroll to position [80, 0]
